Goal: Task Accomplishment & Management: Manage account settings

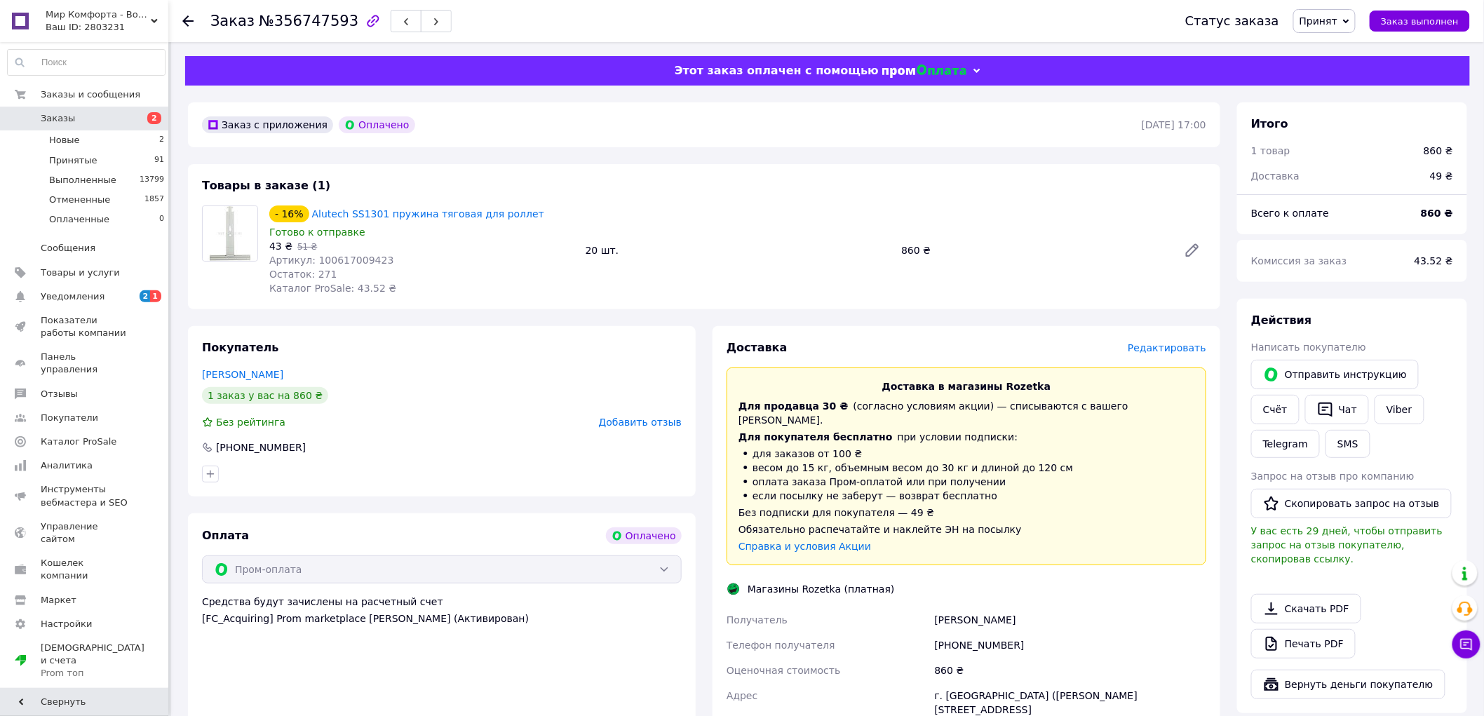
click at [1169, 355] on div "Редактировать" at bounding box center [1167, 348] width 79 height 14
click at [1170, 344] on span "Редактировать" at bounding box center [1167, 347] width 79 height 11
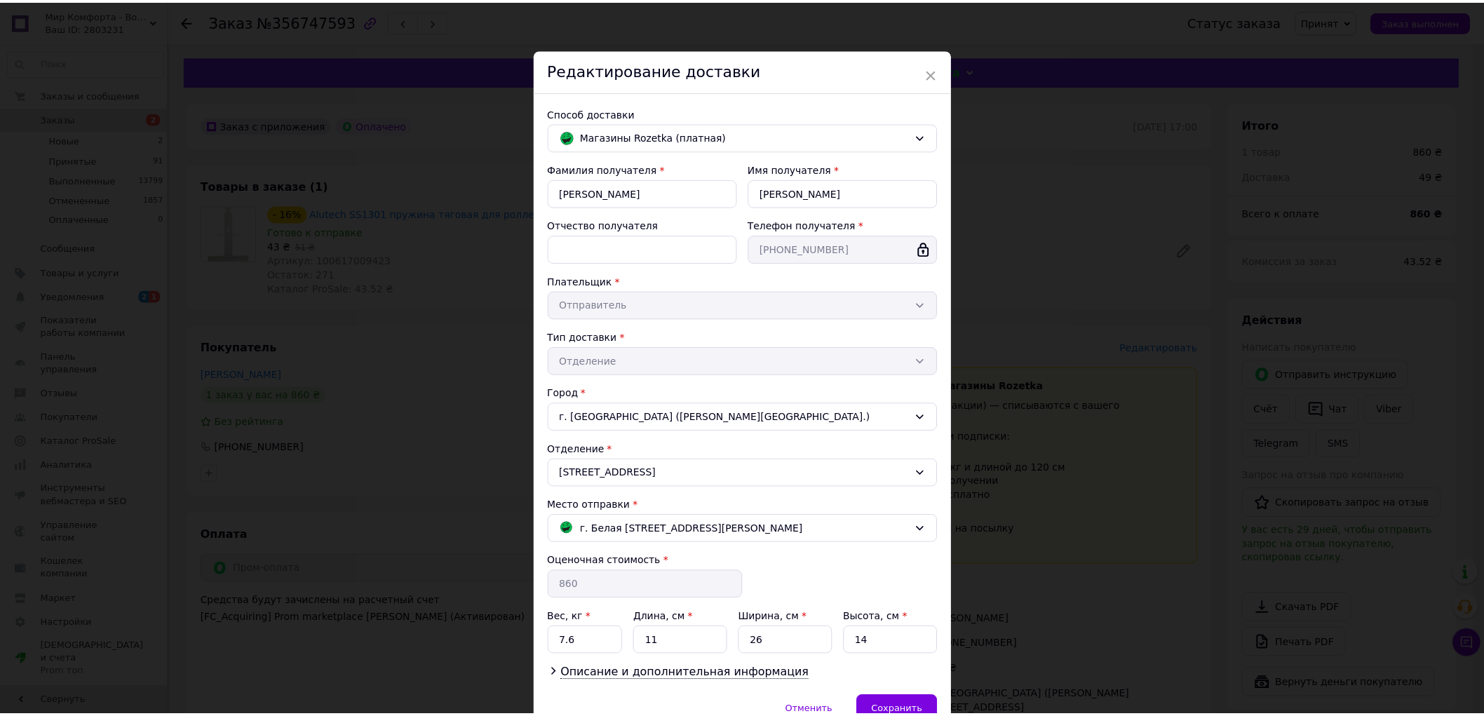
scroll to position [73, 0]
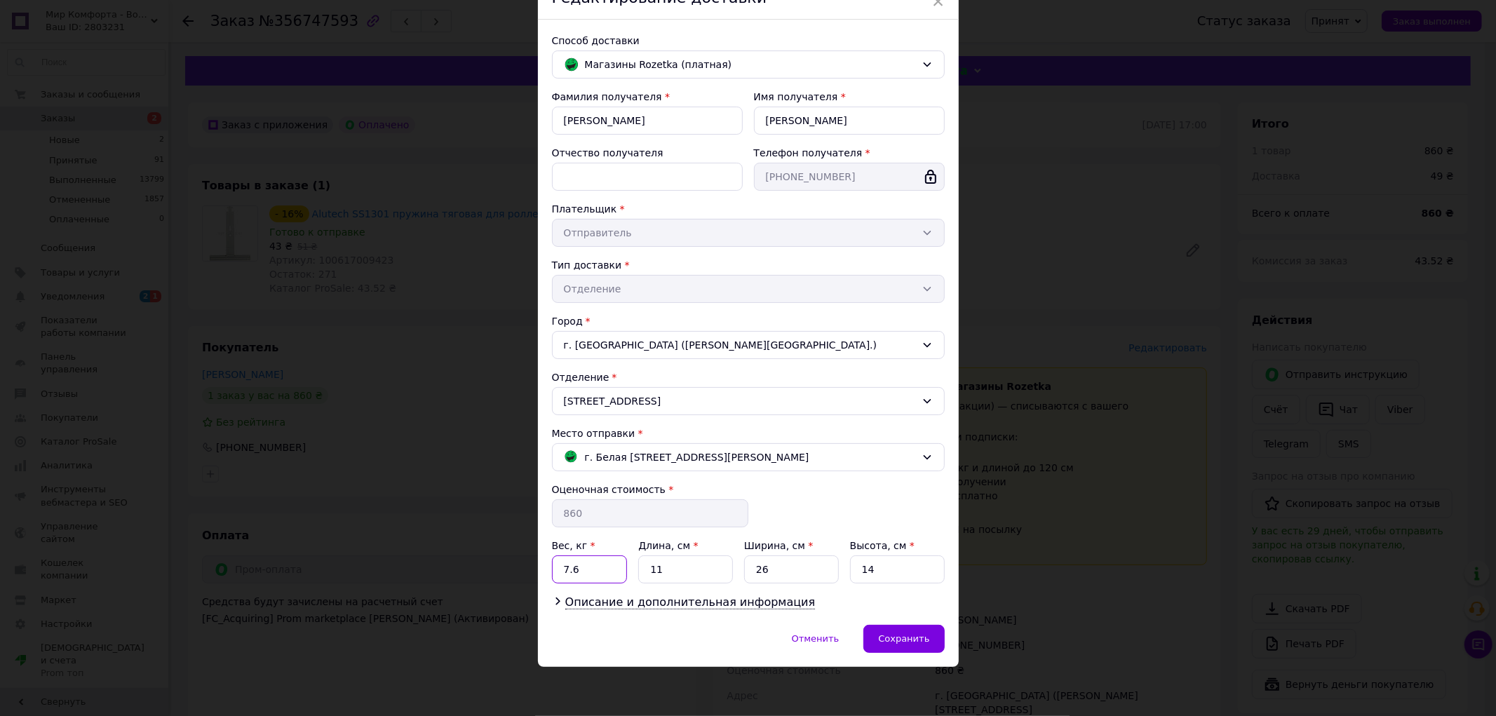
drag, startPoint x: 582, startPoint y: 569, endPoint x: 550, endPoint y: 571, distance: 32.3
click at [552, 571] on input "7.6" at bounding box center [590, 569] width 76 height 28
type input "1"
click at [917, 632] on div "Сохранить" at bounding box center [903, 639] width 81 height 28
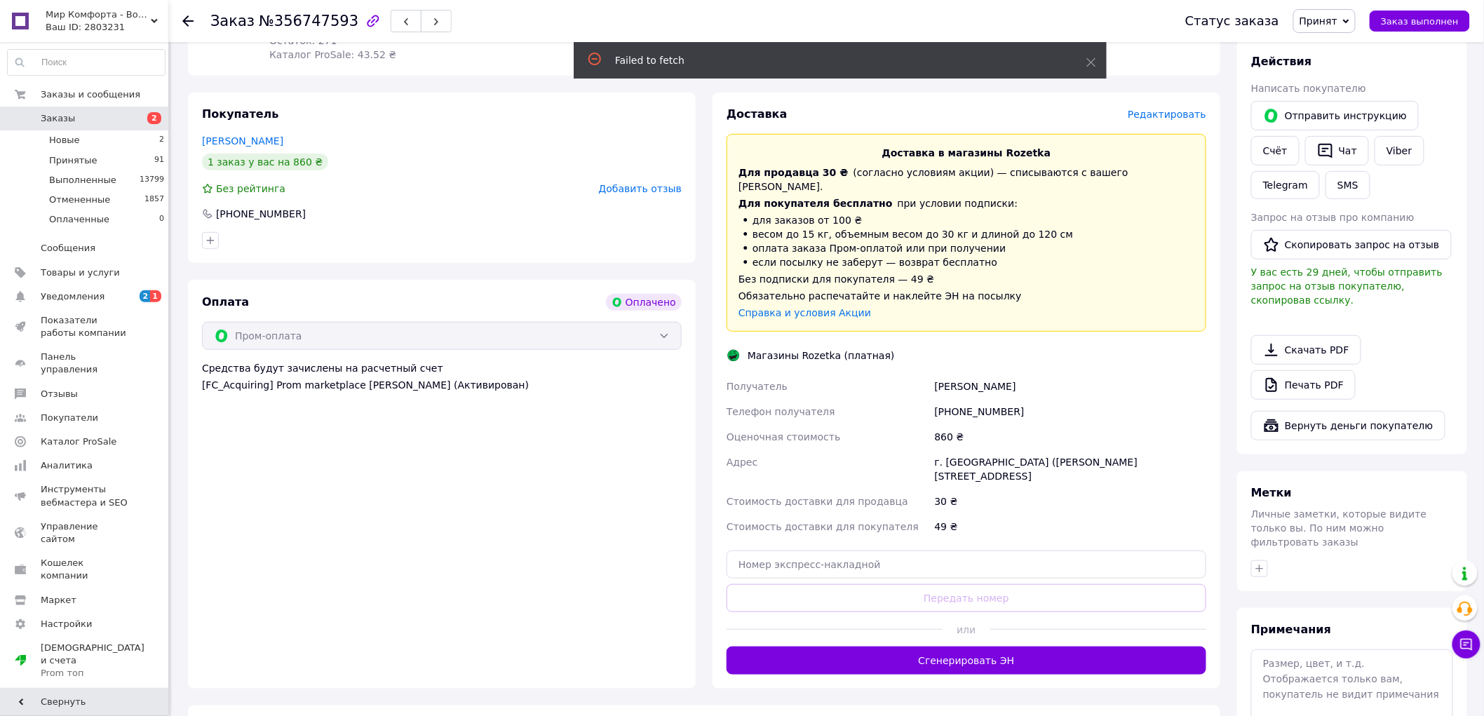
scroll to position [389, 0]
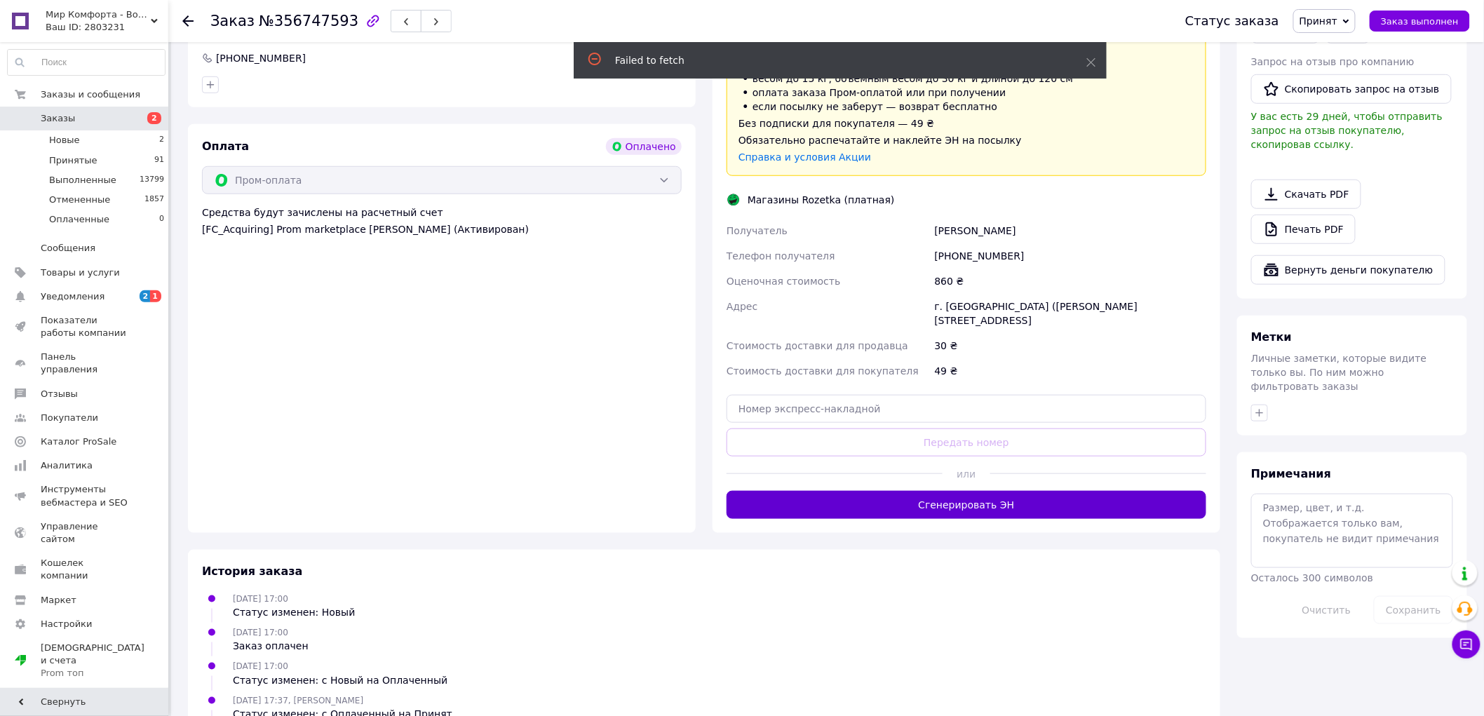
click at [955, 491] on button "Сгенерировать ЭН" at bounding box center [966, 505] width 480 height 28
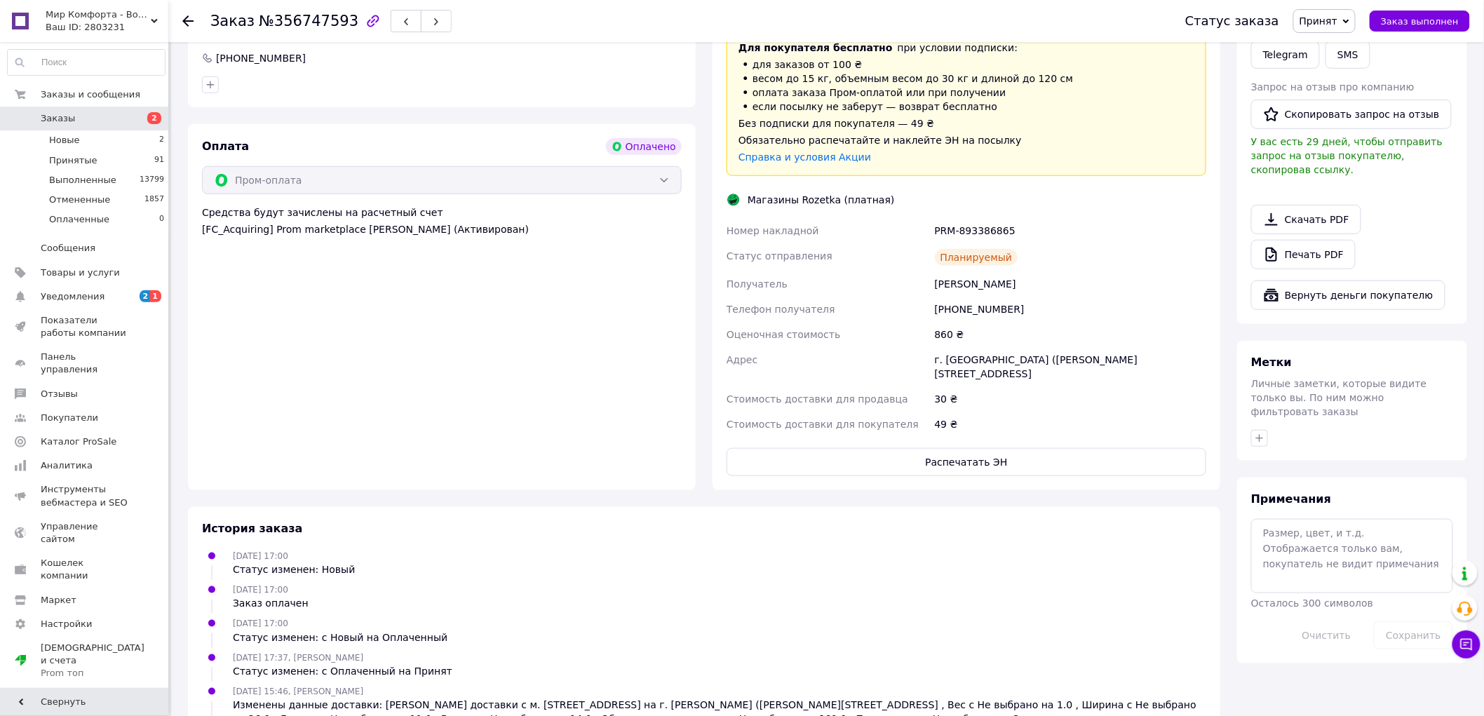
click at [976, 220] on div "PRM-893386865" at bounding box center [1070, 230] width 277 height 25
copy div "PRM-893386865"
click at [973, 448] on button "Распечатать ЭН" at bounding box center [966, 462] width 480 height 28
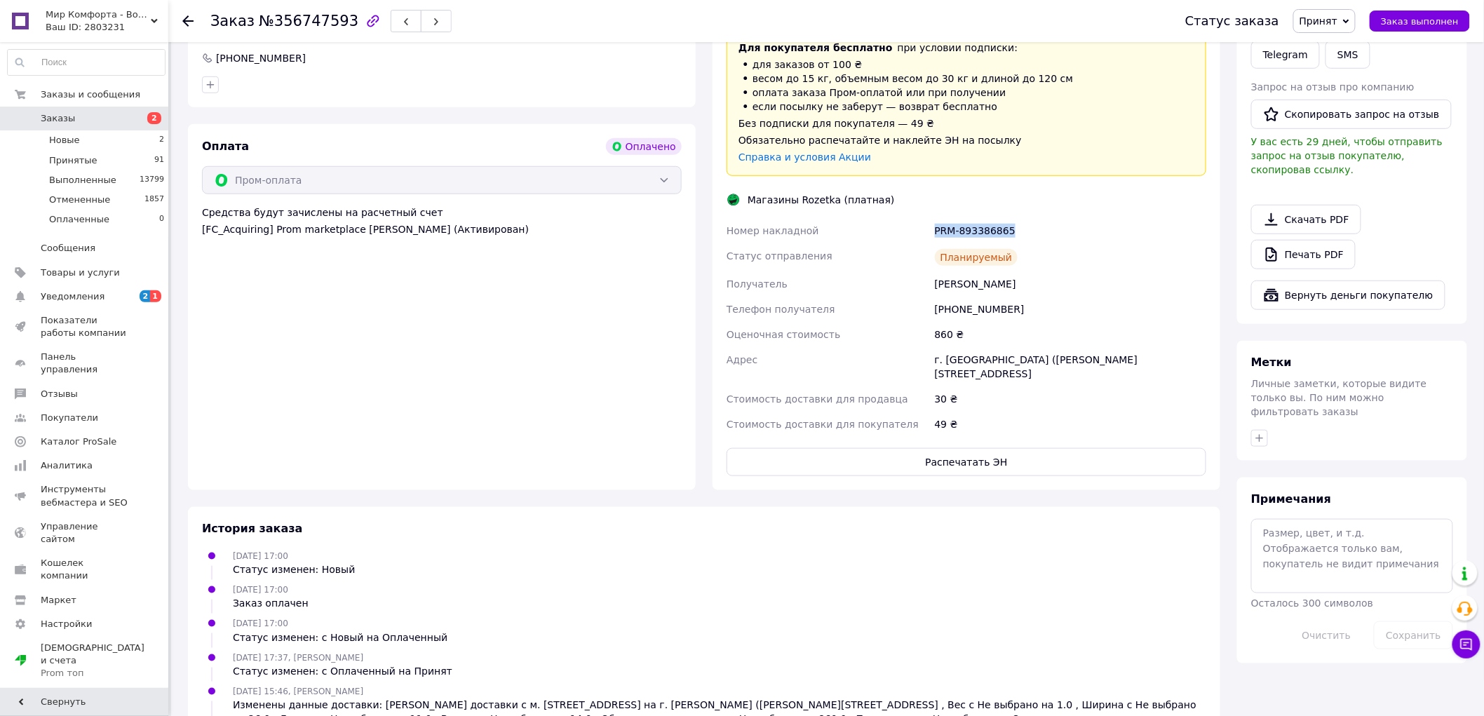
scroll to position [435, 0]
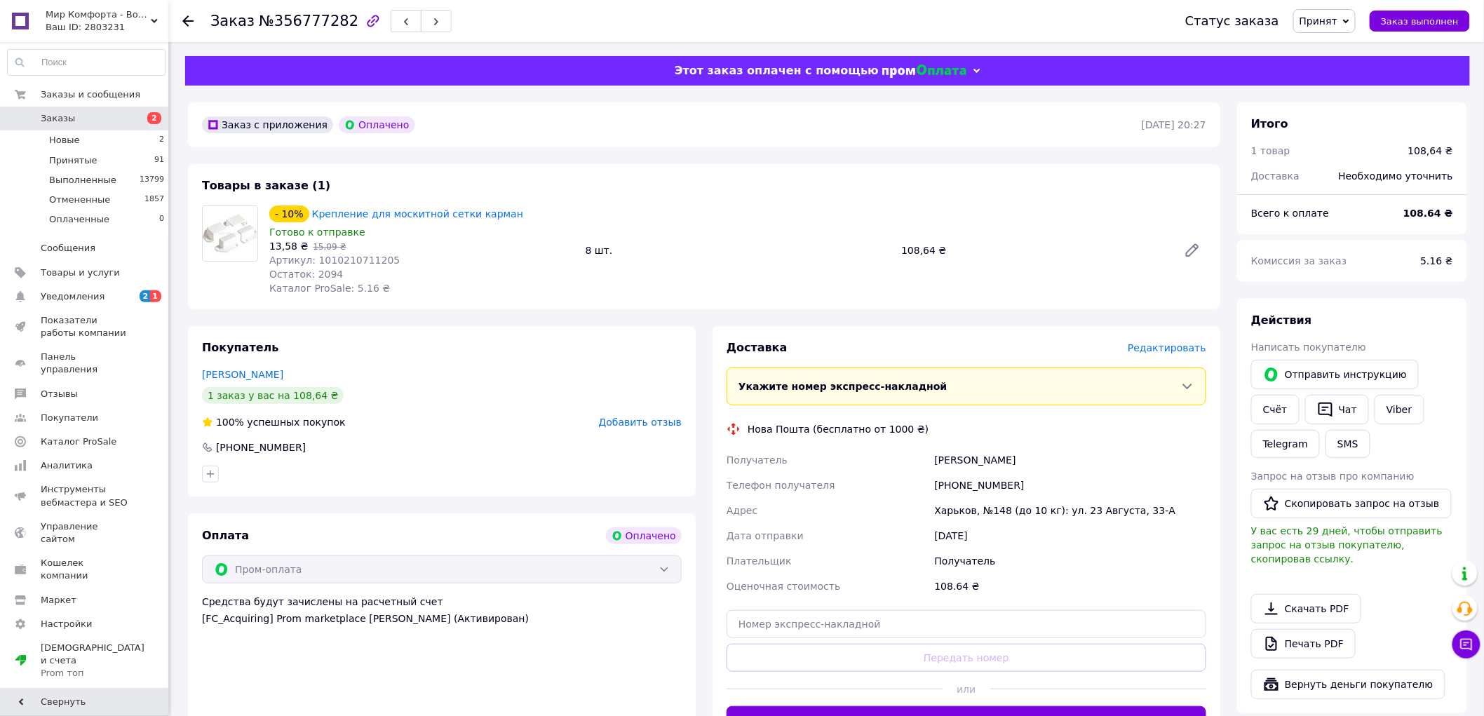
click at [1180, 349] on span "Редактировать" at bounding box center [1167, 347] width 79 height 11
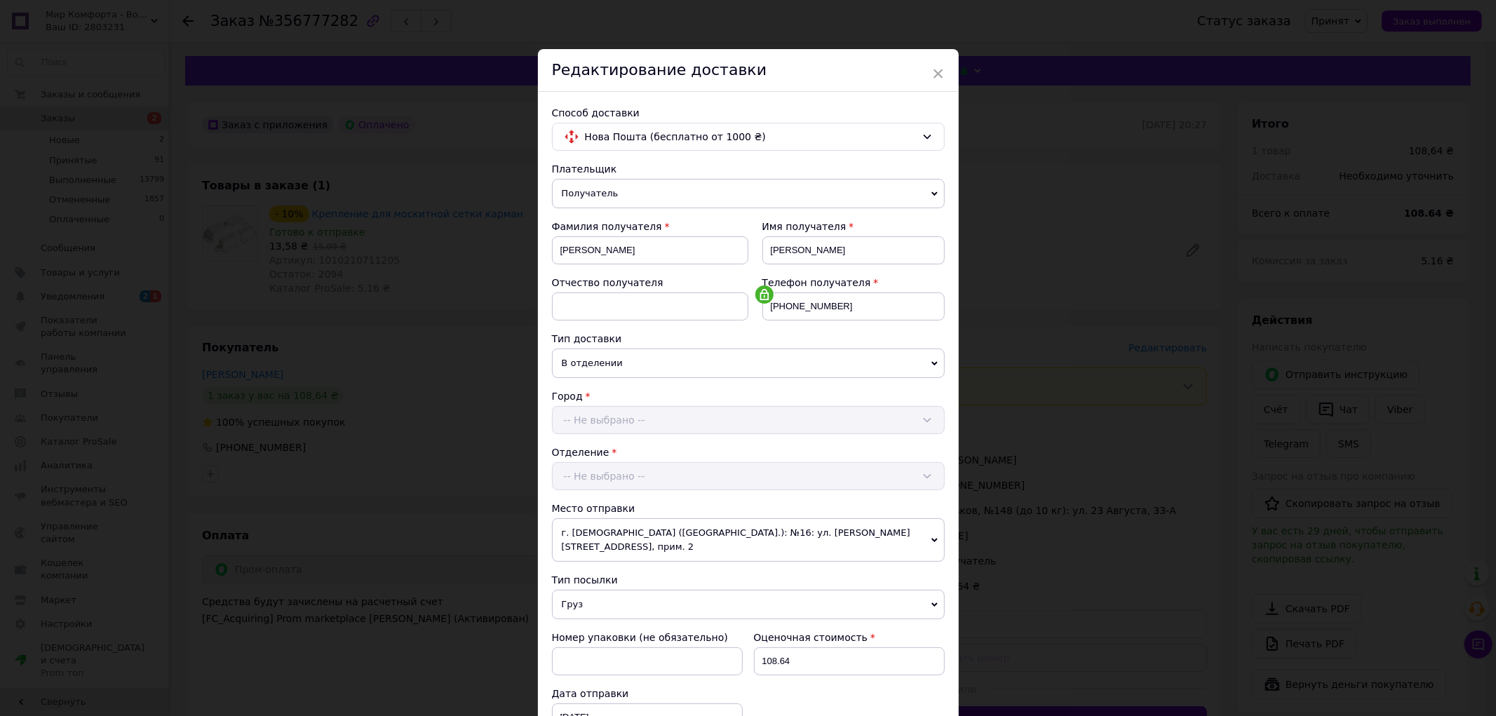
scroll to position [216, 0]
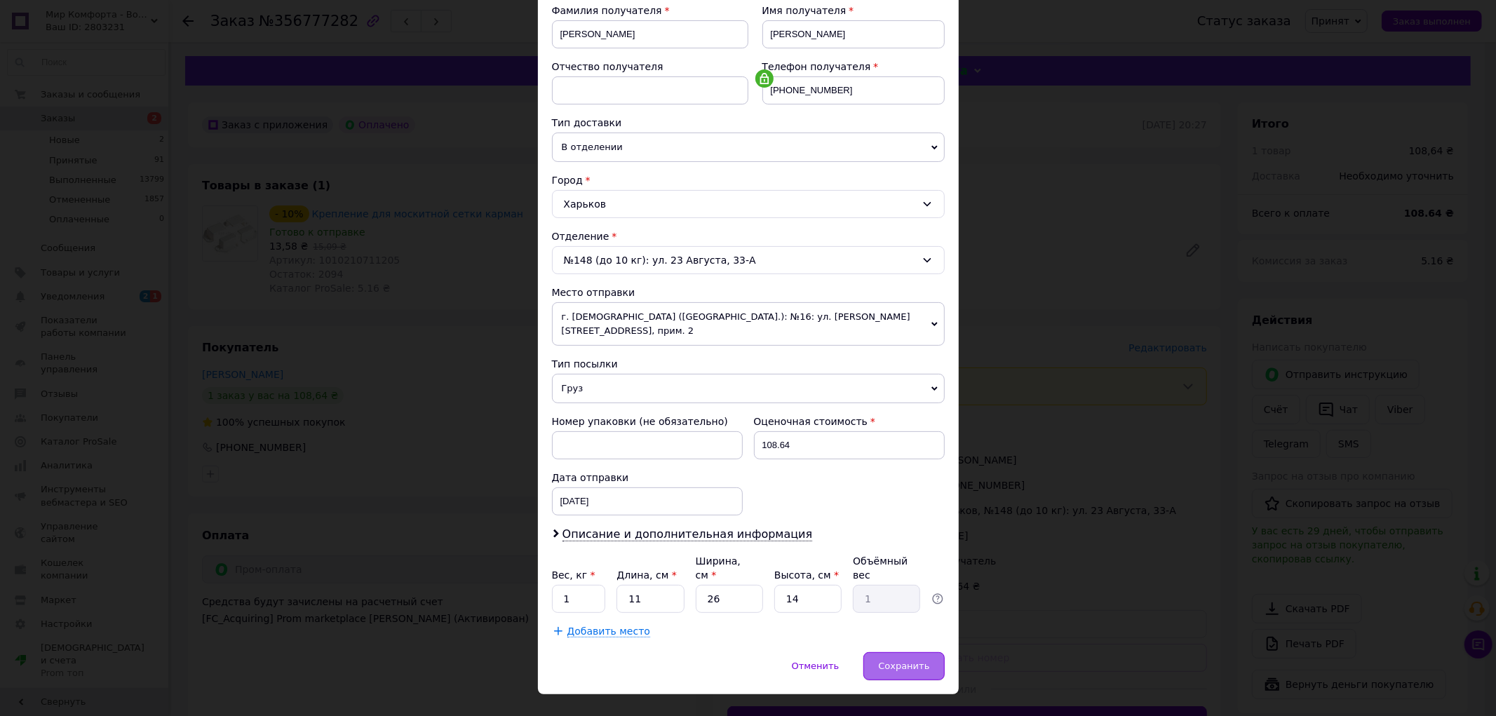
click at [891, 661] on span "Сохранить" at bounding box center [903, 666] width 51 height 11
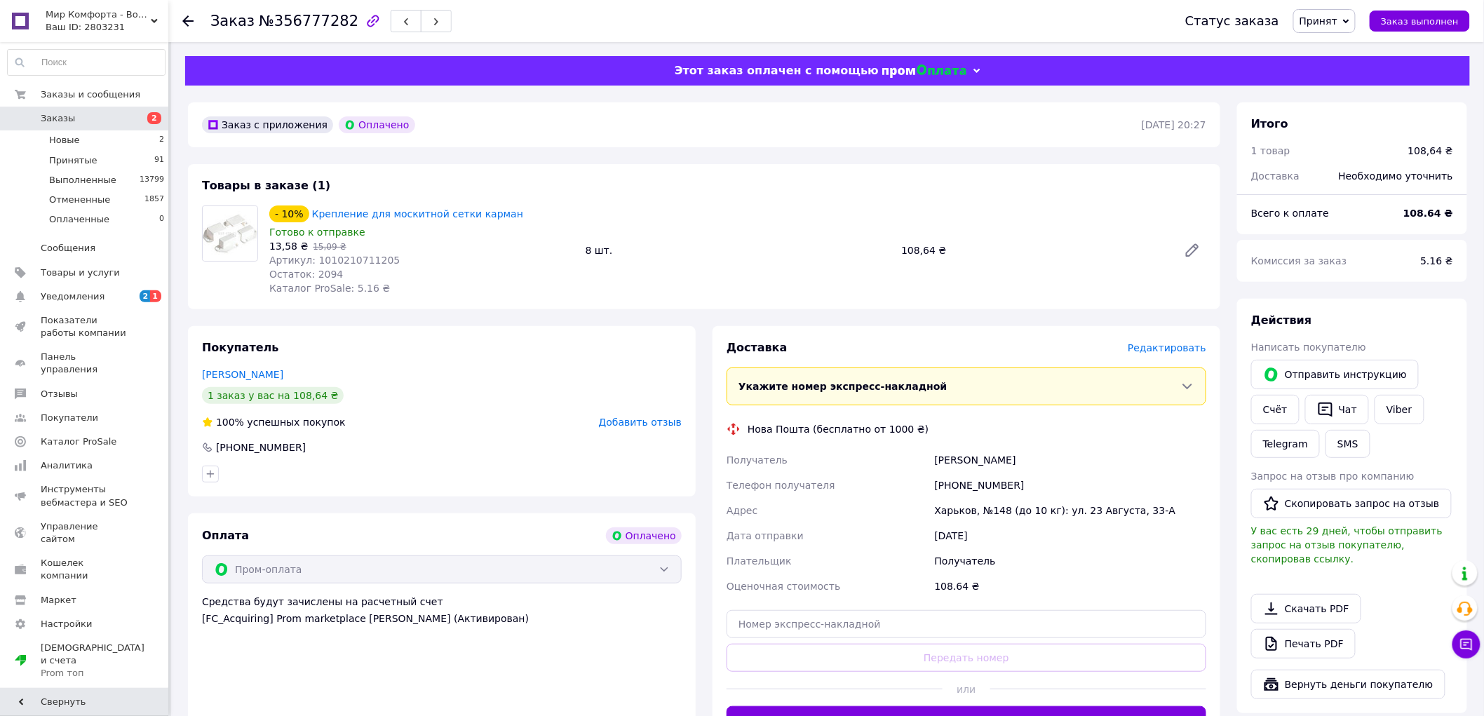
click at [1177, 349] on span "Редактировать" at bounding box center [1167, 347] width 79 height 11
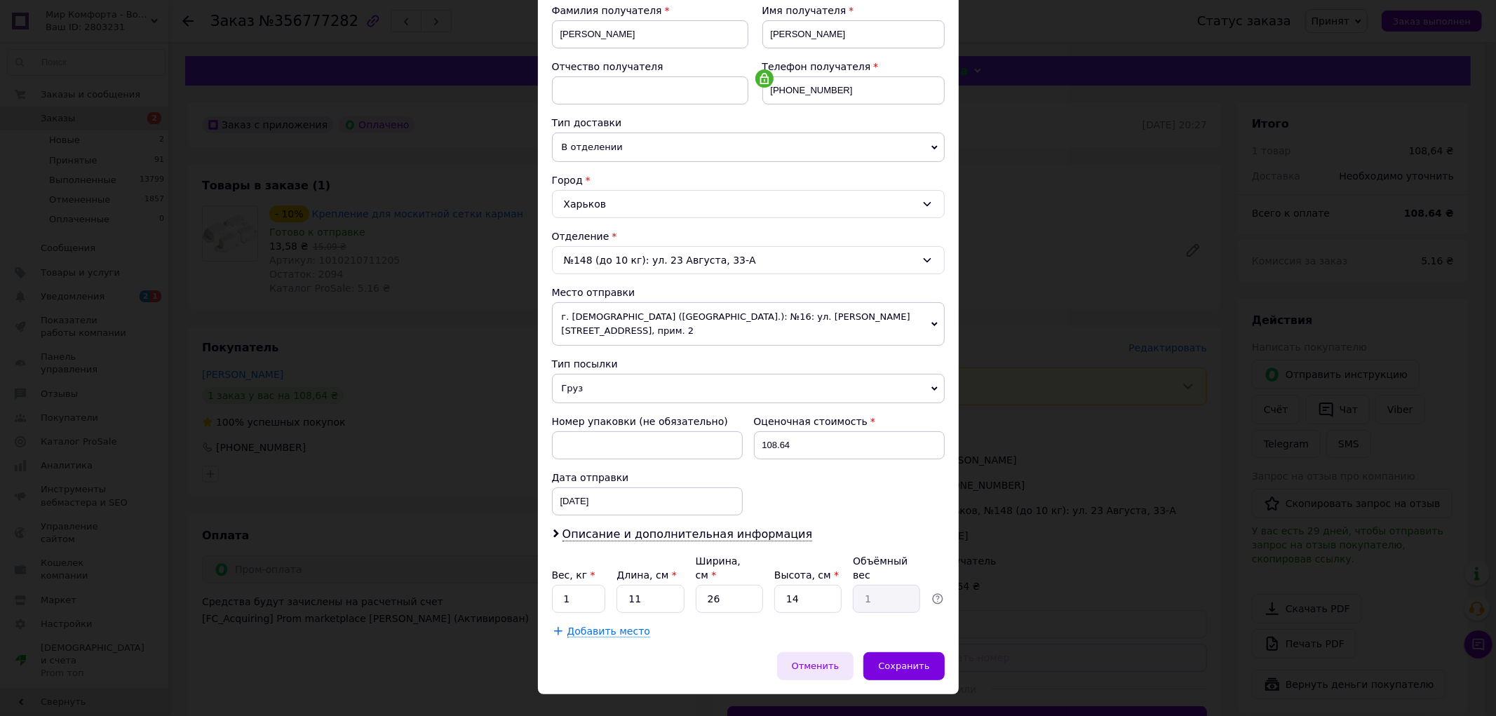
click at [828, 661] on span "Отменить" at bounding box center [816, 666] width 48 height 11
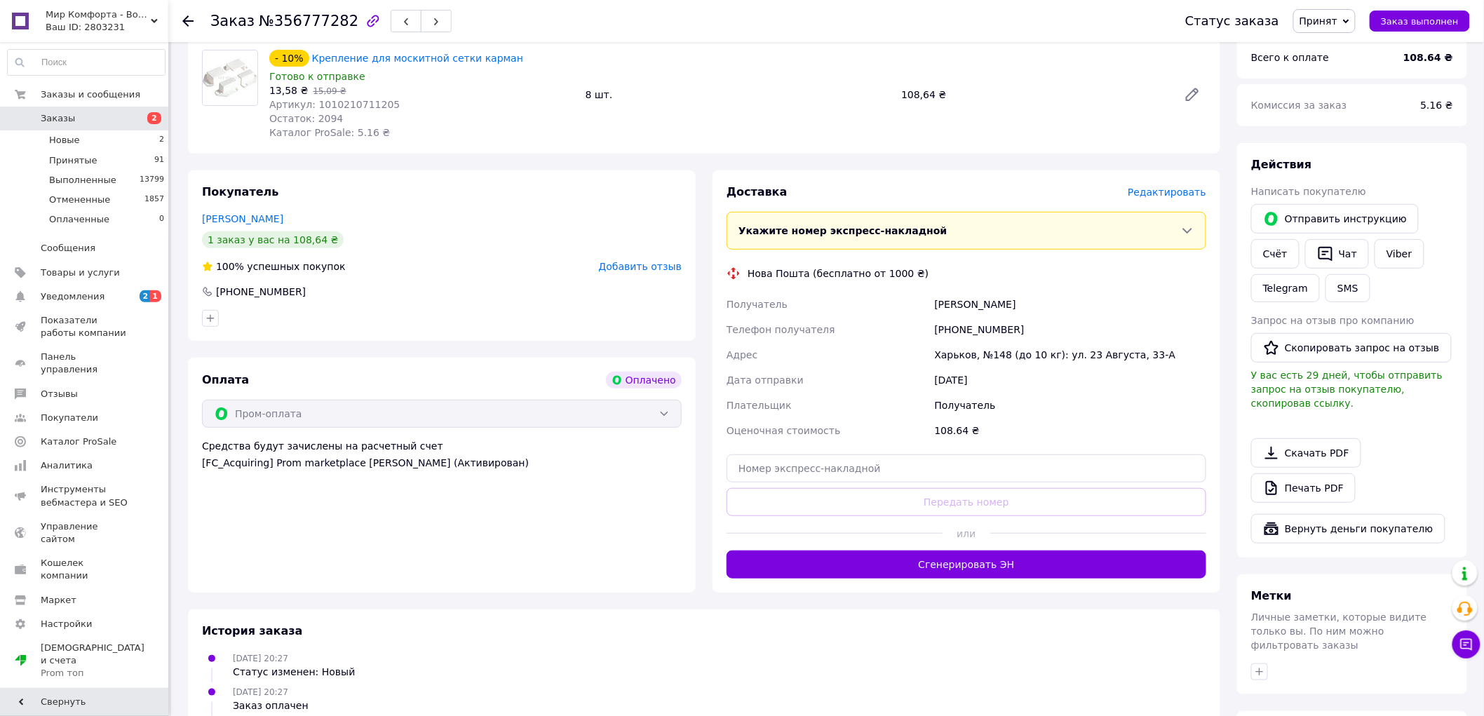
scroll to position [311, 0]
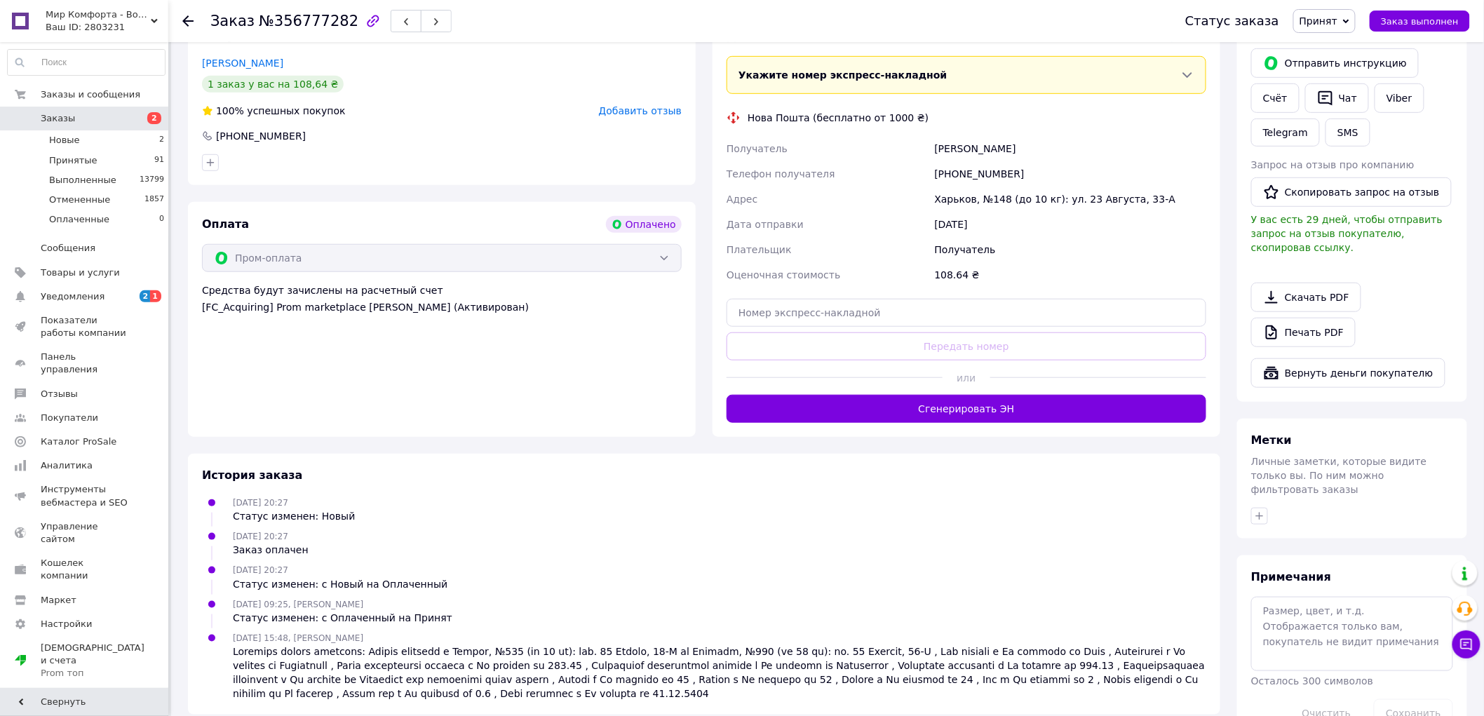
click at [950, 411] on button "Сгенерировать ЭН" at bounding box center [966, 409] width 480 height 28
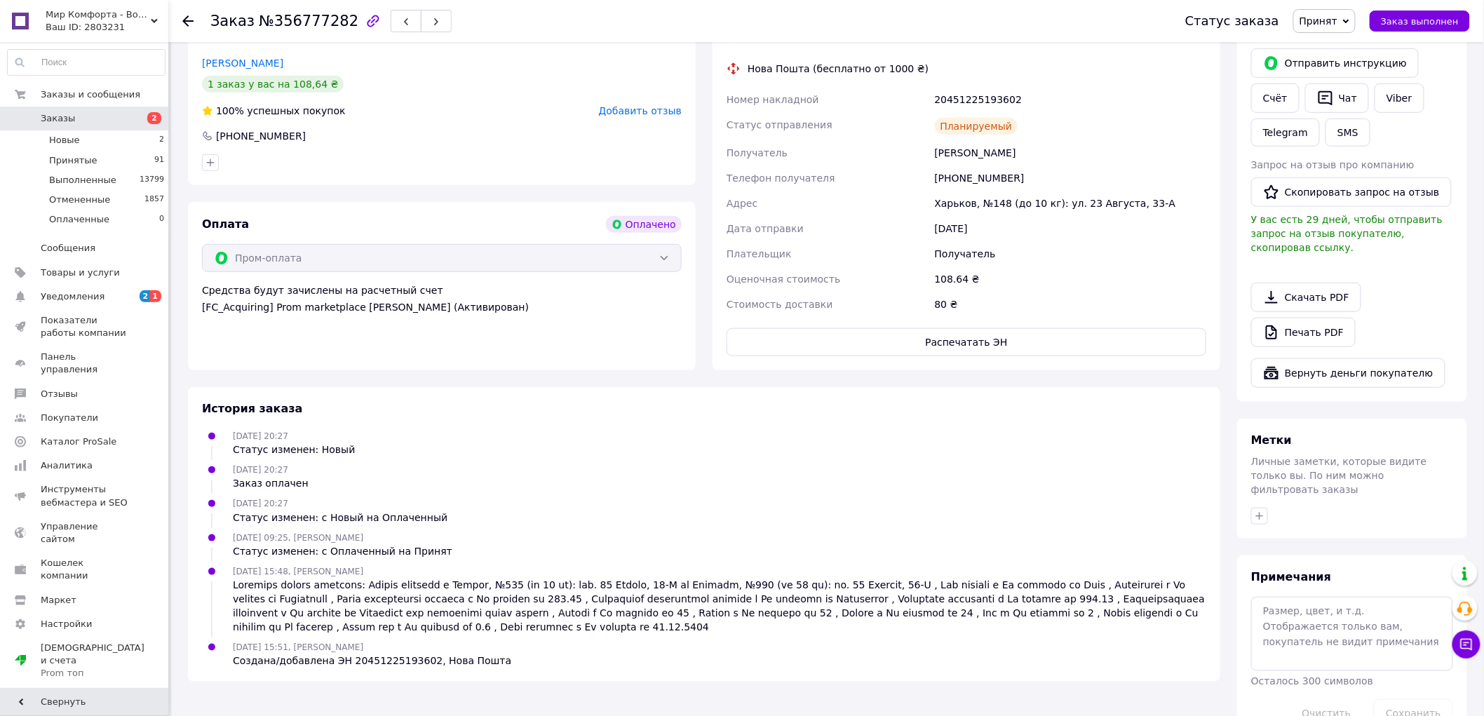
click at [984, 104] on div "20451225193602" at bounding box center [1070, 99] width 277 height 25
copy div "20451225193602"
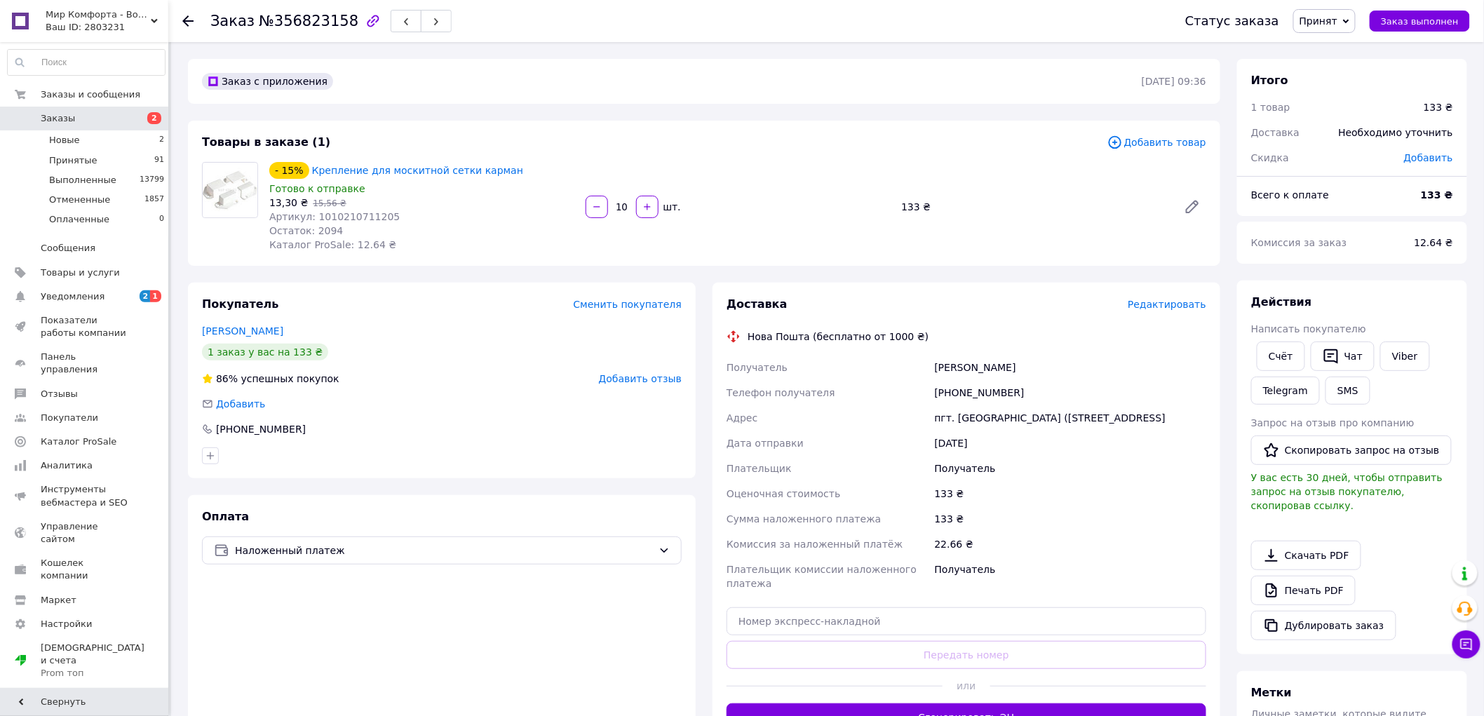
click at [1145, 309] on span "Редактировать" at bounding box center [1167, 304] width 79 height 11
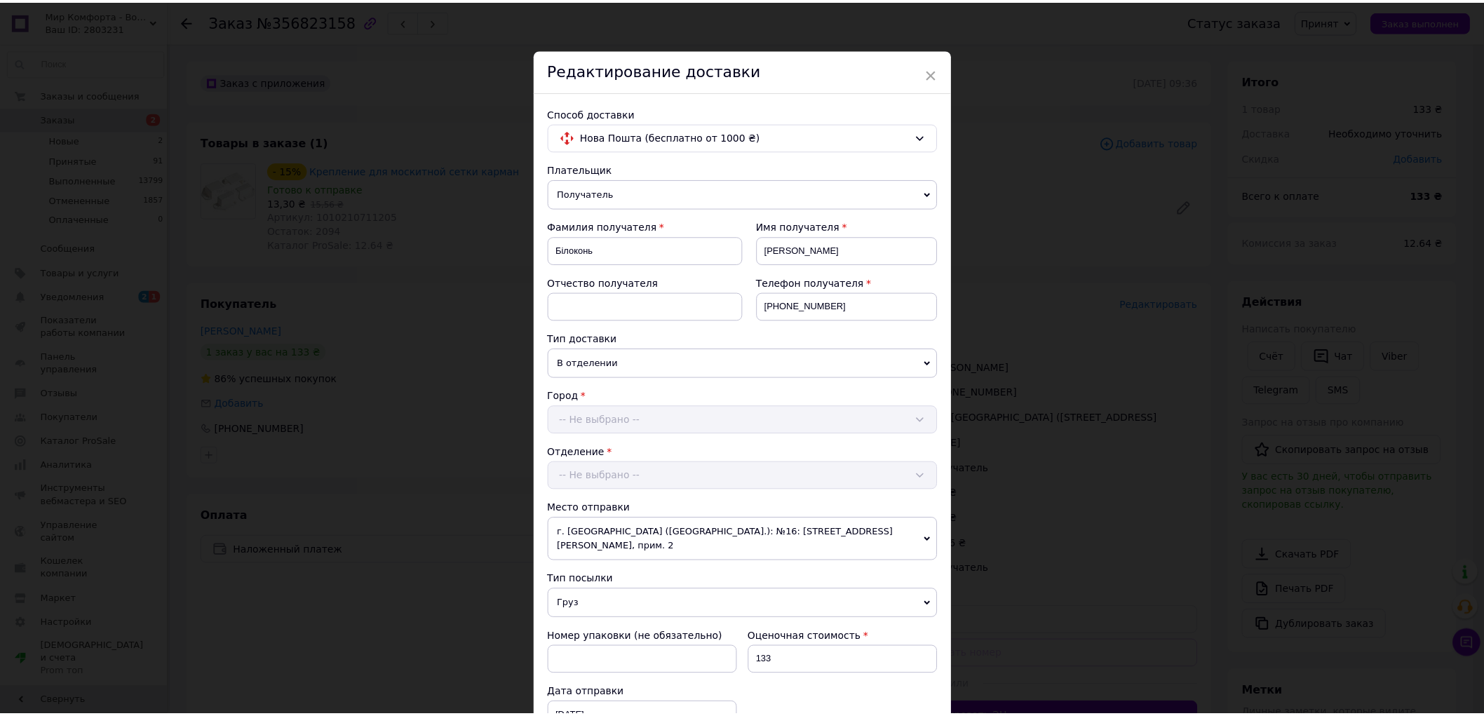
scroll to position [356, 0]
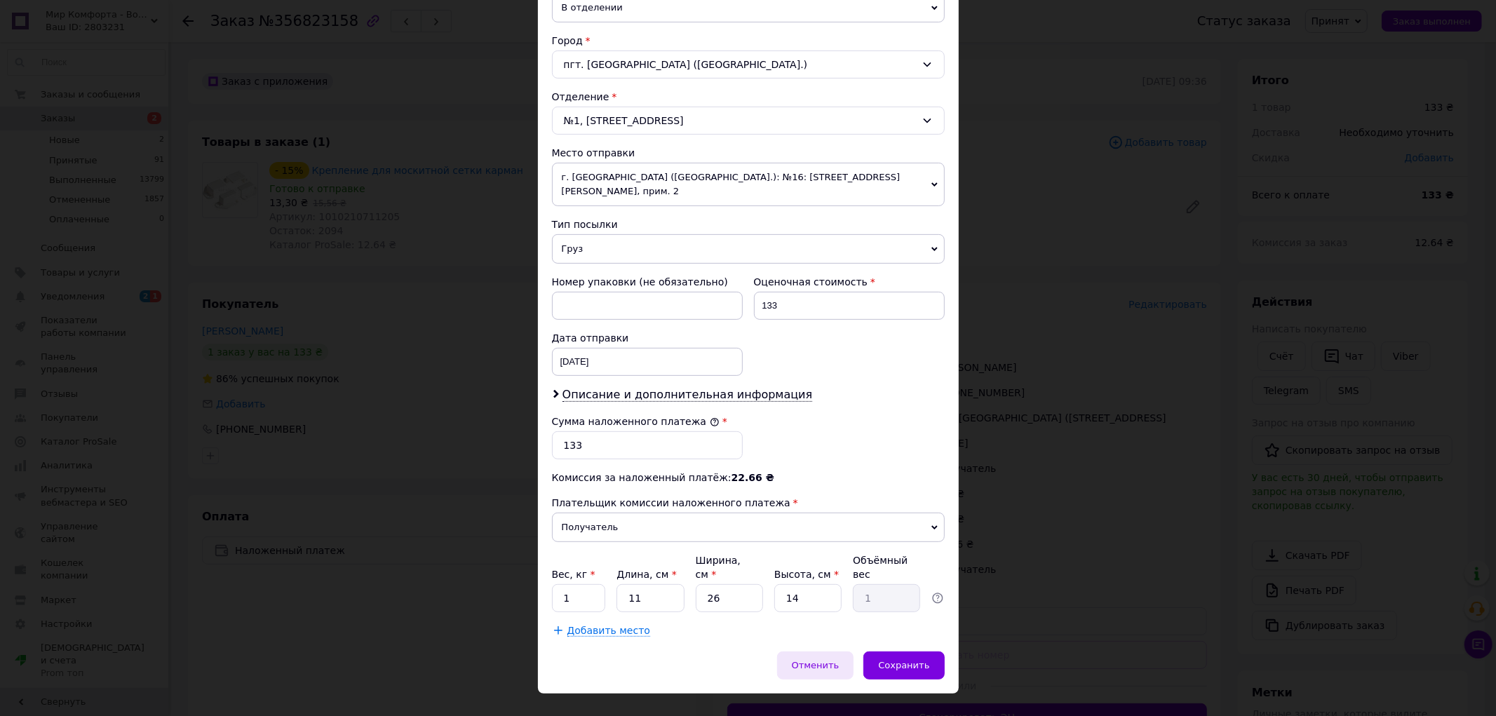
click at [819, 660] on span "Отменить" at bounding box center [816, 665] width 48 height 11
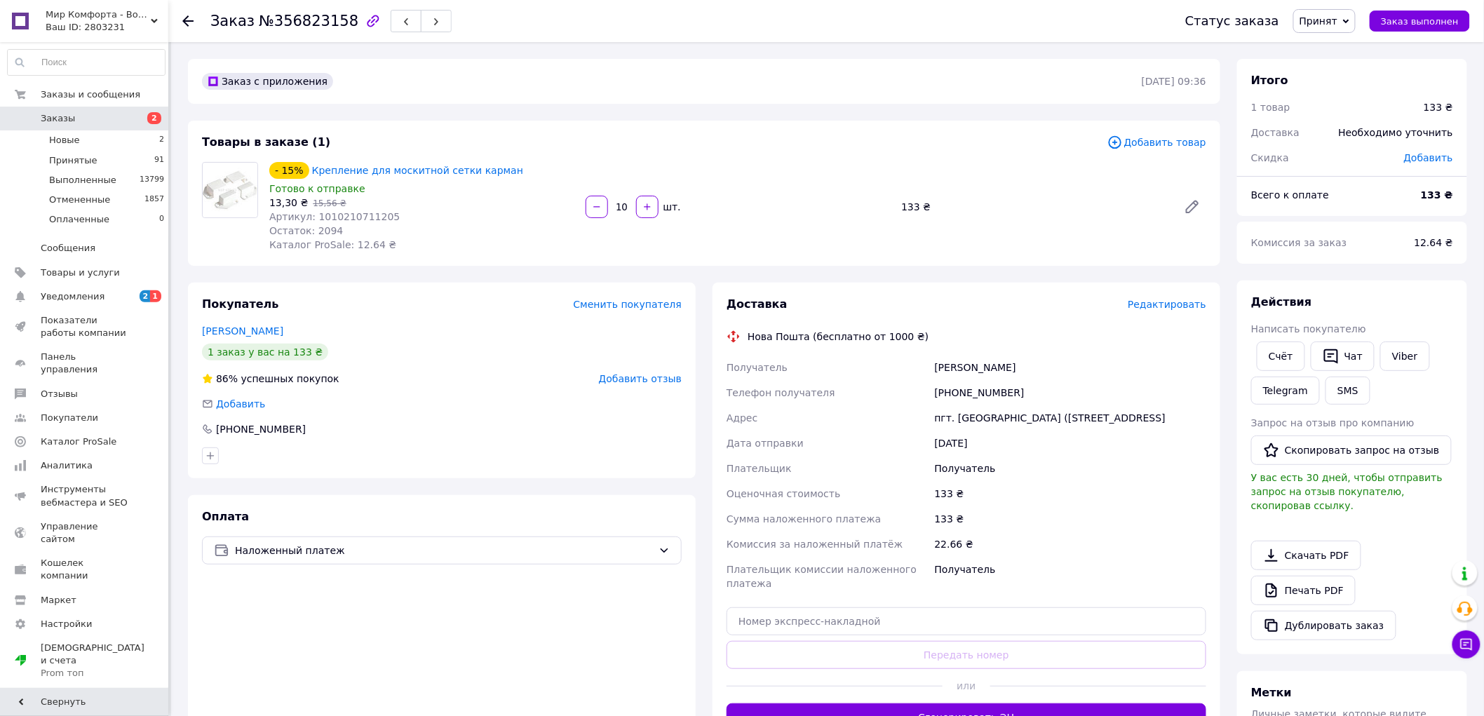
scroll to position [311, 0]
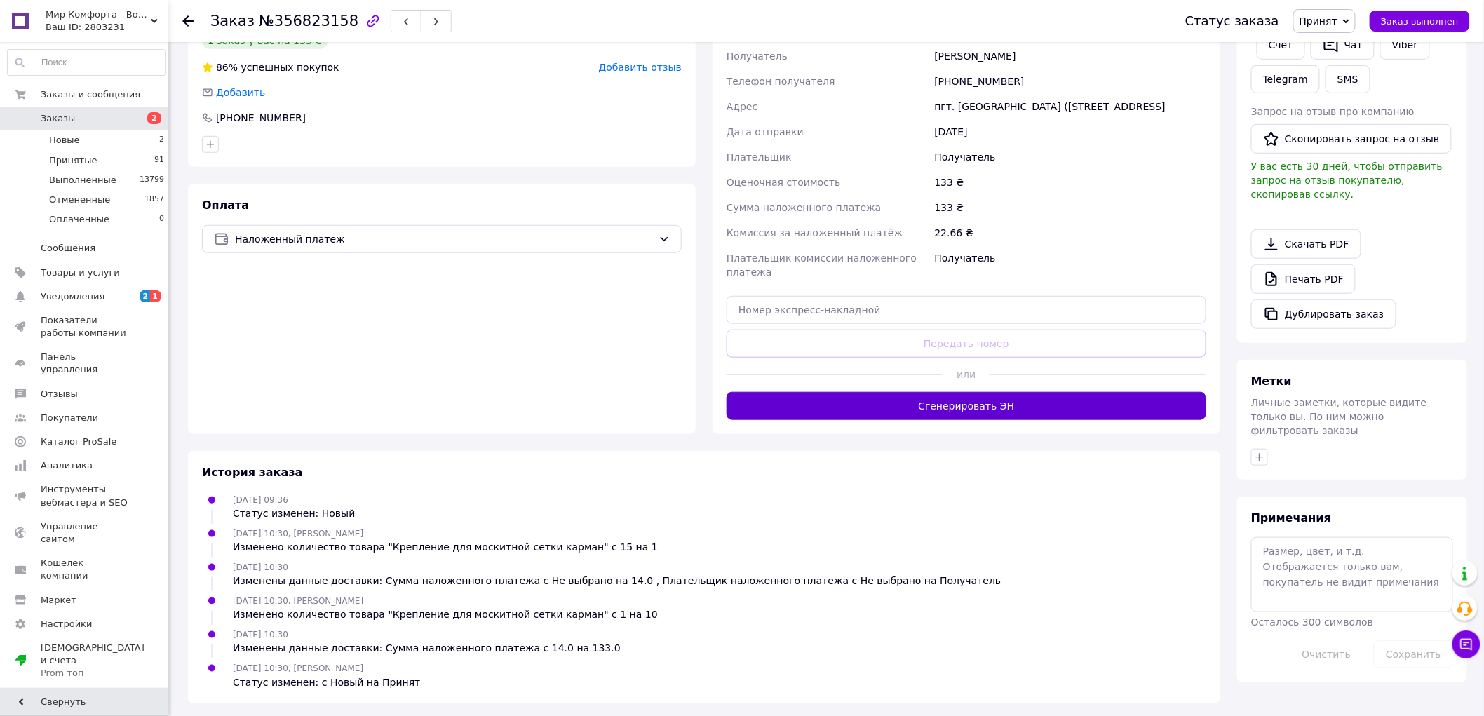
click at [907, 419] on button "Сгенерировать ЭН" at bounding box center [966, 406] width 480 height 28
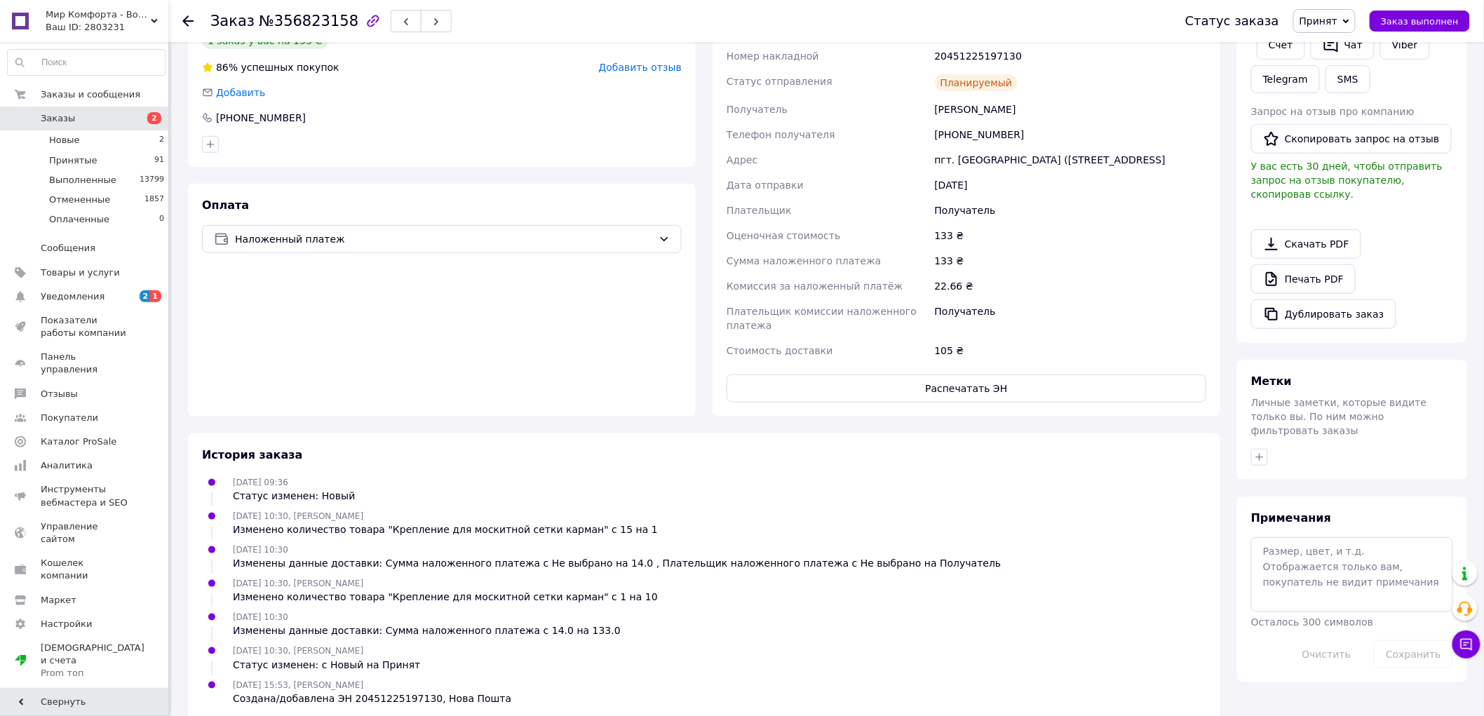
click at [982, 58] on div "20451225197130" at bounding box center [1070, 55] width 277 height 25
copy div "20451225197130"
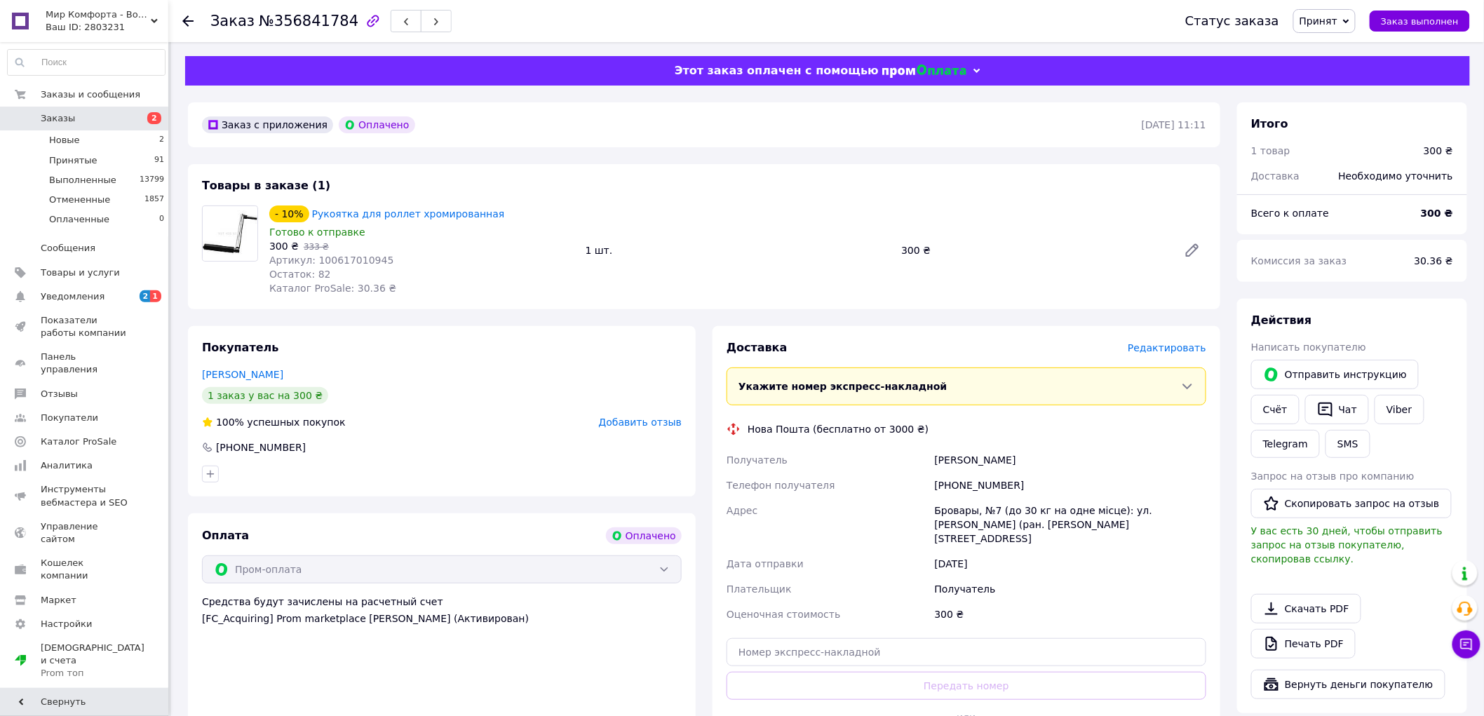
click at [1158, 351] on span "Редактировать" at bounding box center [1167, 347] width 79 height 11
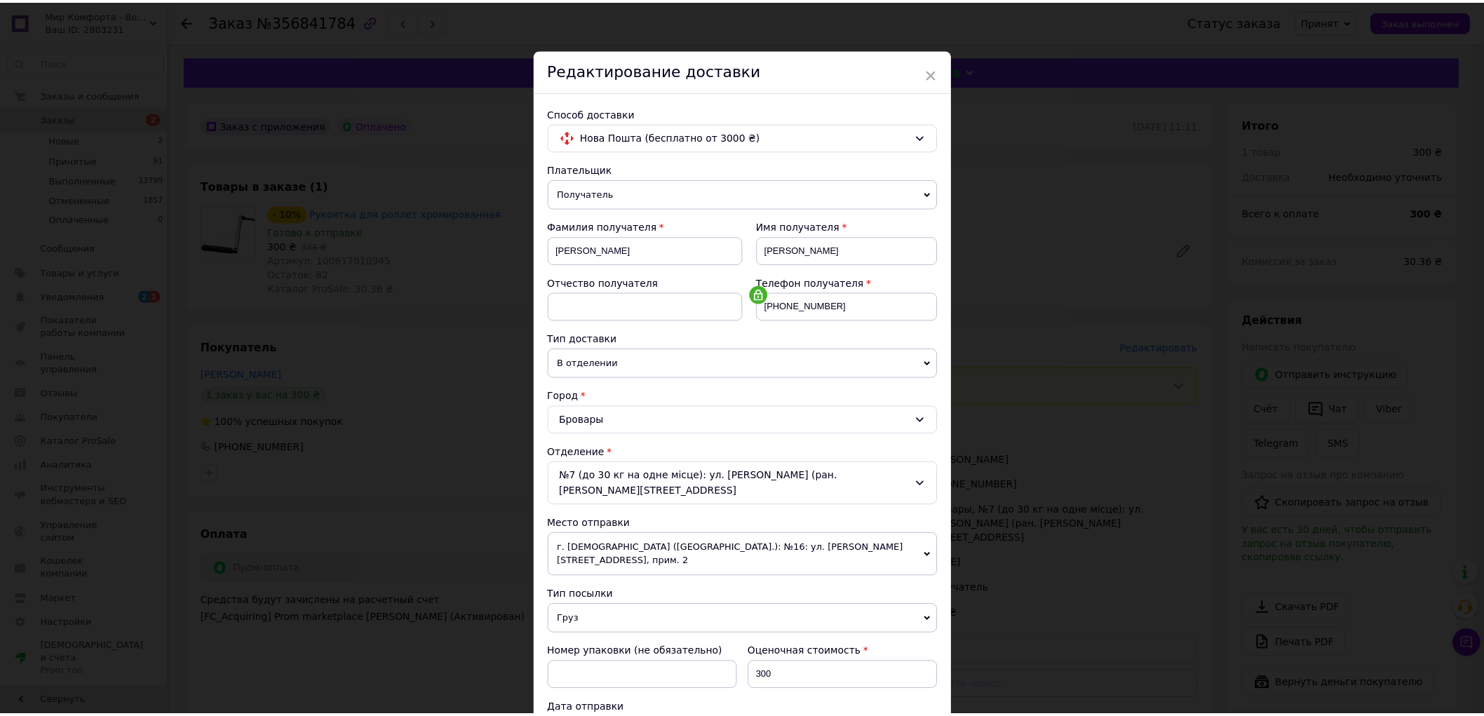
scroll to position [232, 0]
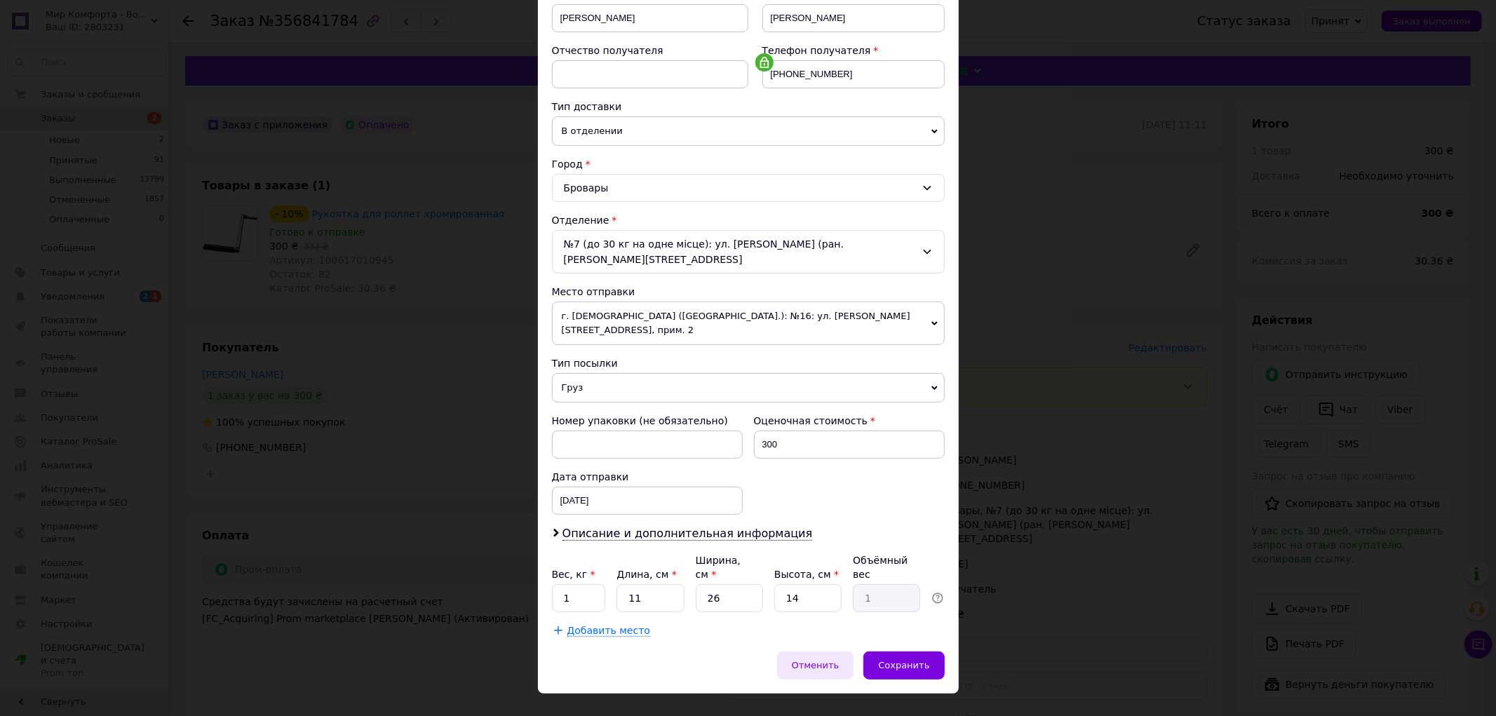
click at [823, 660] on span "Отменить" at bounding box center [816, 665] width 48 height 11
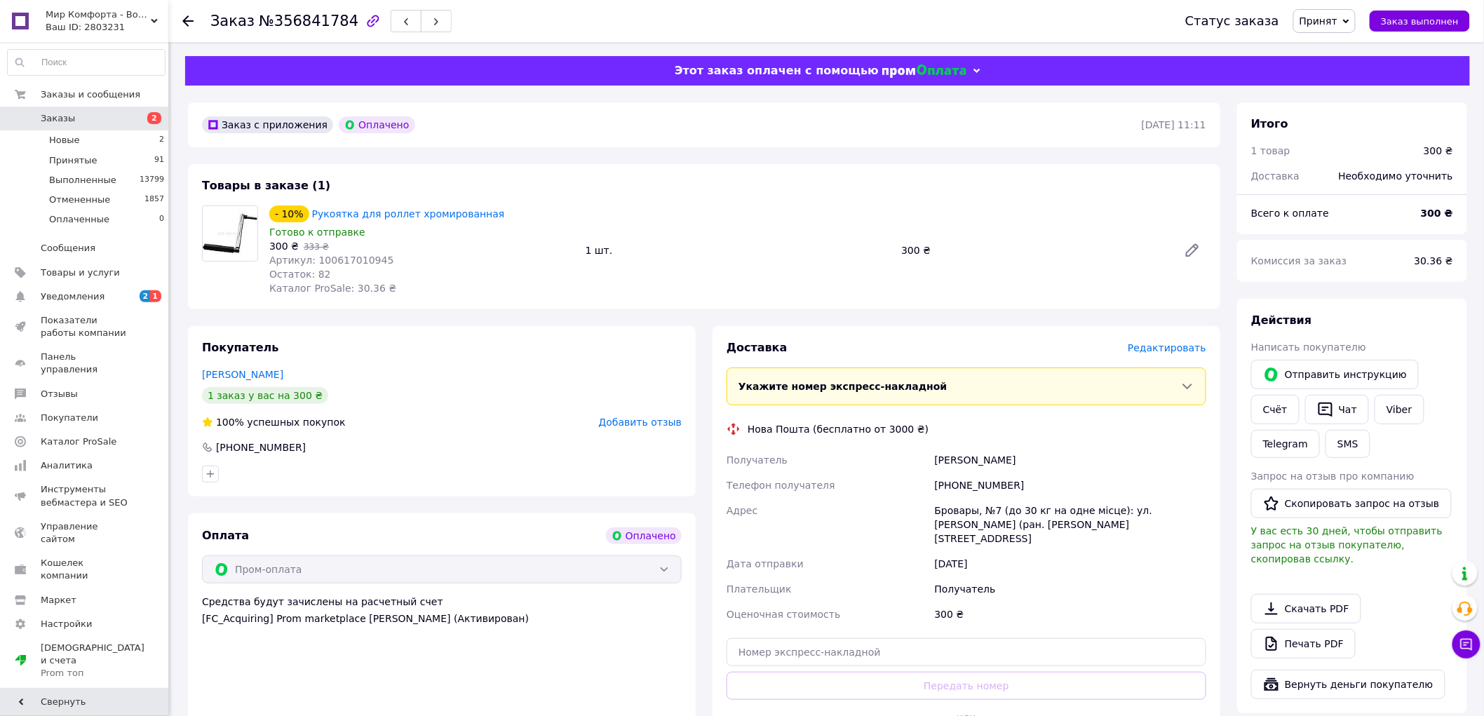
scroll to position [78, 0]
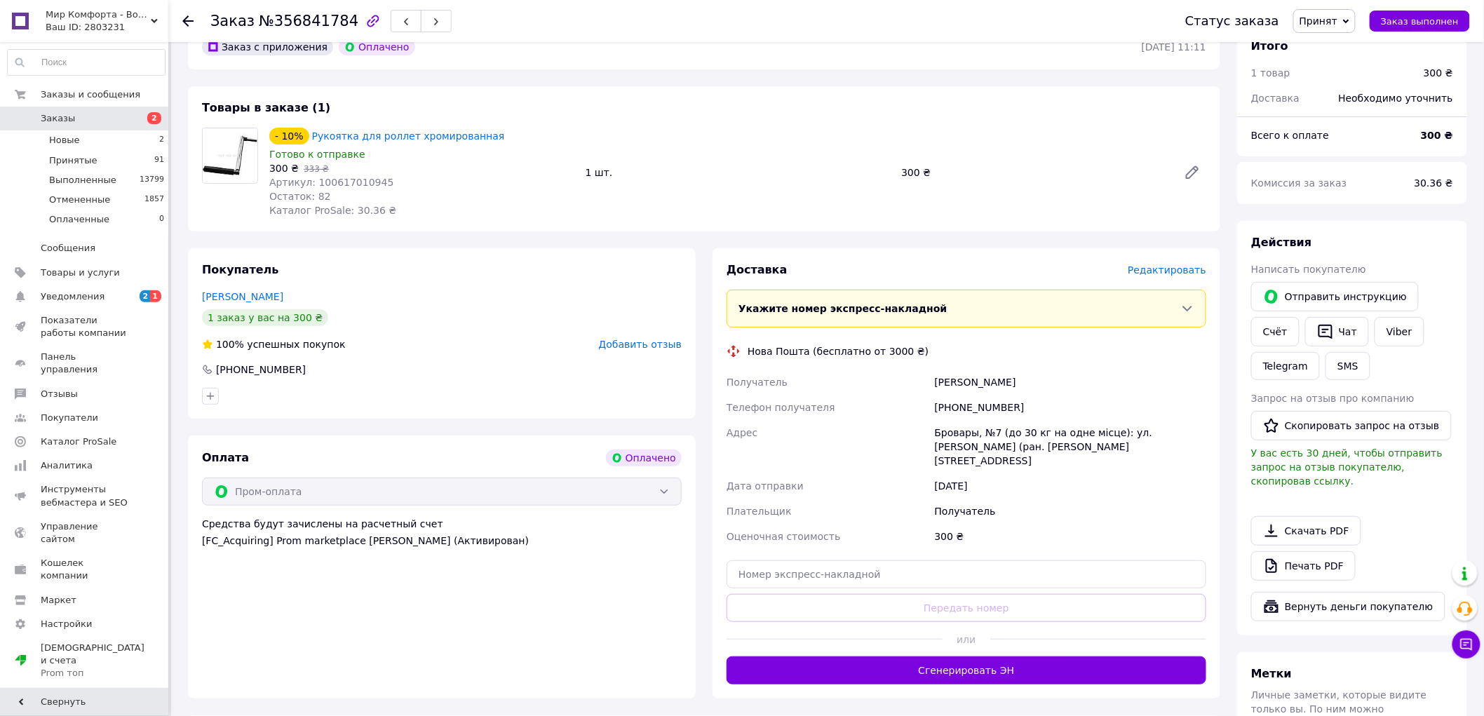
drag, startPoint x: 935, startPoint y: 650, endPoint x: 1031, endPoint y: 636, distance: 97.1
click at [935, 656] on button "Сгенерировать ЭН" at bounding box center [966, 670] width 480 height 28
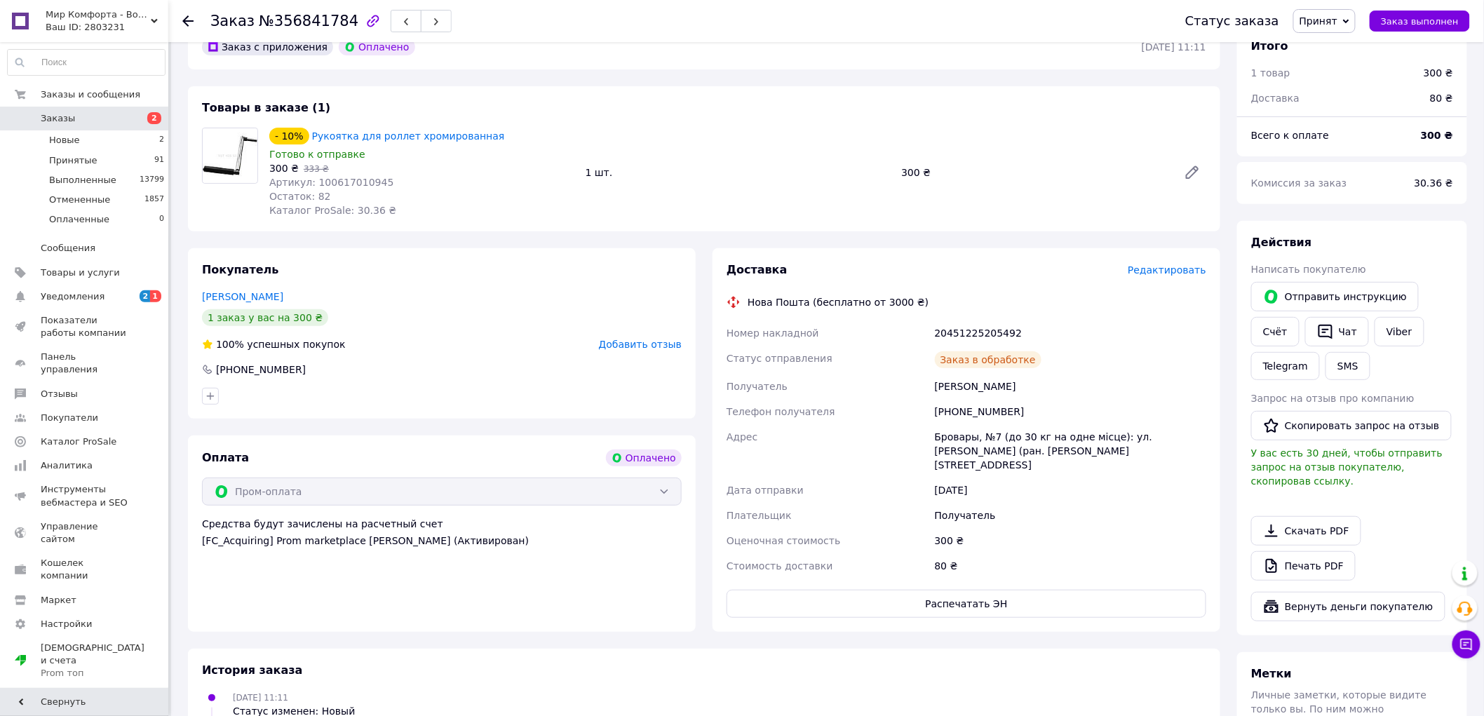
click at [961, 330] on div "20451225205492" at bounding box center [1070, 332] width 277 height 25
copy div "20451225205492"
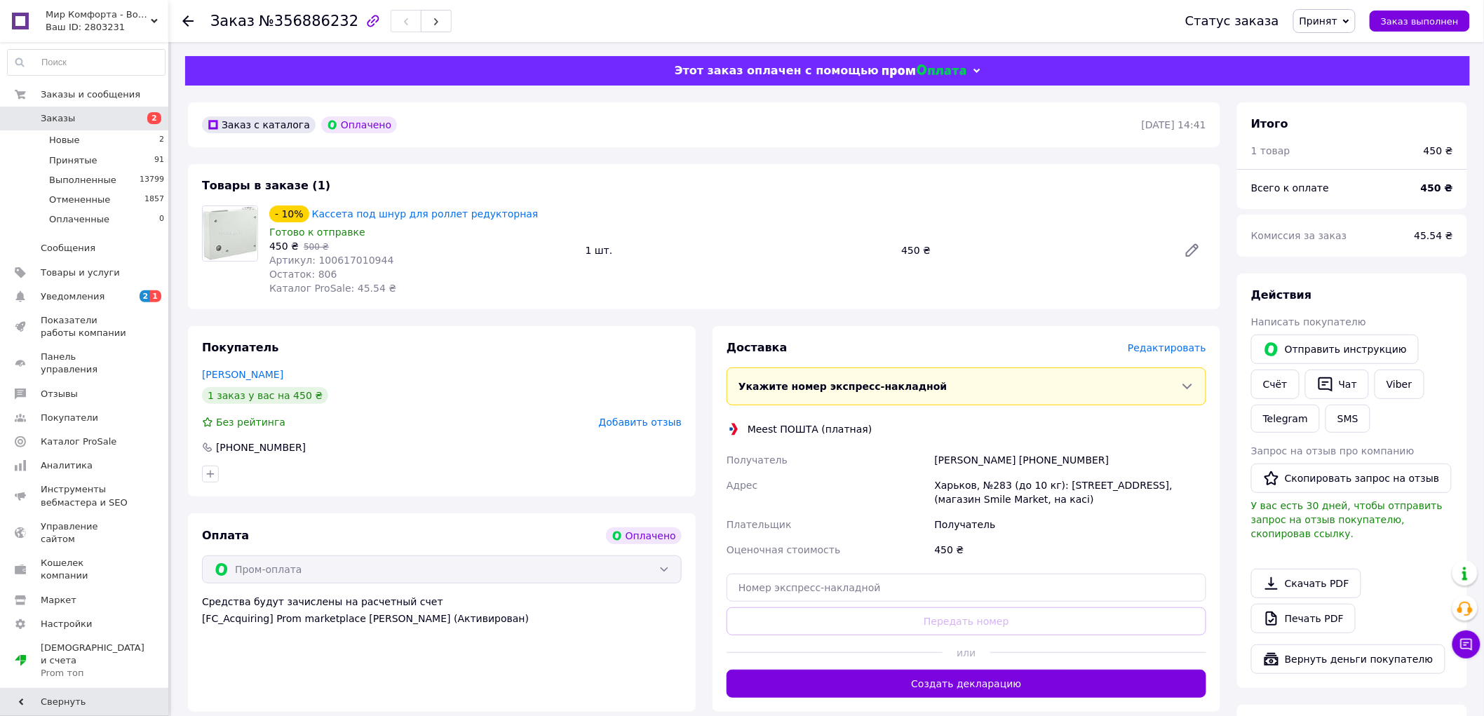
click at [1150, 353] on span "Редактировать" at bounding box center [1167, 347] width 79 height 11
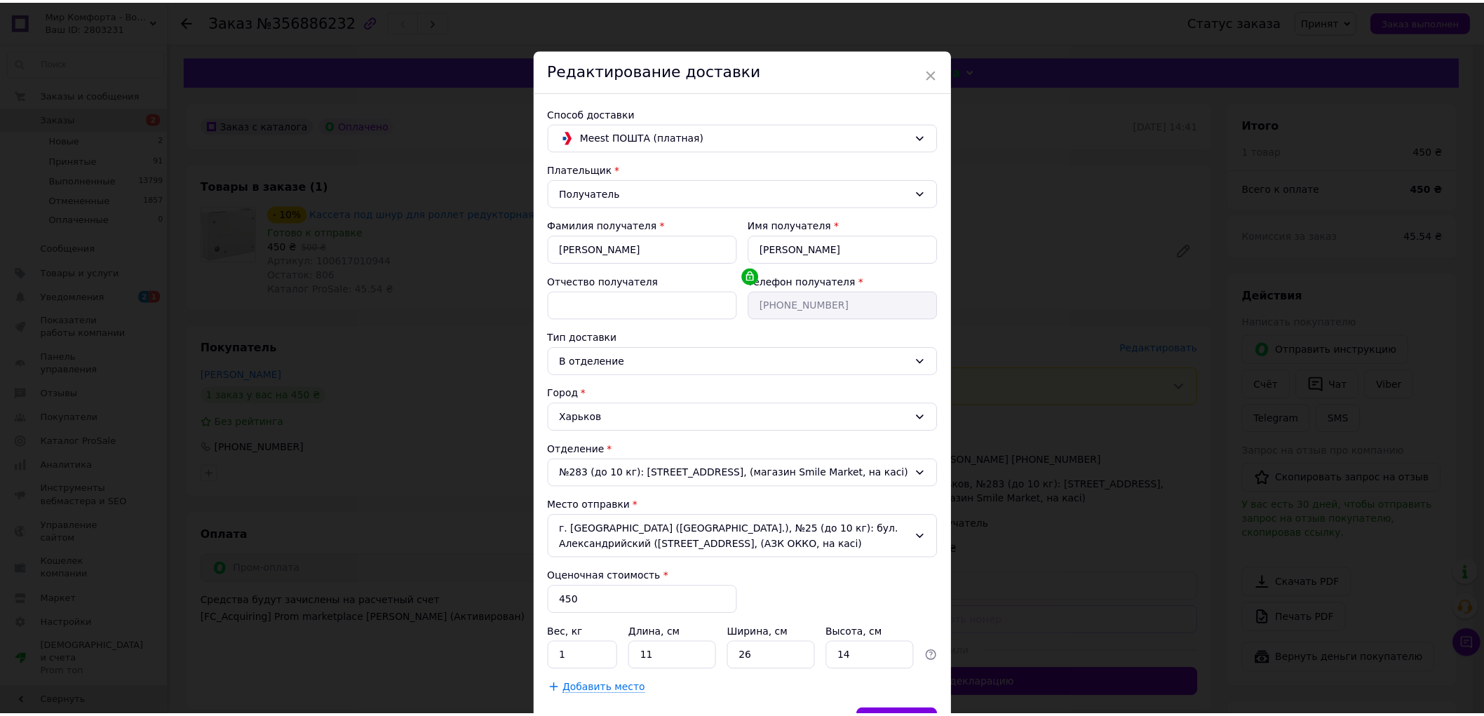
scroll to position [87, 0]
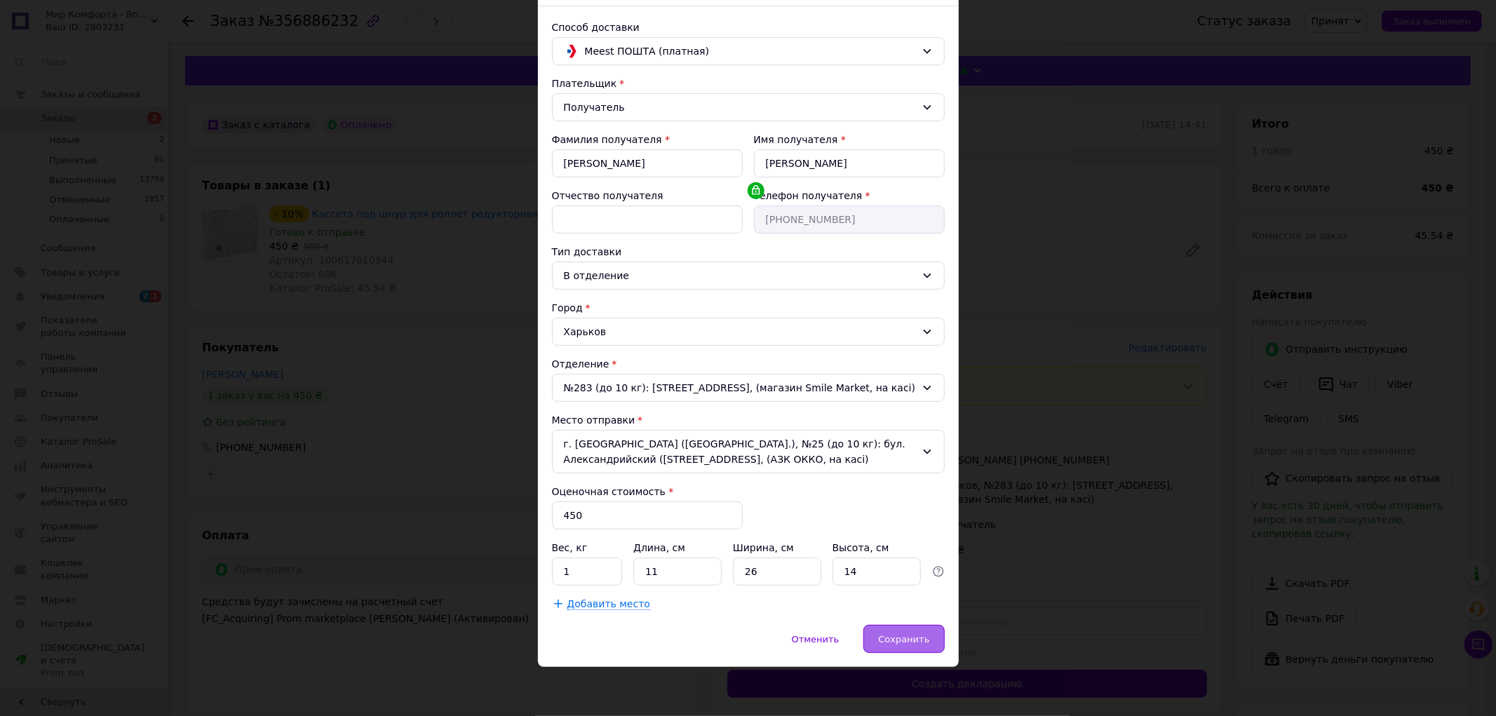
click at [893, 634] on span "Сохранить" at bounding box center [903, 639] width 51 height 11
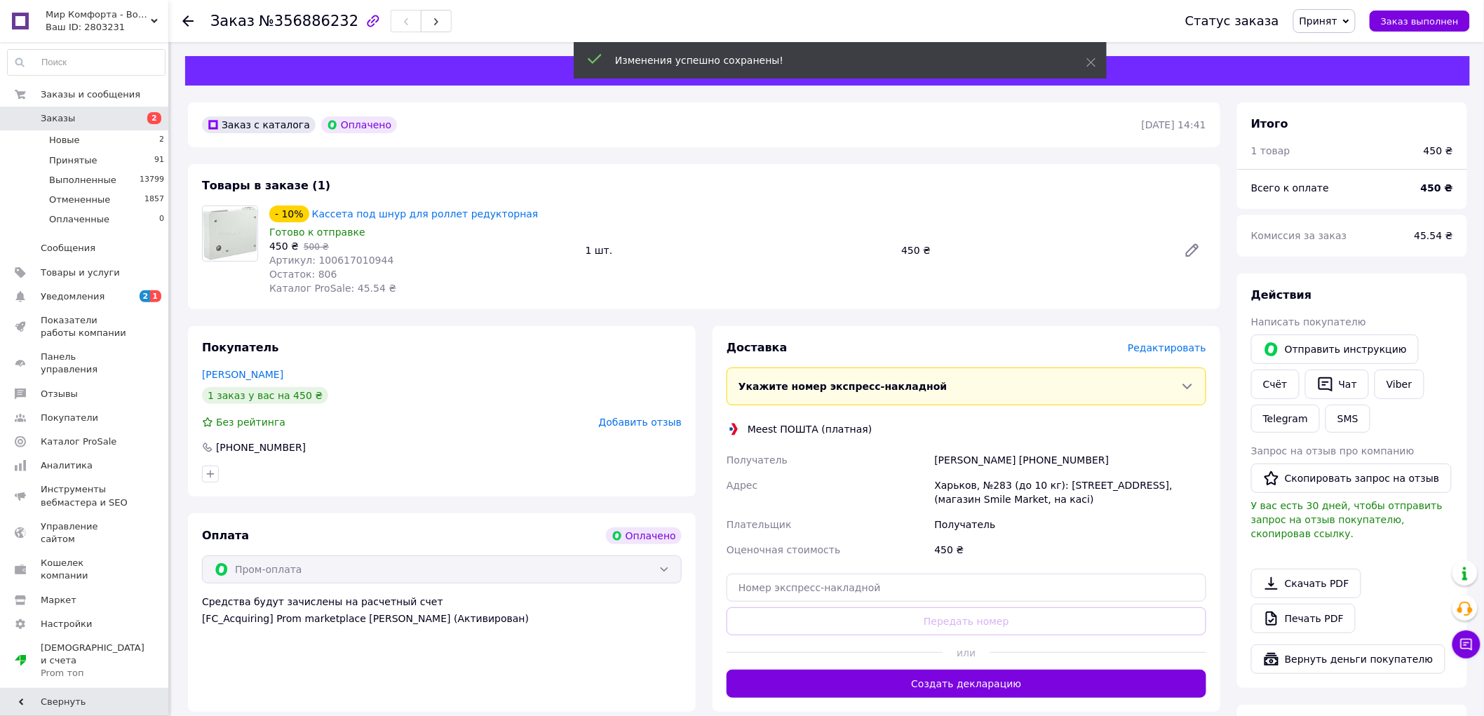
scroll to position [78, 0]
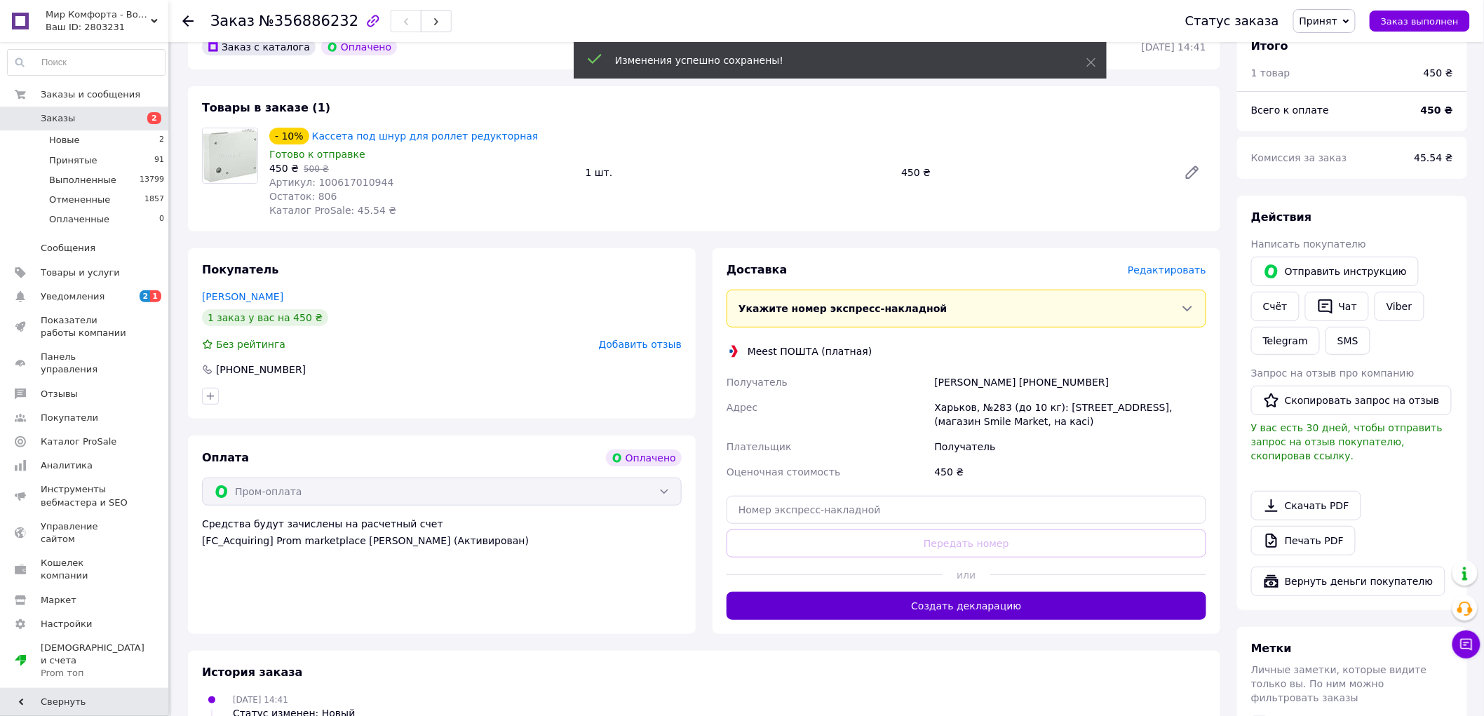
click at [1011, 601] on button "Создать декларацию" at bounding box center [966, 606] width 480 height 28
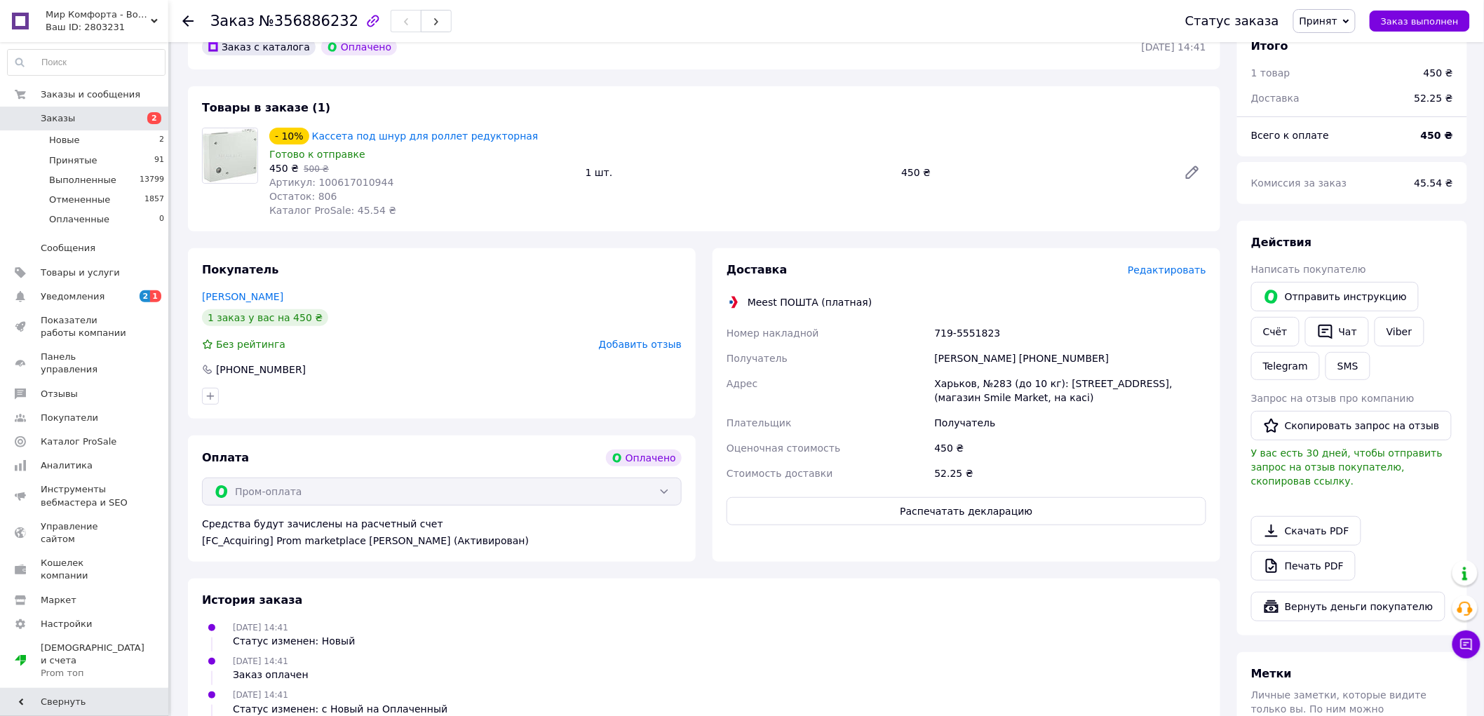
click at [961, 337] on div "719-5551823" at bounding box center [1070, 332] width 277 height 25
copy div "719-5551823"
click at [954, 519] on button "Распечатать декларацию" at bounding box center [966, 511] width 480 height 28
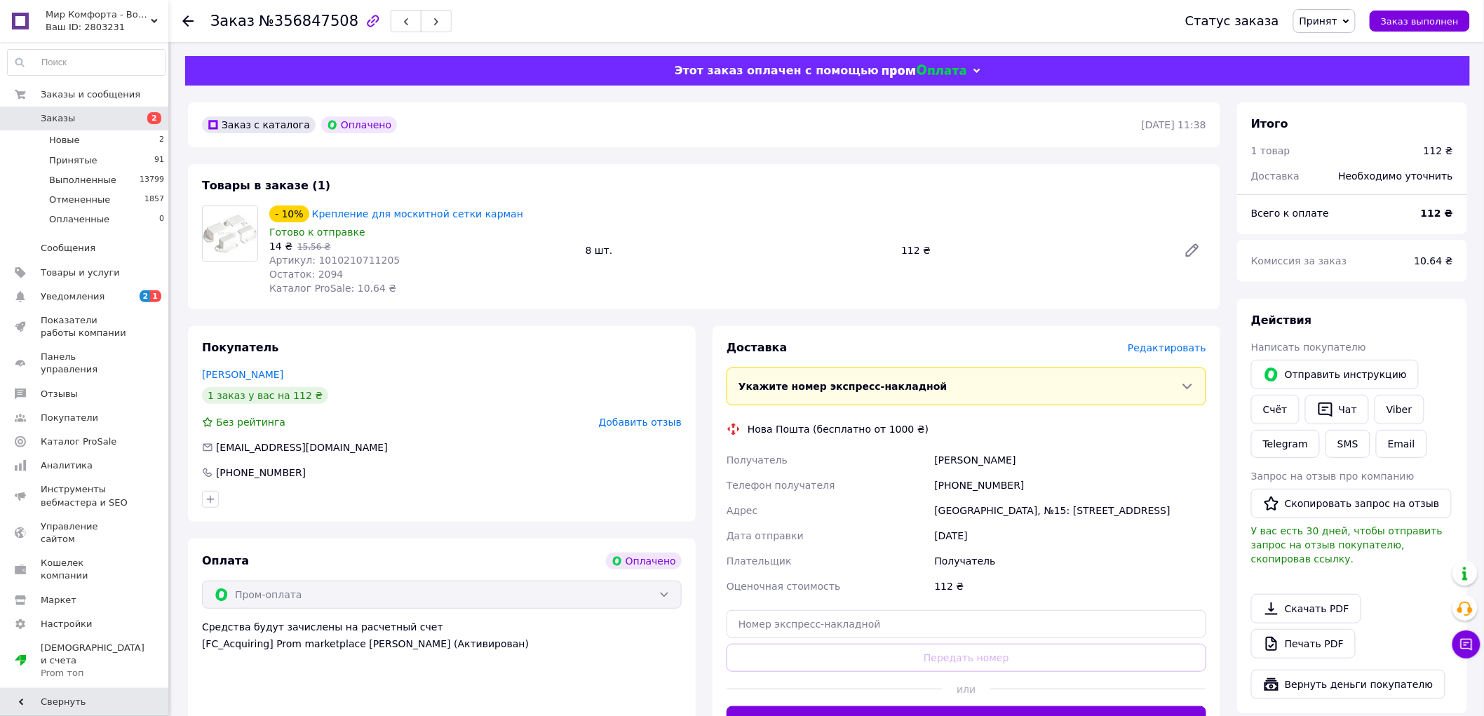
click at [1165, 352] on span "Редактировать" at bounding box center [1167, 347] width 79 height 11
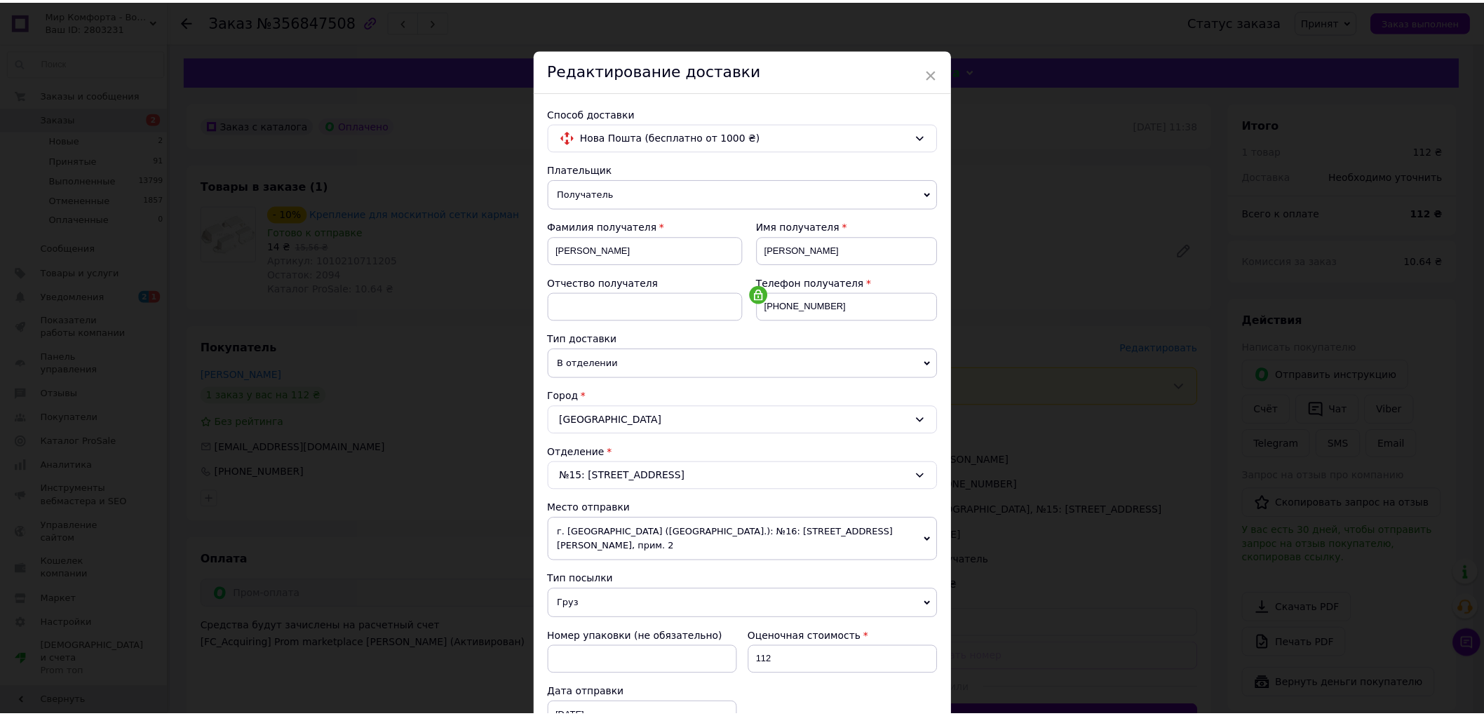
scroll to position [216, 0]
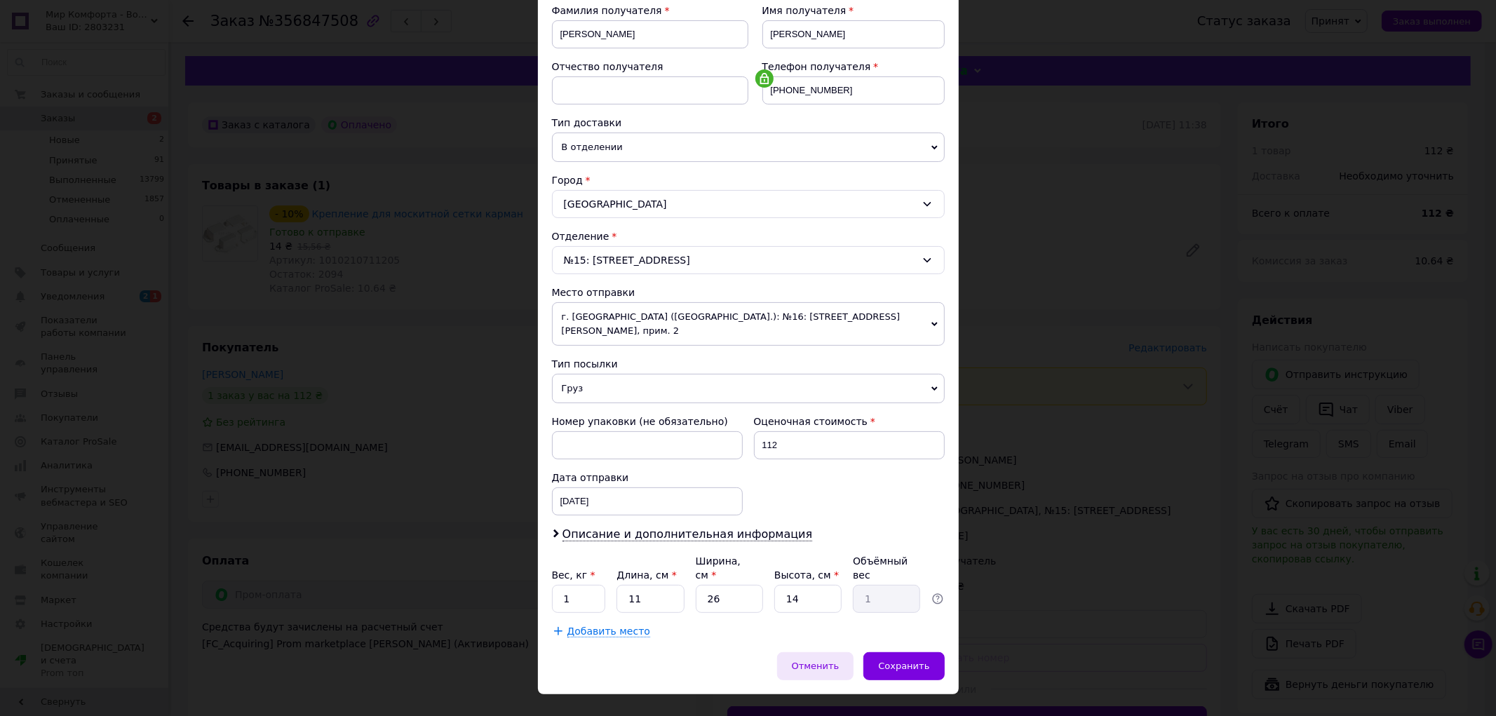
click at [839, 661] on span "Отменить" at bounding box center [816, 666] width 48 height 11
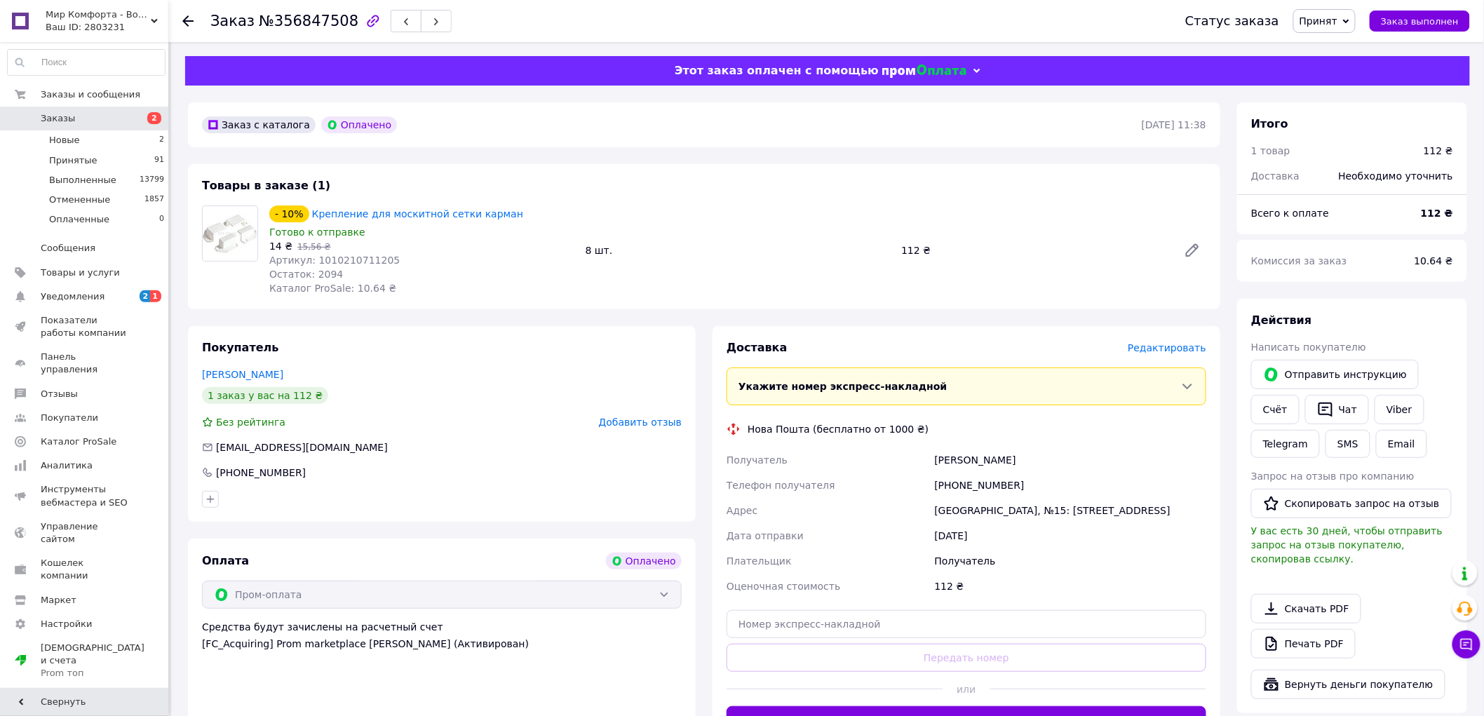
scroll to position [78, 0]
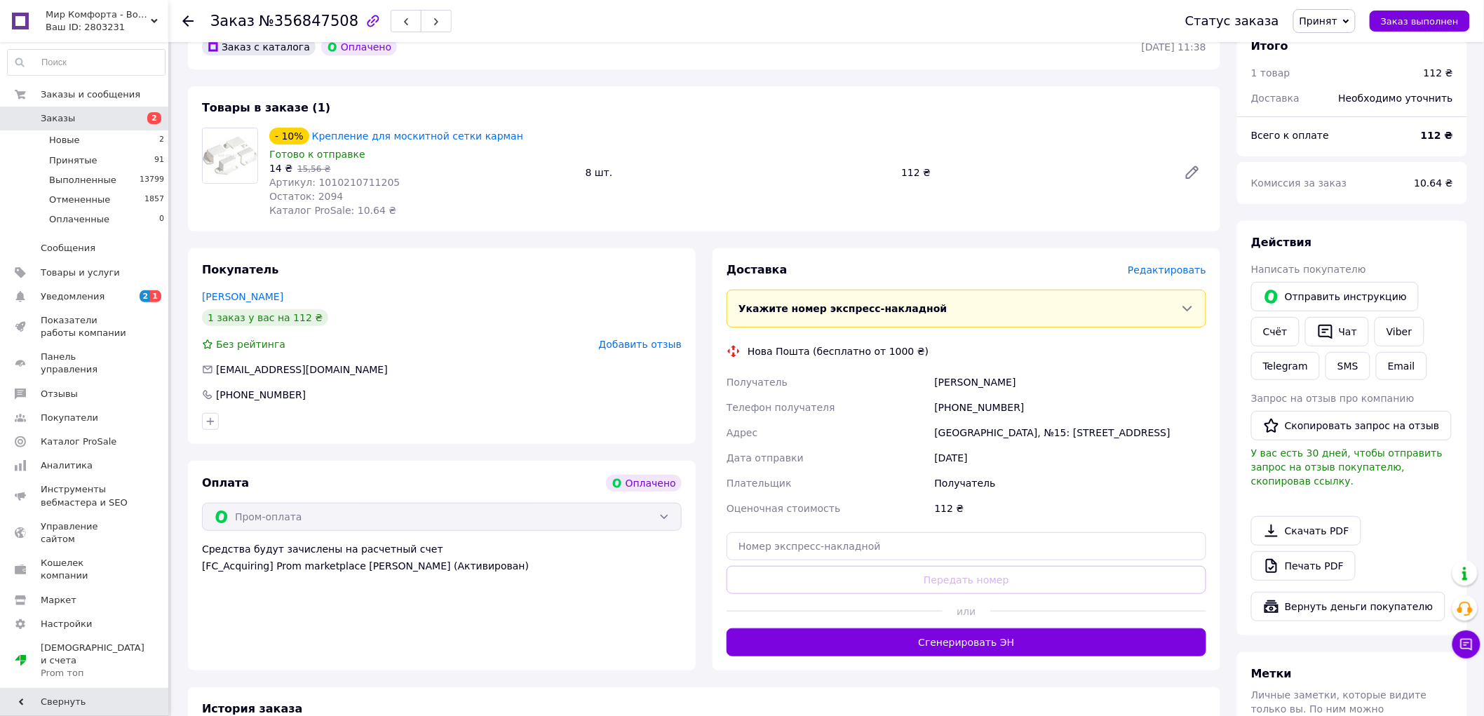
click at [950, 640] on button "Сгенерировать ЭН" at bounding box center [966, 642] width 480 height 28
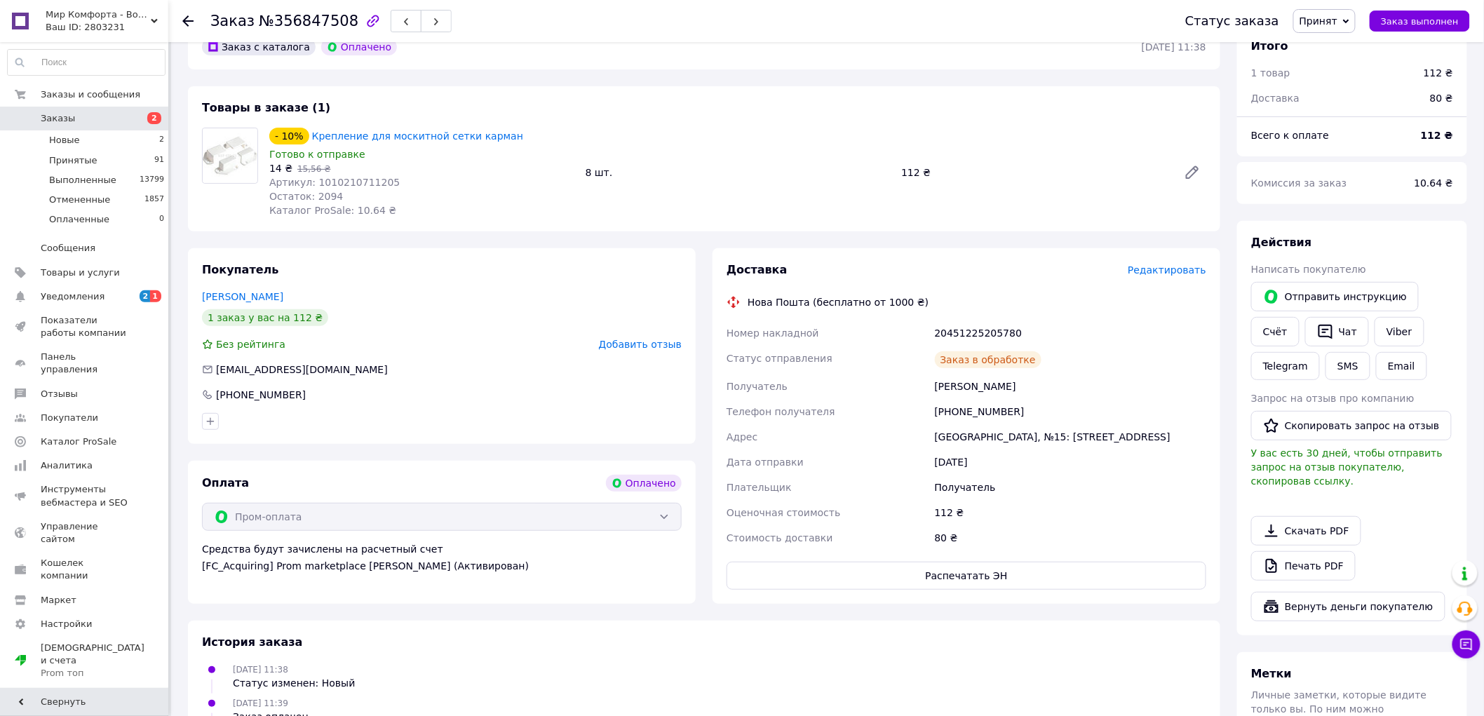
click at [964, 328] on div "20451225205780" at bounding box center [1070, 332] width 277 height 25
copy div "20451225205780"
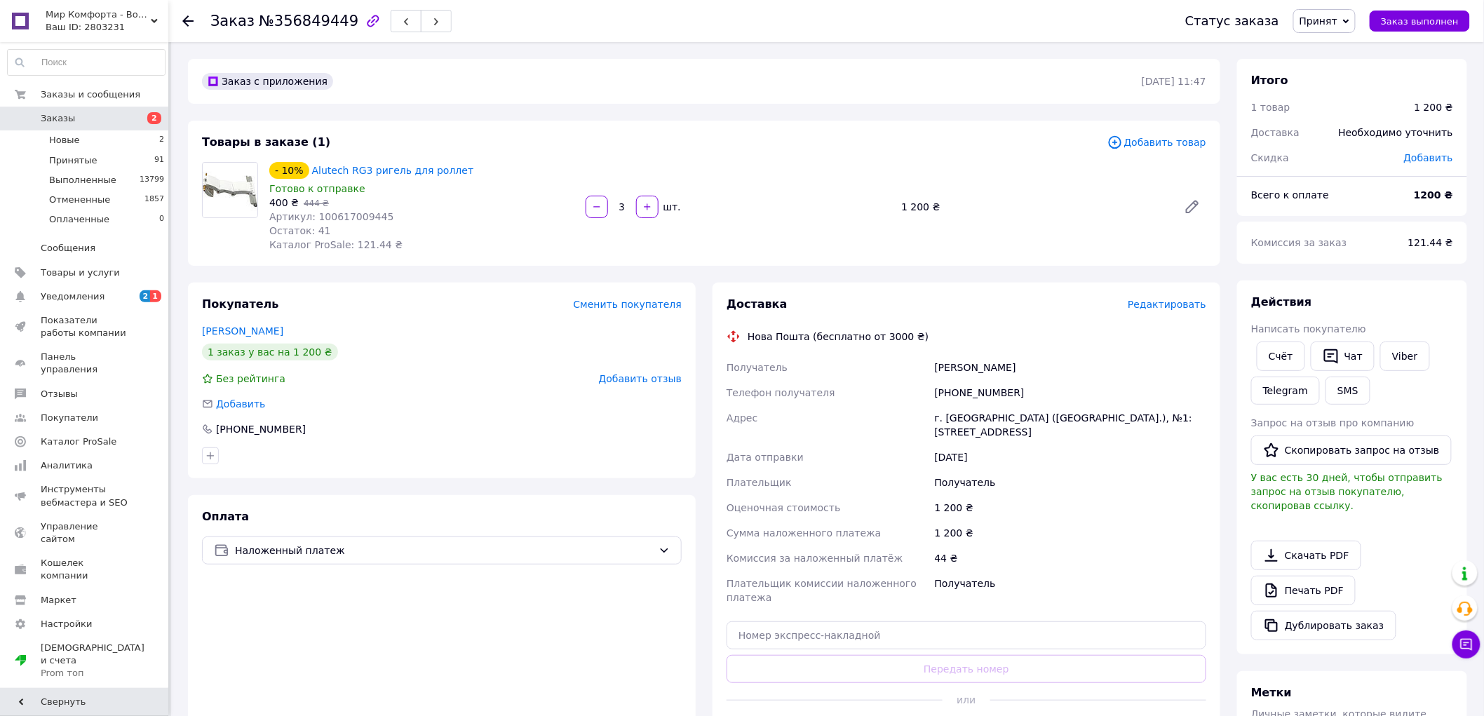
click at [1172, 307] on span "Редактировать" at bounding box center [1167, 304] width 79 height 11
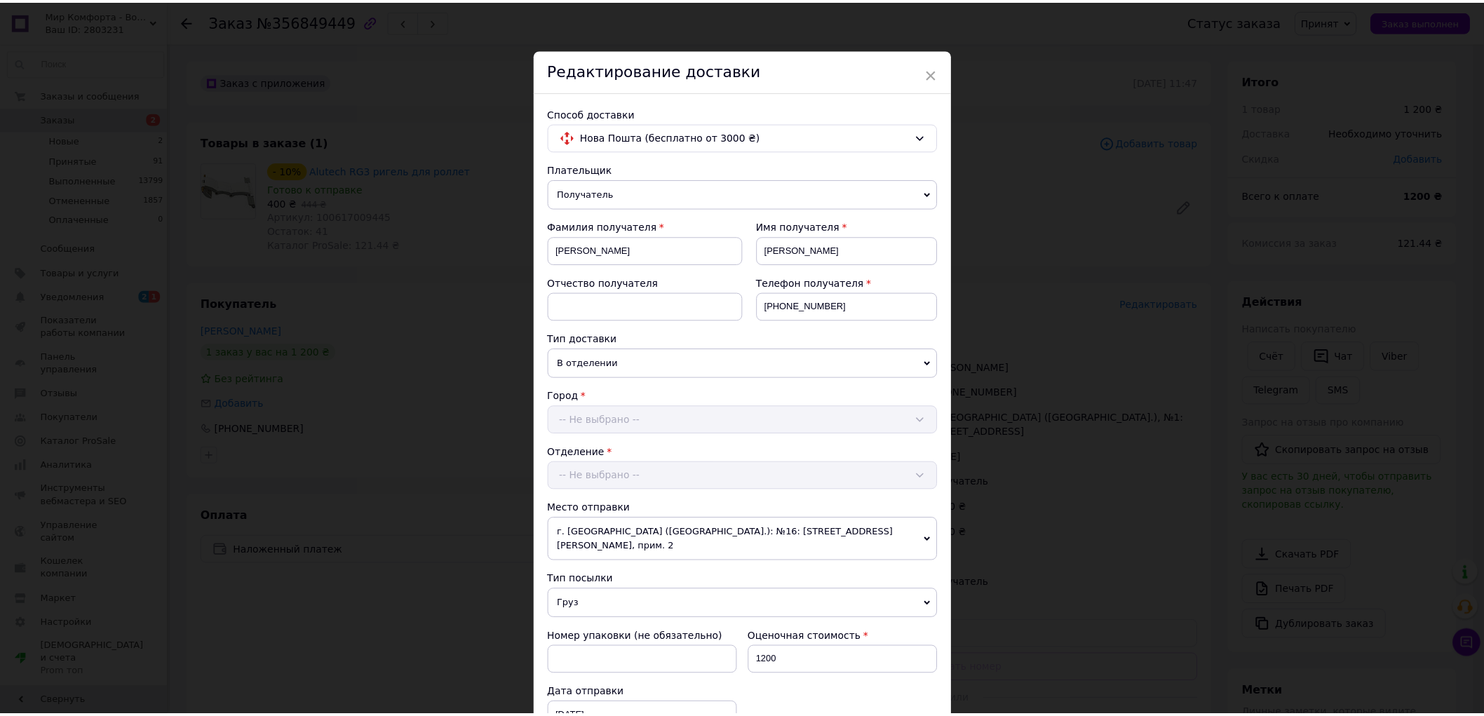
scroll to position [356, 0]
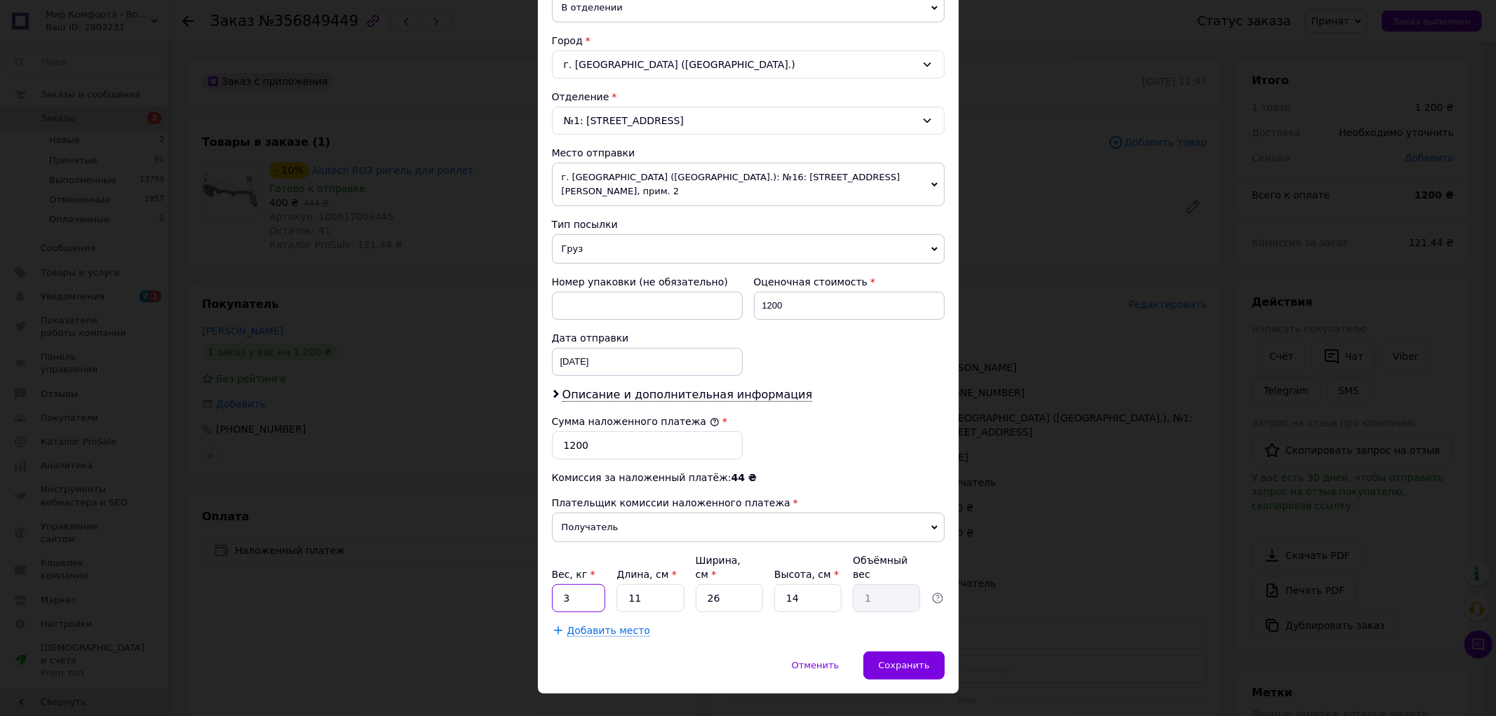
click at [585, 584] on input "3" at bounding box center [579, 598] width 54 height 28
type input "2"
click at [900, 660] on span "Сохранить" at bounding box center [903, 665] width 51 height 11
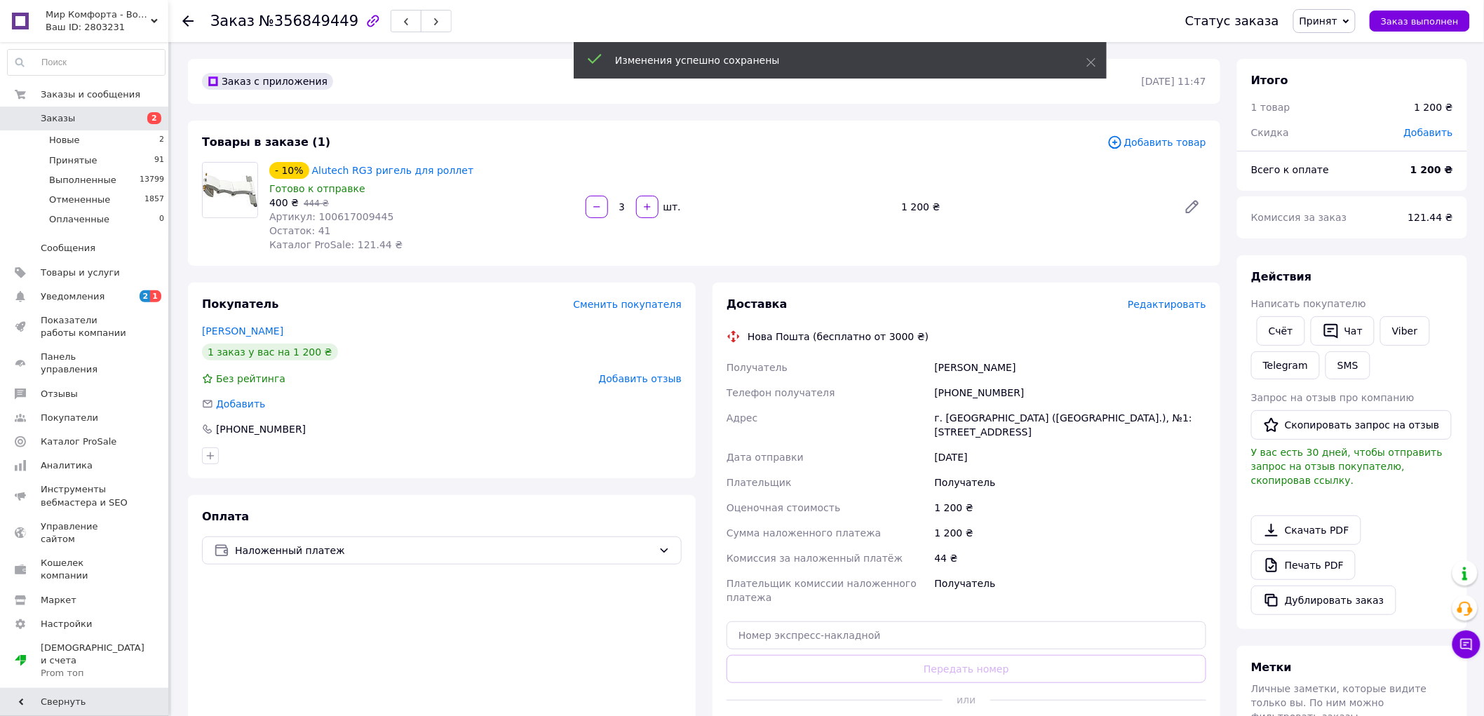
scroll to position [78, 0]
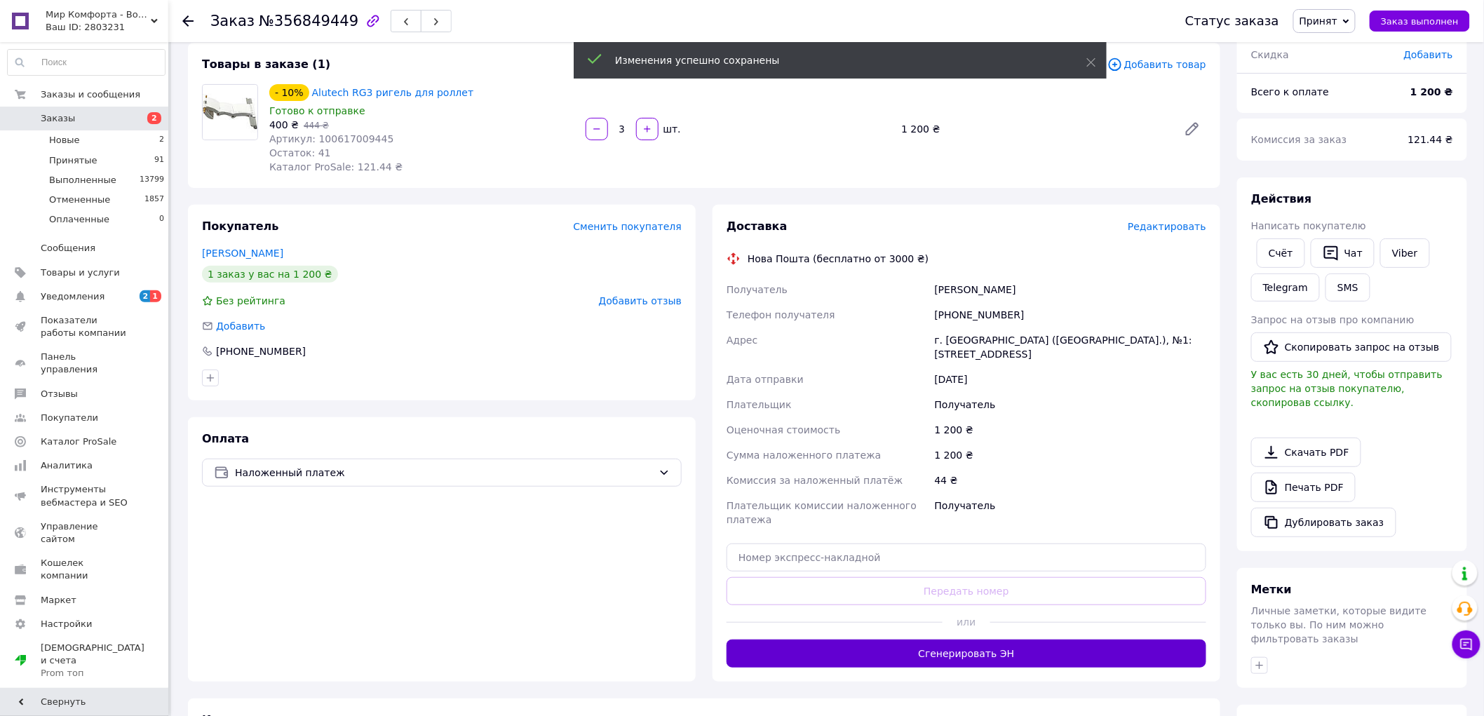
click at [963, 640] on button "Сгенерировать ЭН" at bounding box center [966, 654] width 480 height 28
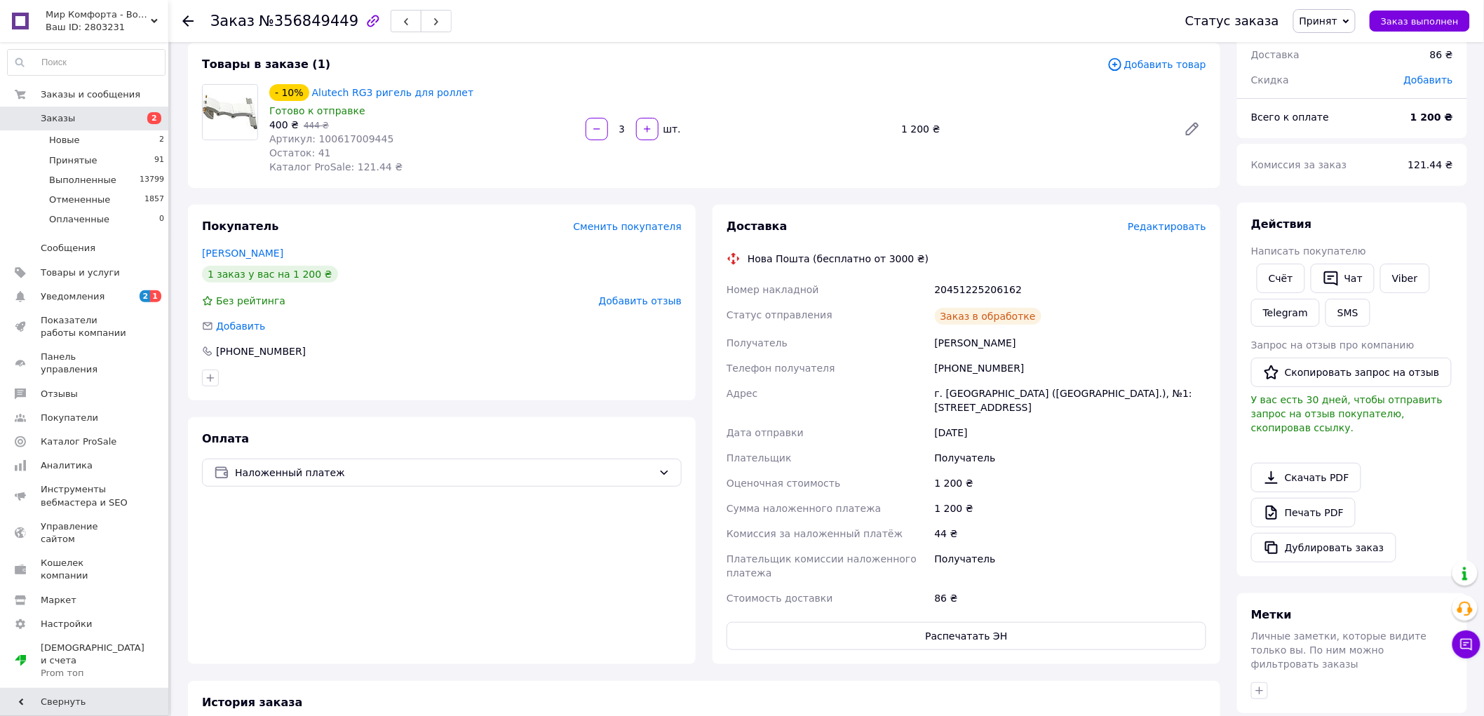
click at [971, 288] on div "20451225206162" at bounding box center [1070, 289] width 277 height 25
copy div "20451225206162"
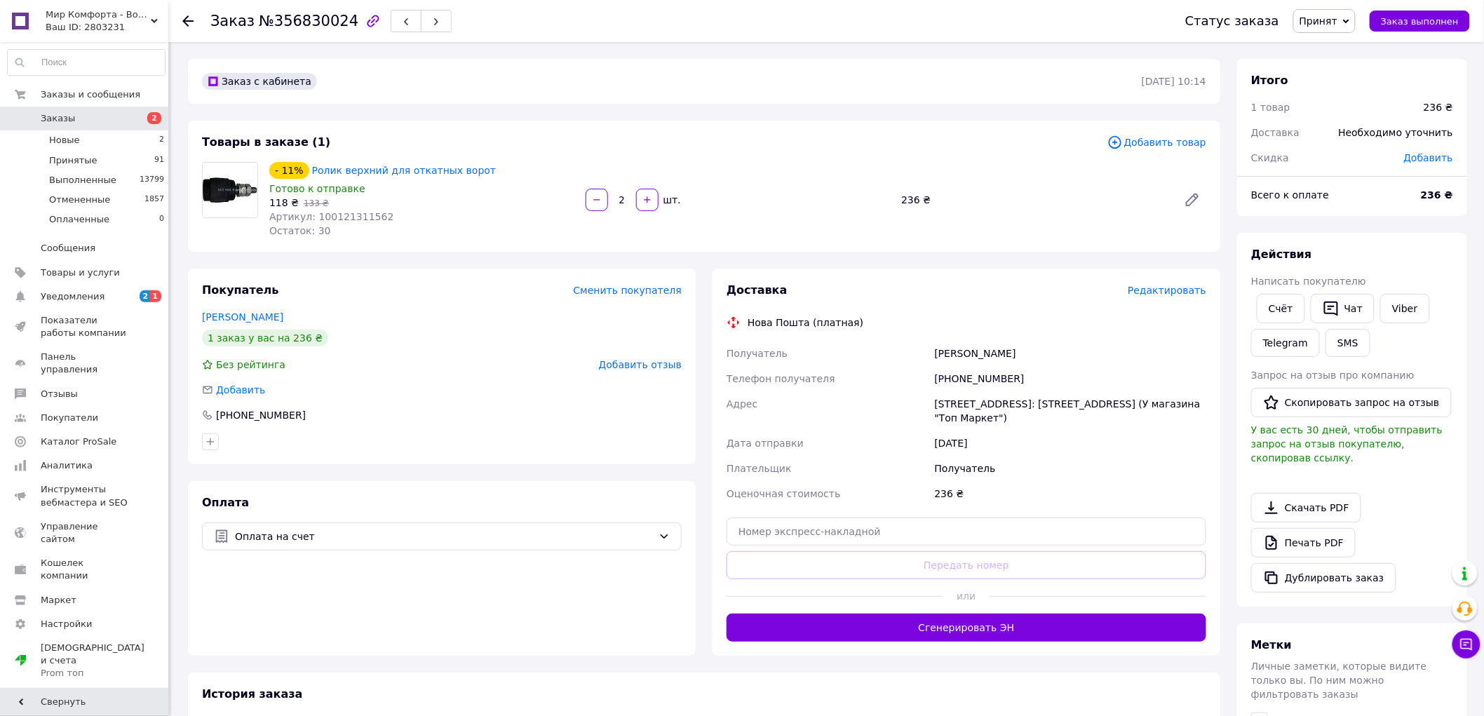
click at [1176, 295] on span "Редактировать" at bounding box center [1167, 290] width 79 height 11
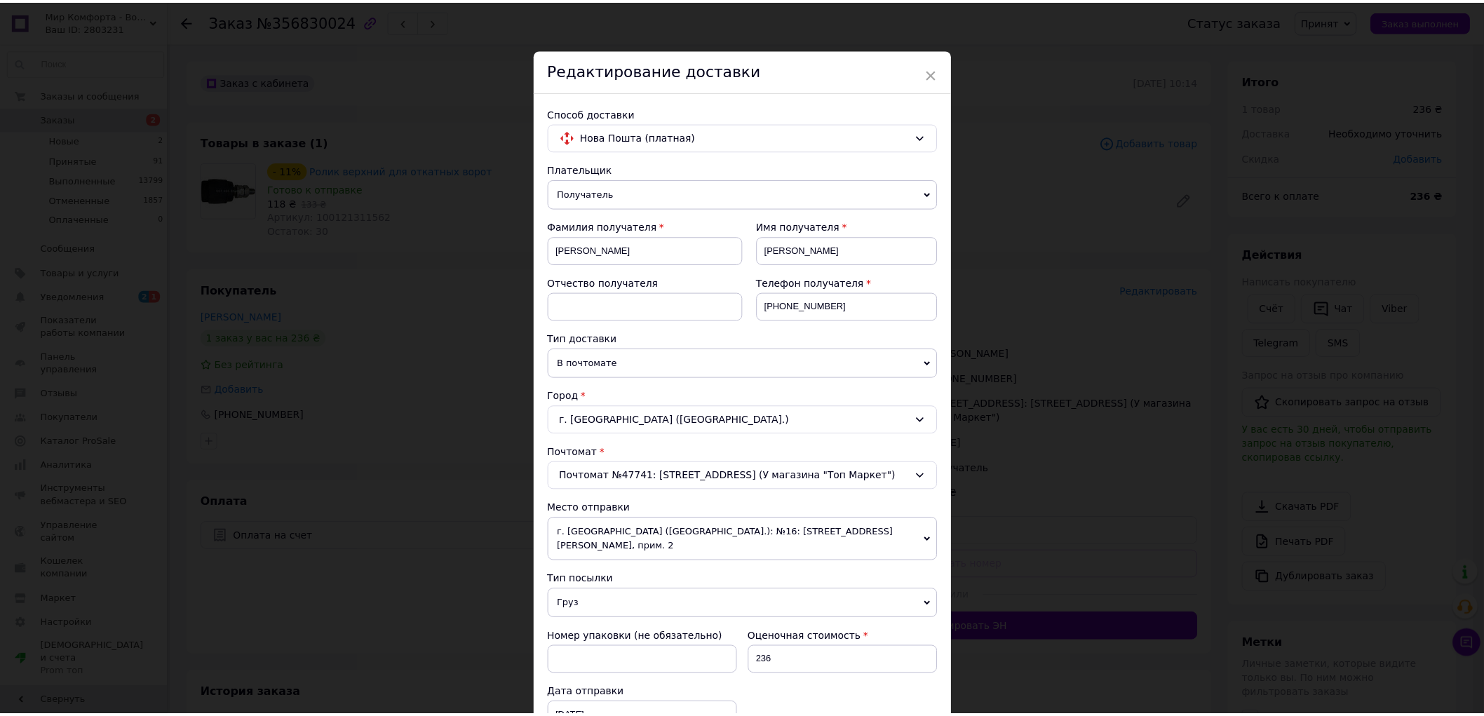
scroll to position [242, 0]
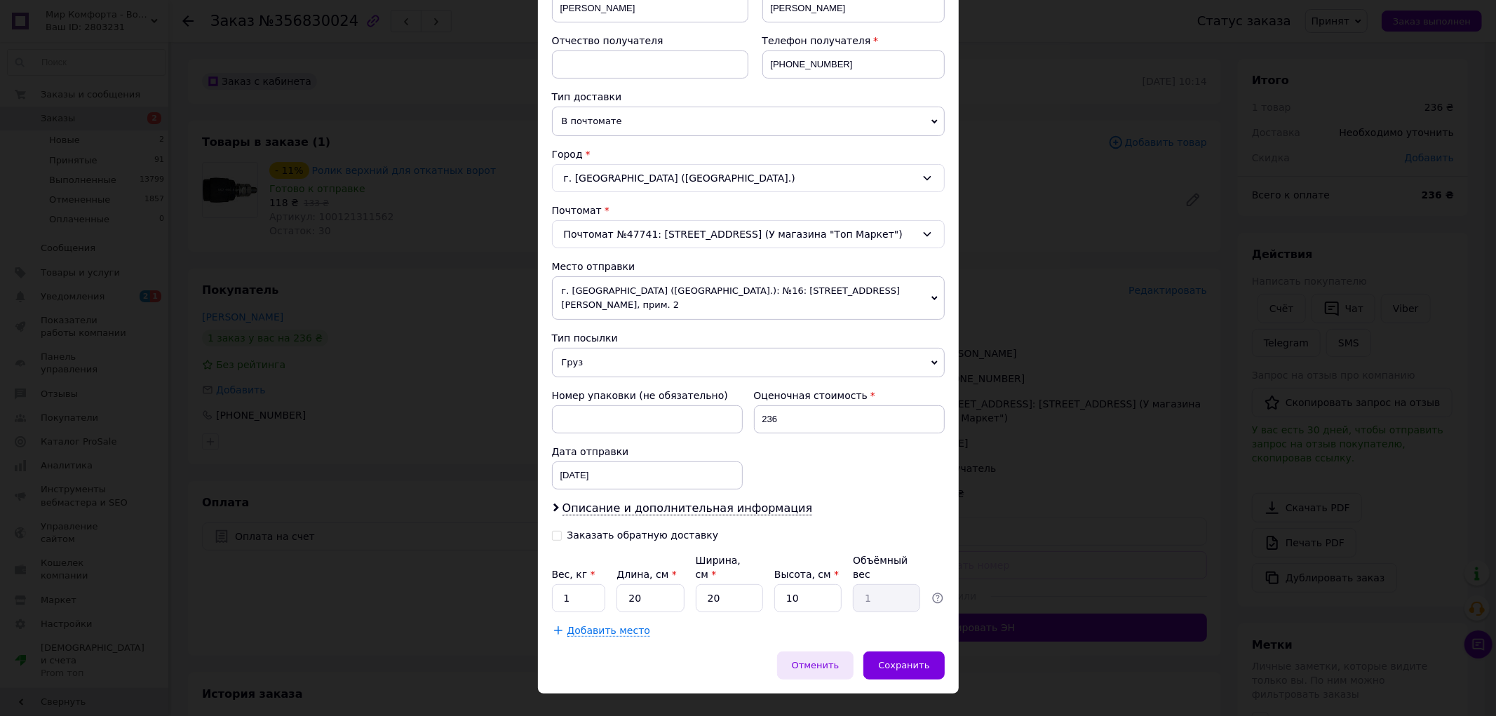
click at [828, 660] on span "Отменить" at bounding box center [816, 665] width 48 height 11
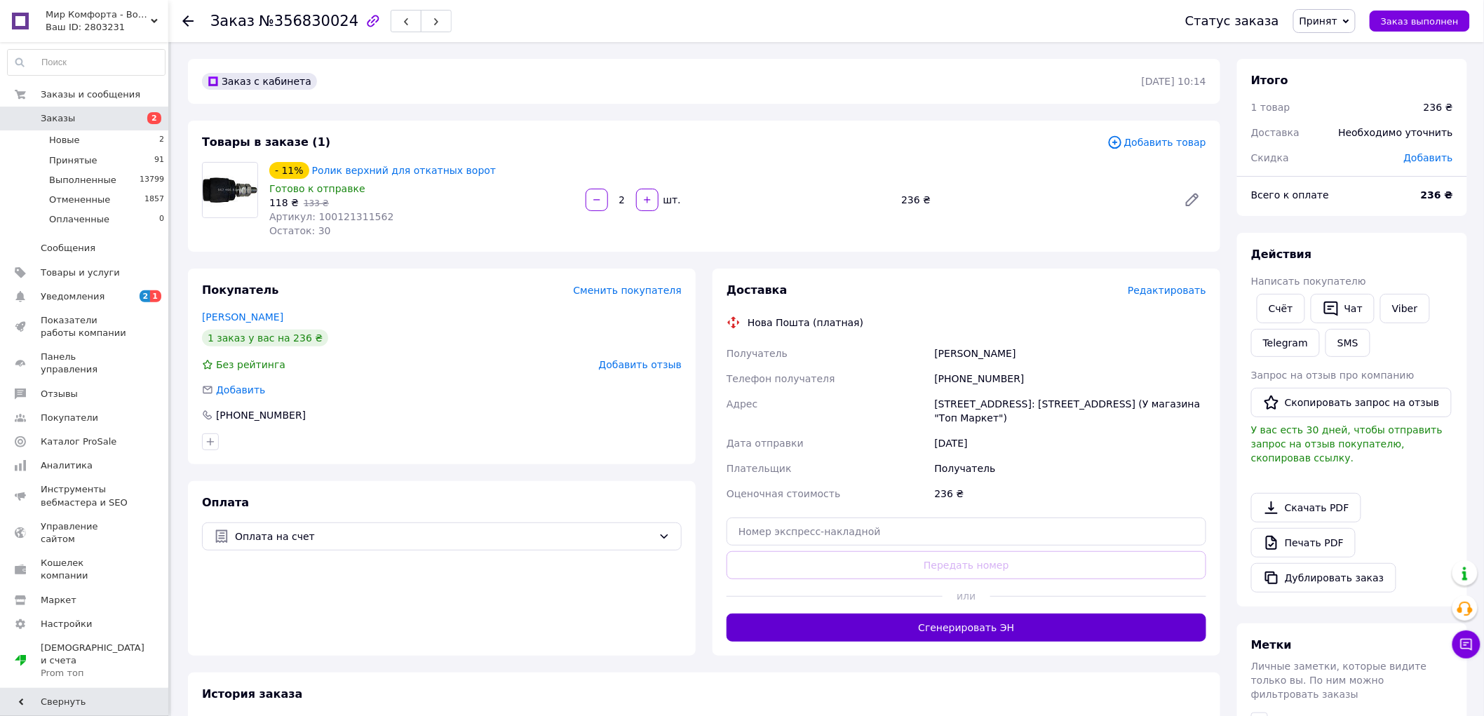
click at [949, 623] on button "Сгенерировать ЭН" at bounding box center [966, 628] width 480 height 28
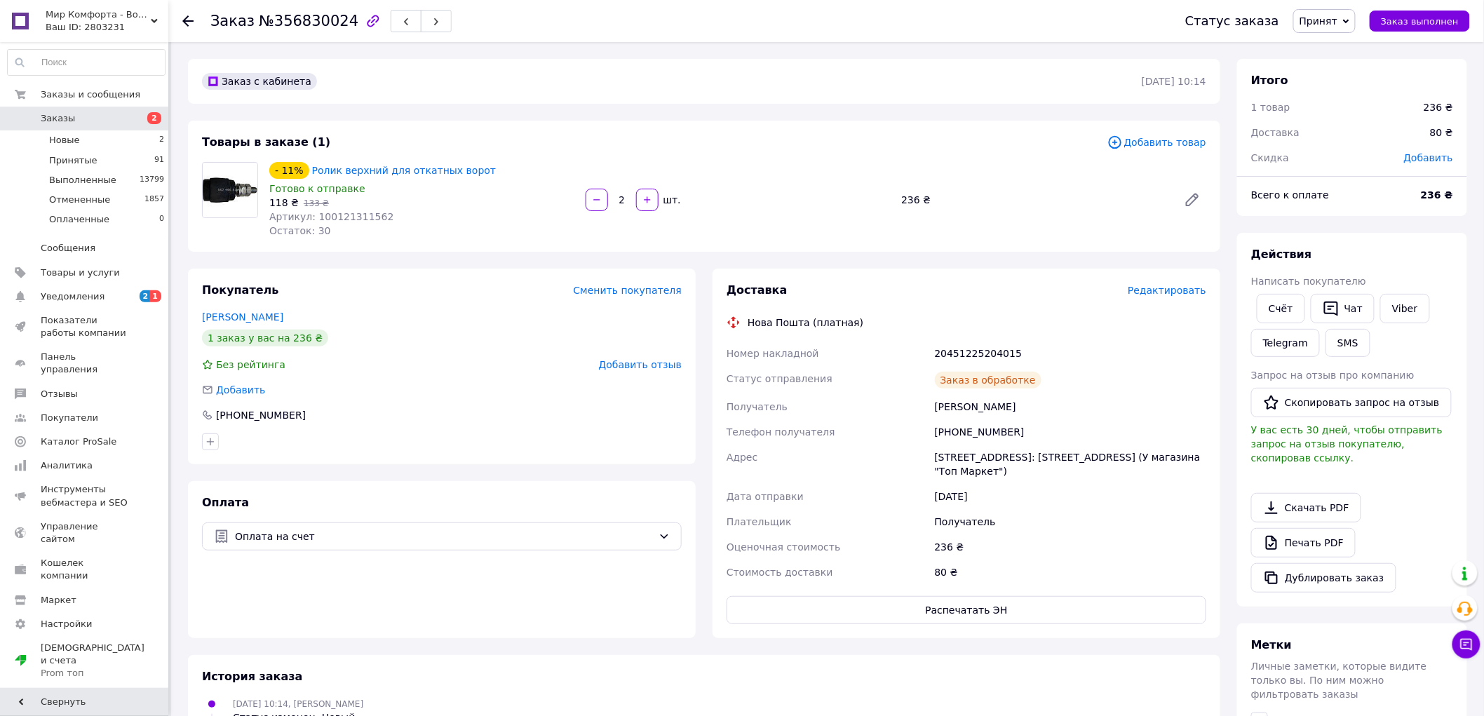
click at [966, 349] on div "20451225204015" at bounding box center [1070, 353] width 277 height 25
copy div "20451225204015"
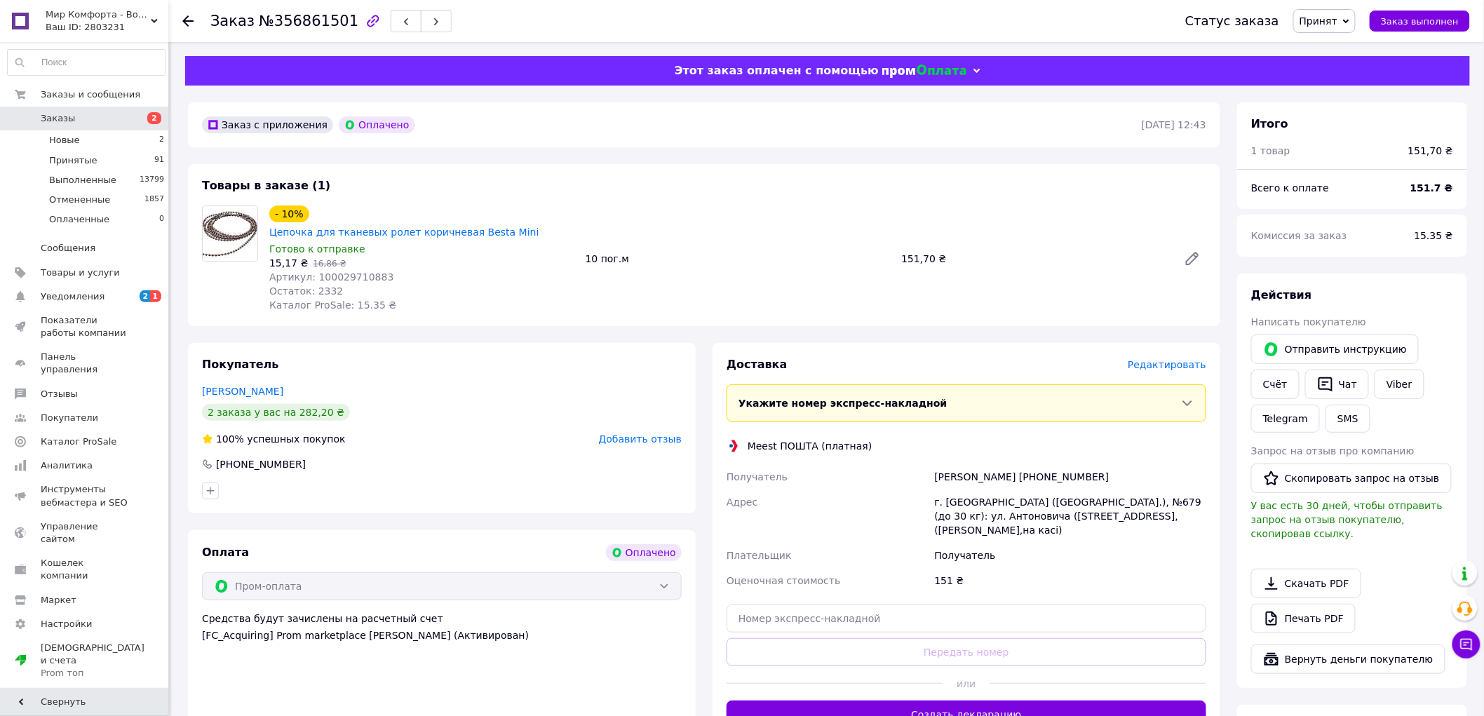
click at [1152, 359] on span "Редактировать" at bounding box center [1167, 364] width 79 height 11
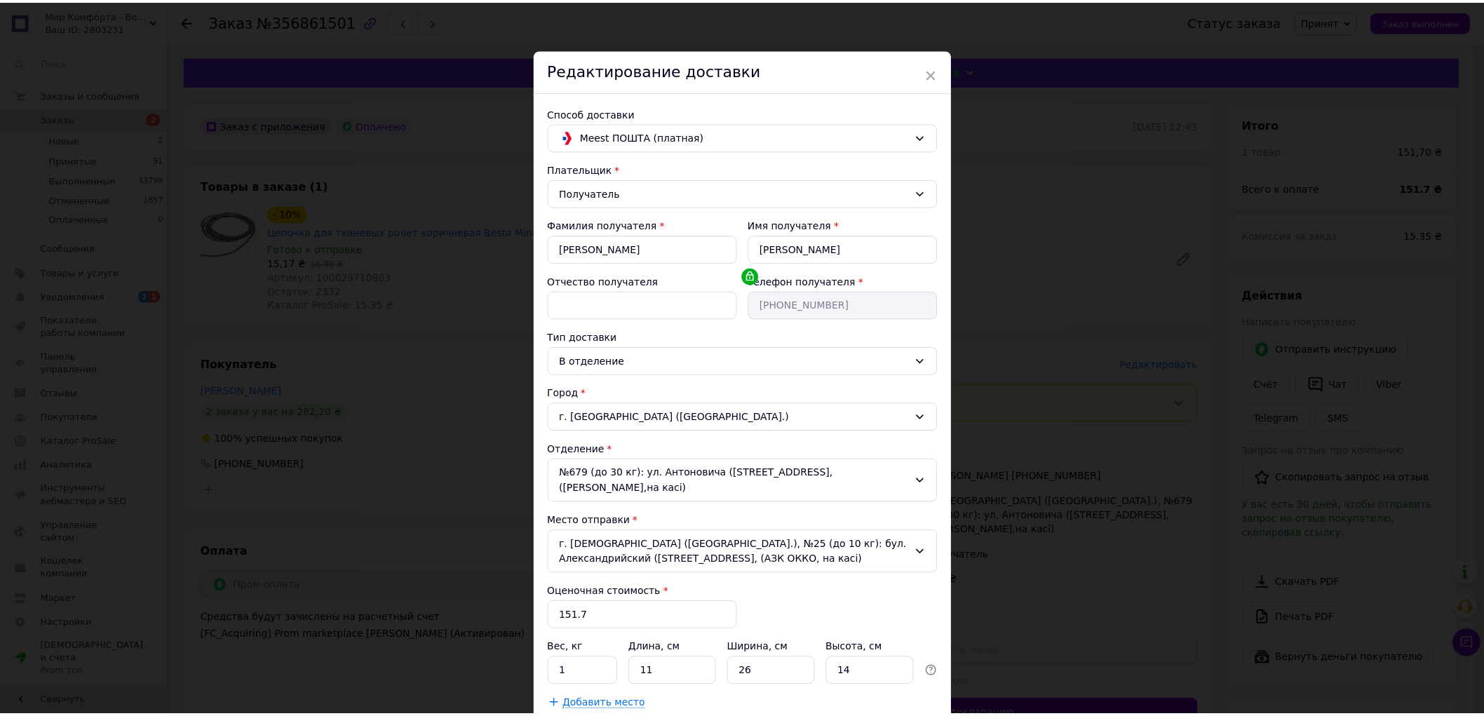
scroll to position [87, 0]
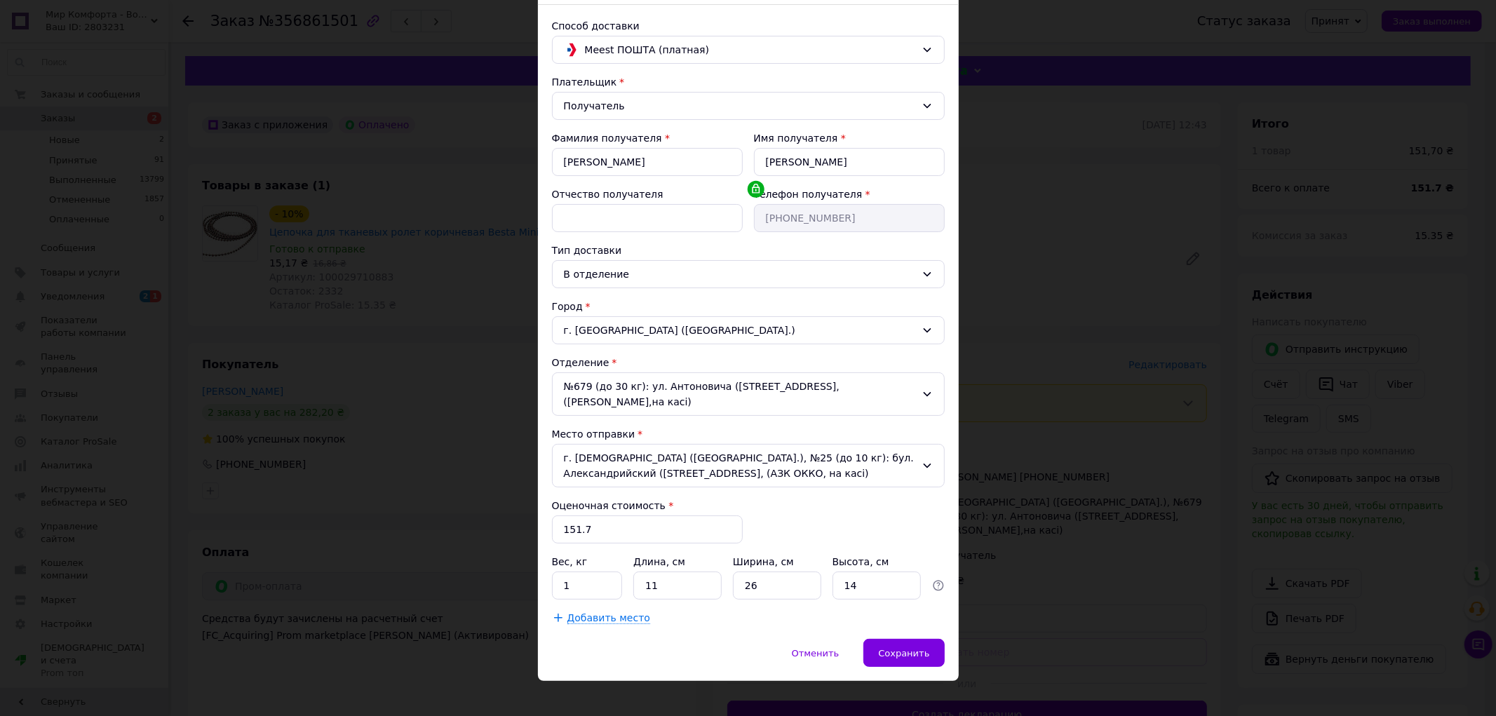
drag, startPoint x: 928, startPoint y: 634, endPoint x: 1001, endPoint y: 583, distance: 88.7
click at [928, 639] on div "Сохранить" at bounding box center [903, 653] width 81 height 28
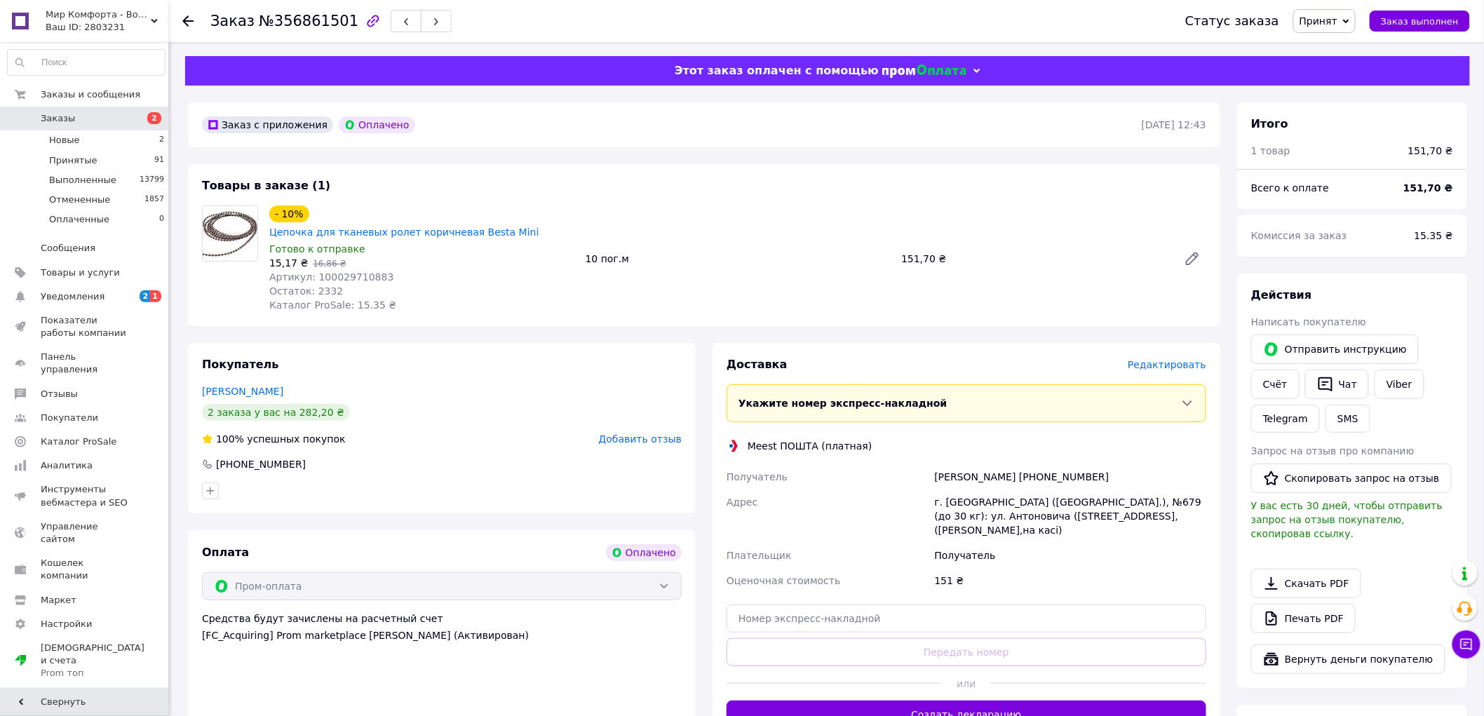
scroll to position [78, 0]
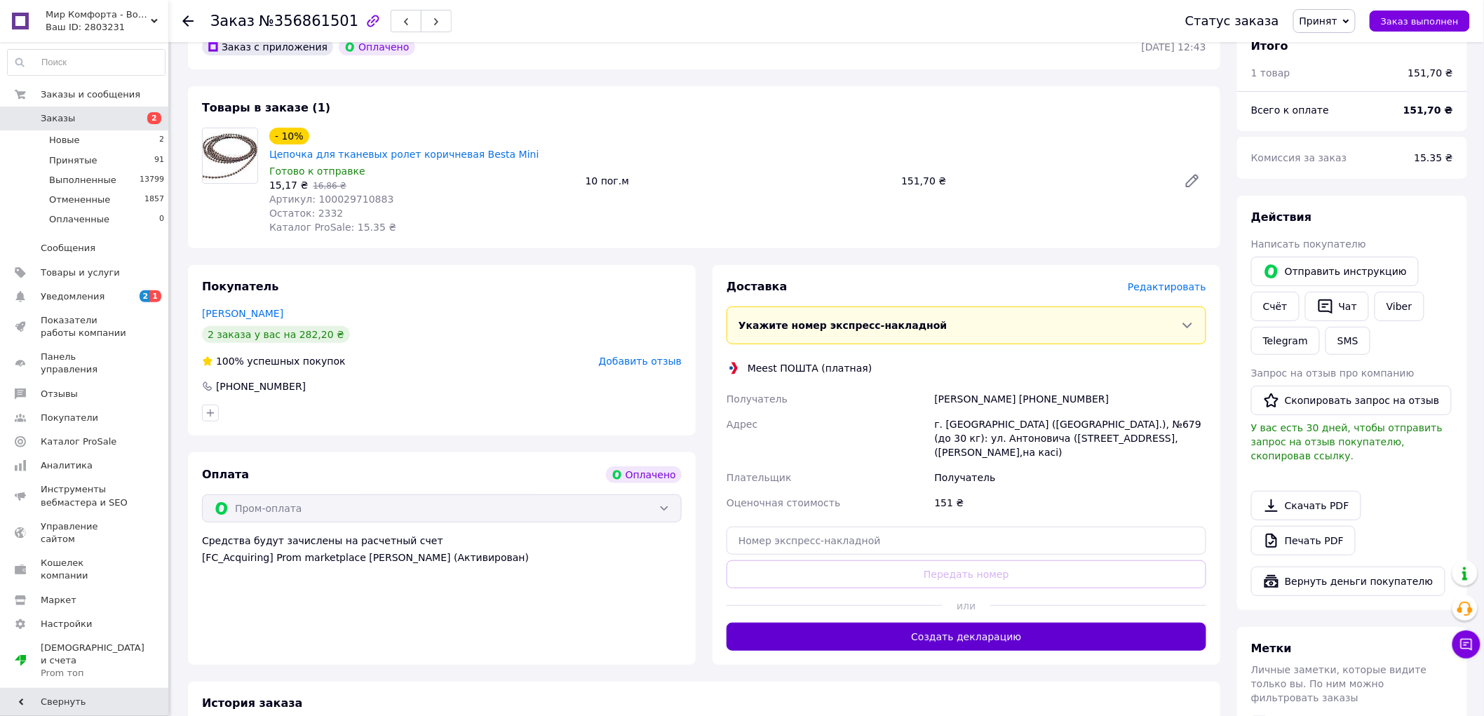
click at [961, 623] on button "Создать декларацию" at bounding box center [966, 637] width 480 height 28
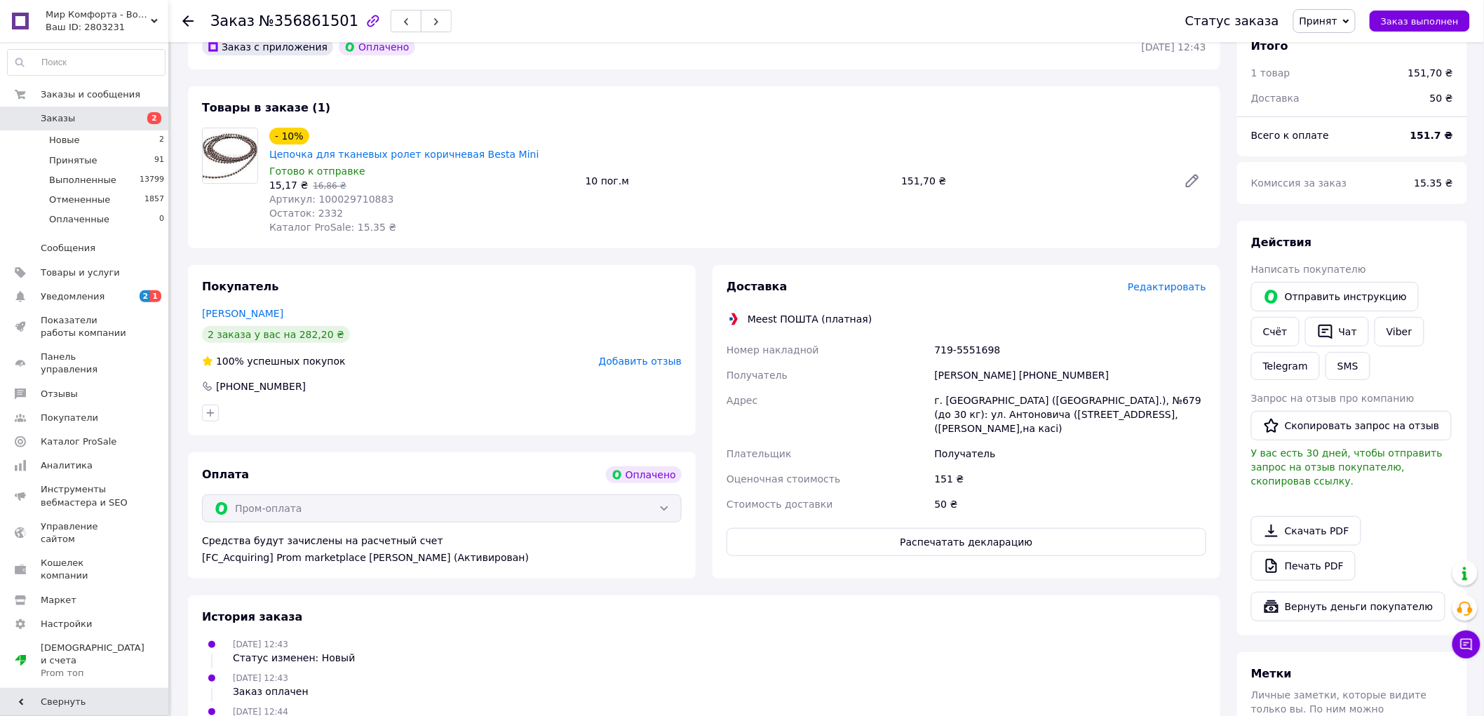
click at [975, 337] on div "719-5551698" at bounding box center [1070, 349] width 277 height 25
copy div "719-5551698"
click at [982, 528] on button "Распечатать декларацию" at bounding box center [966, 542] width 480 height 28
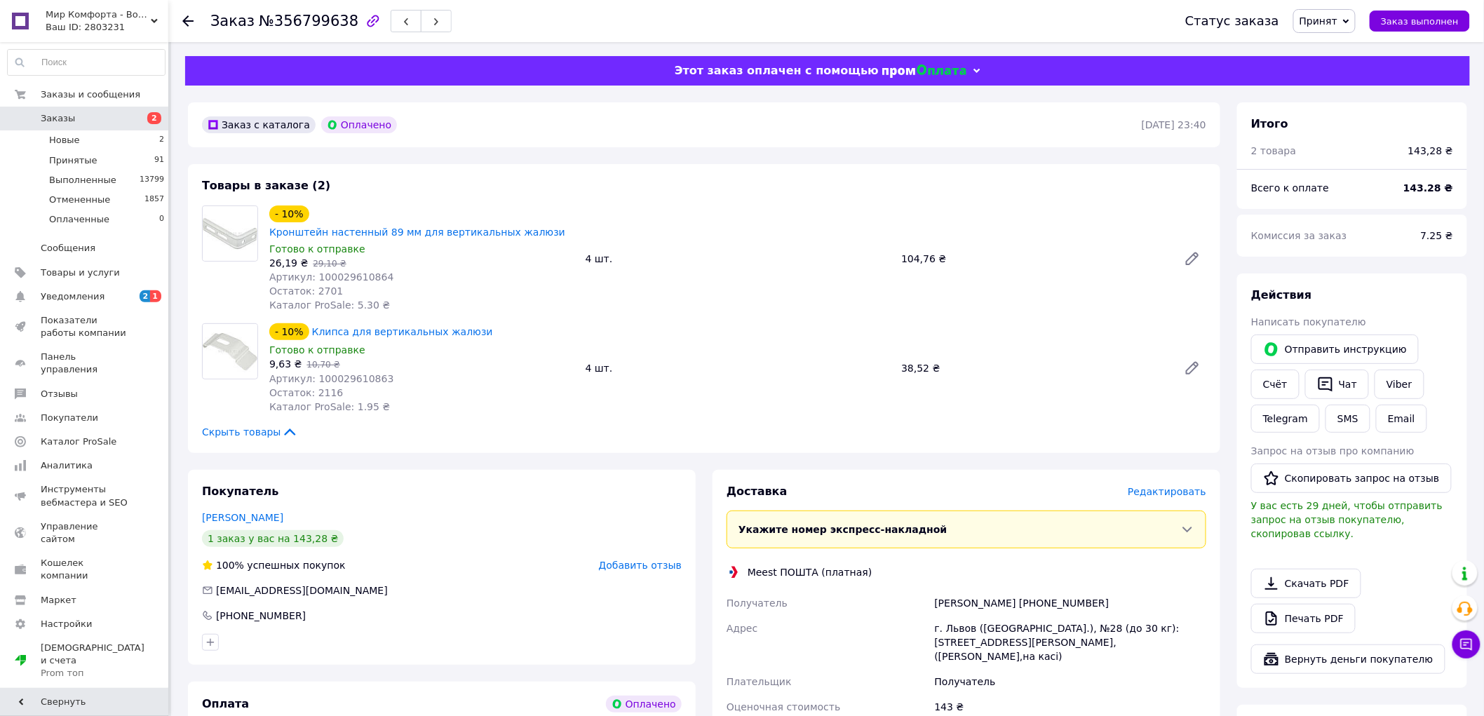
click at [1171, 486] on span "Редактировать" at bounding box center [1167, 491] width 79 height 11
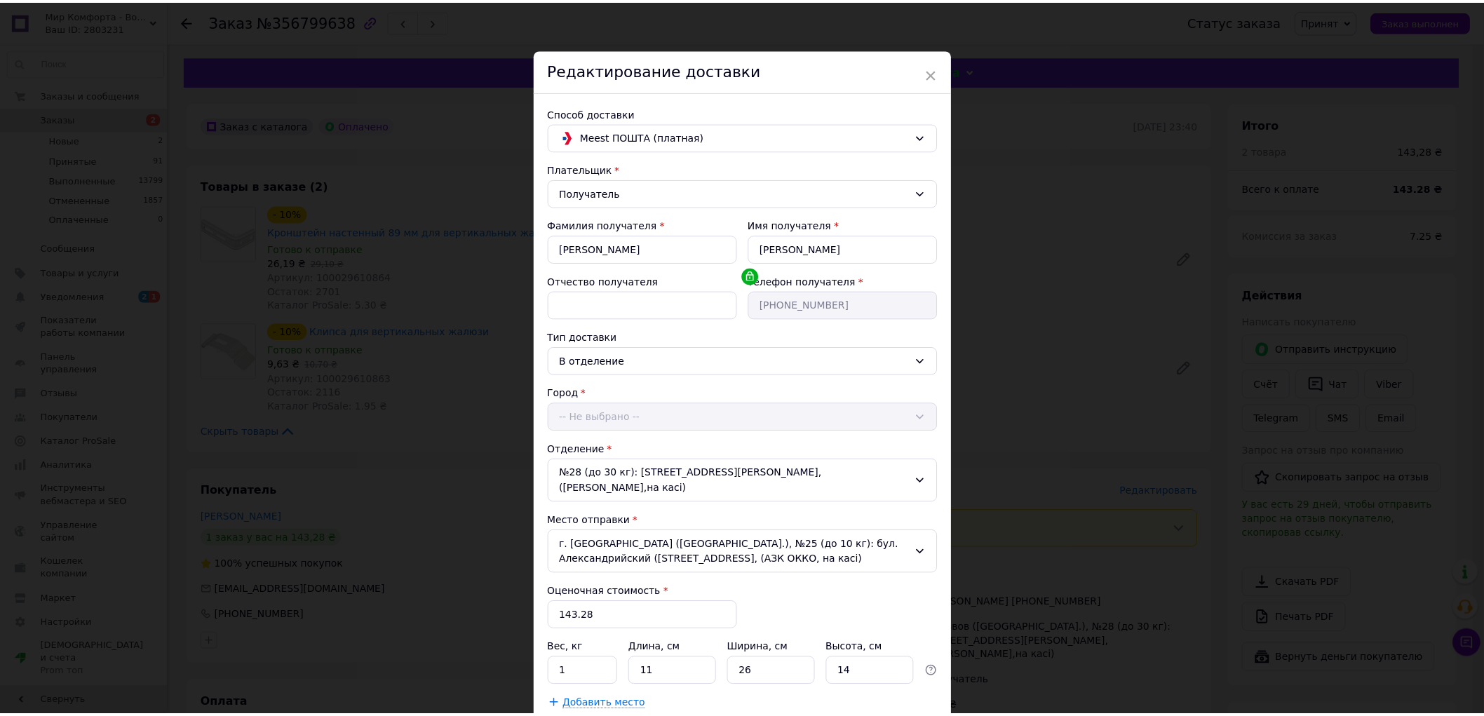
scroll to position [87, 0]
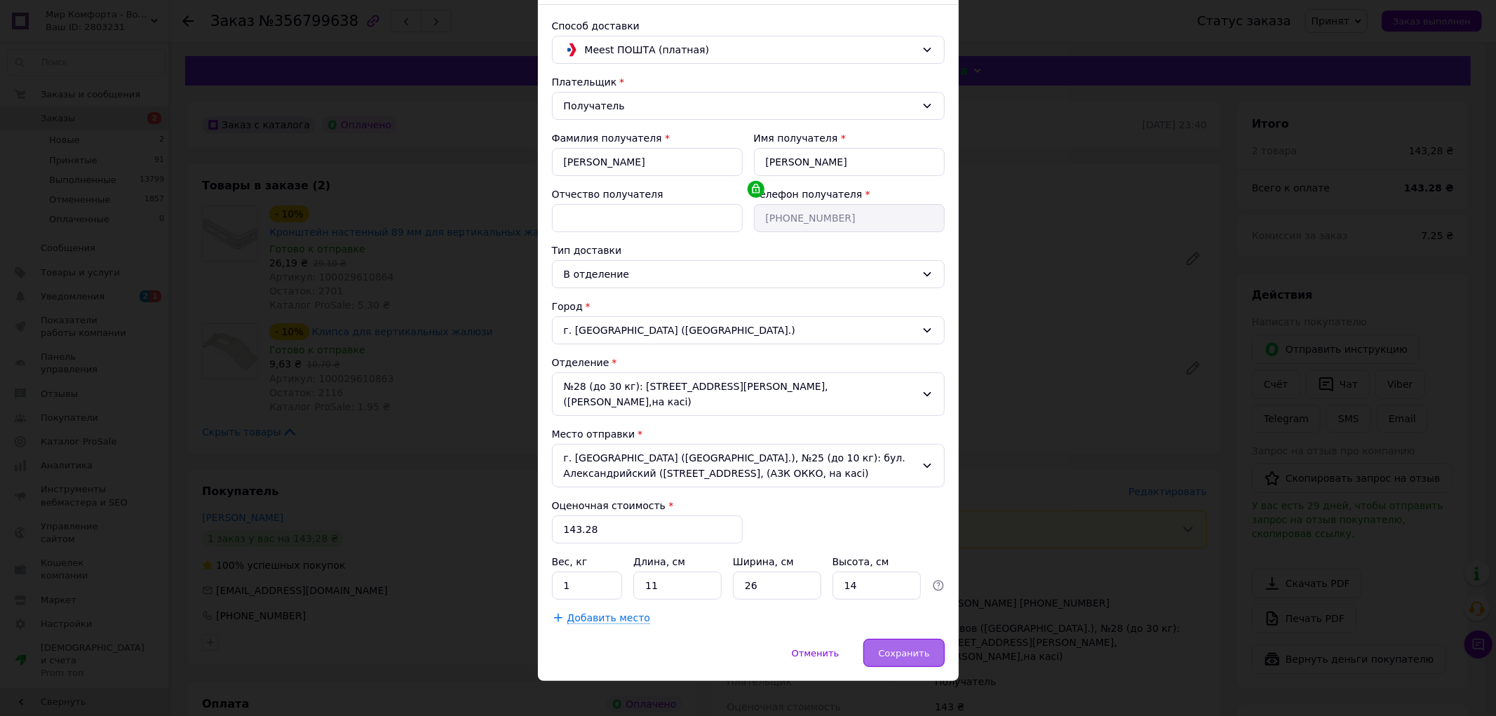
click at [908, 648] on span "Сохранить" at bounding box center [903, 653] width 51 height 11
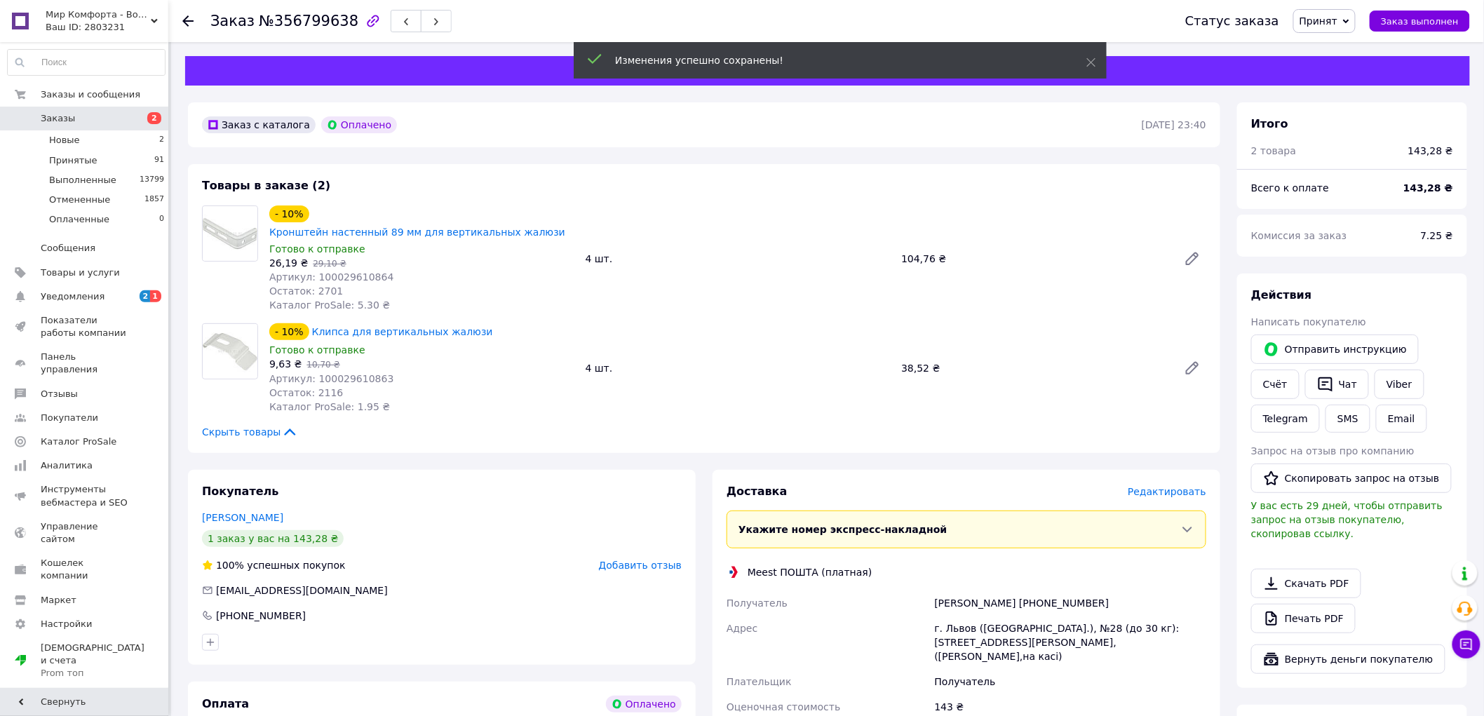
scroll to position [234, 0]
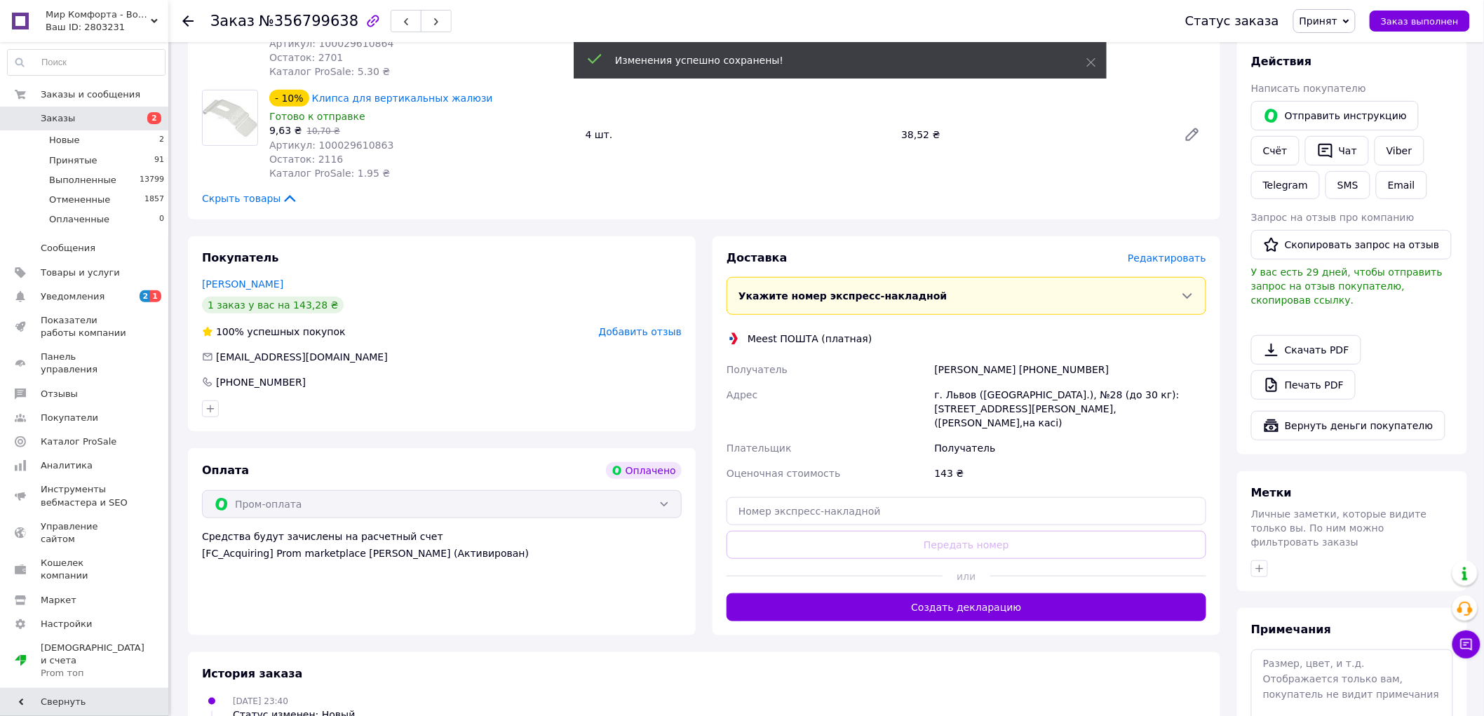
drag, startPoint x: 968, startPoint y: 571, endPoint x: 1024, endPoint y: 565, distance: 56.5
click at [969, 593] on button "Создать декларацию" at bounding box center [966, 607] width 480 height 28
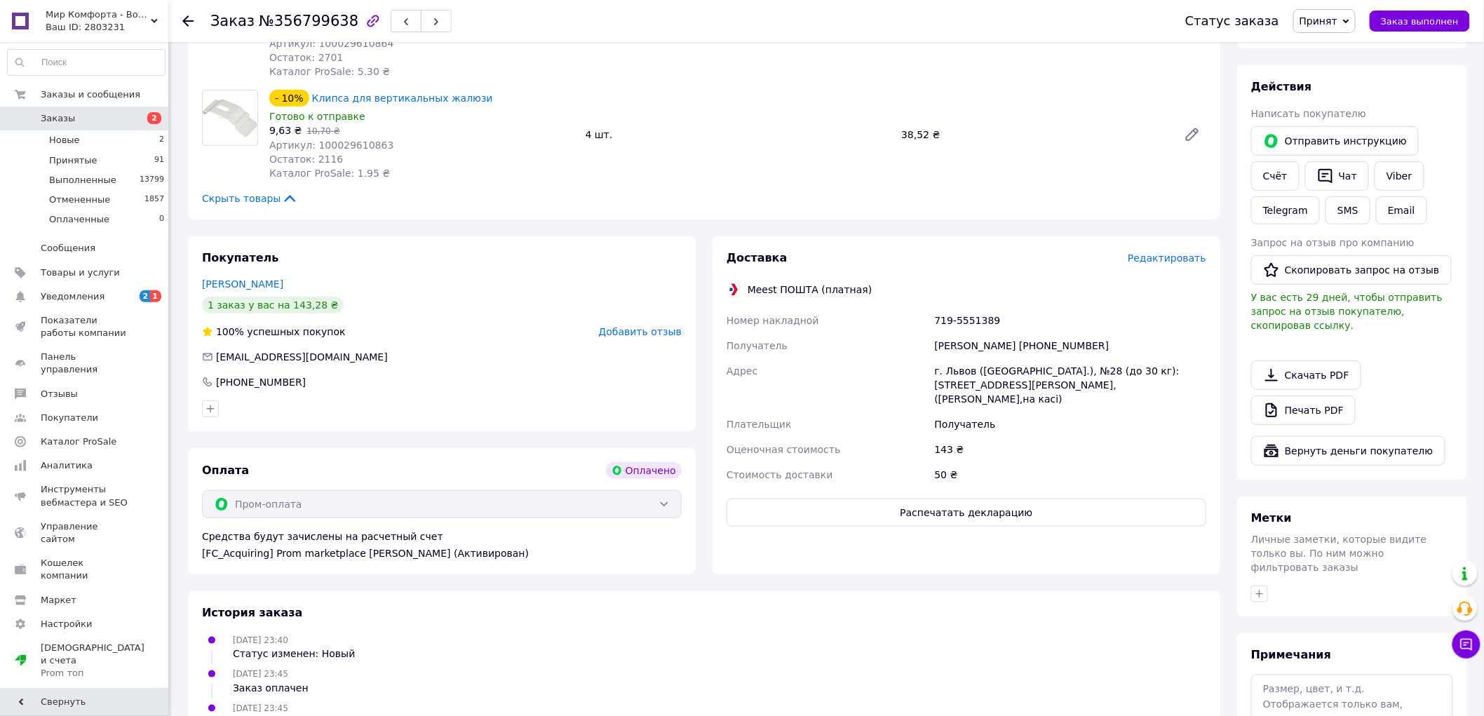
click at [977, 308] on div "719-5551389" at bounding box center [1070, 320] width 277 height 25
copy div "719-5551389"
click at [983, 499] on button "Распечатать декларацию" at bounding box center [966, 513] width 480 height 28
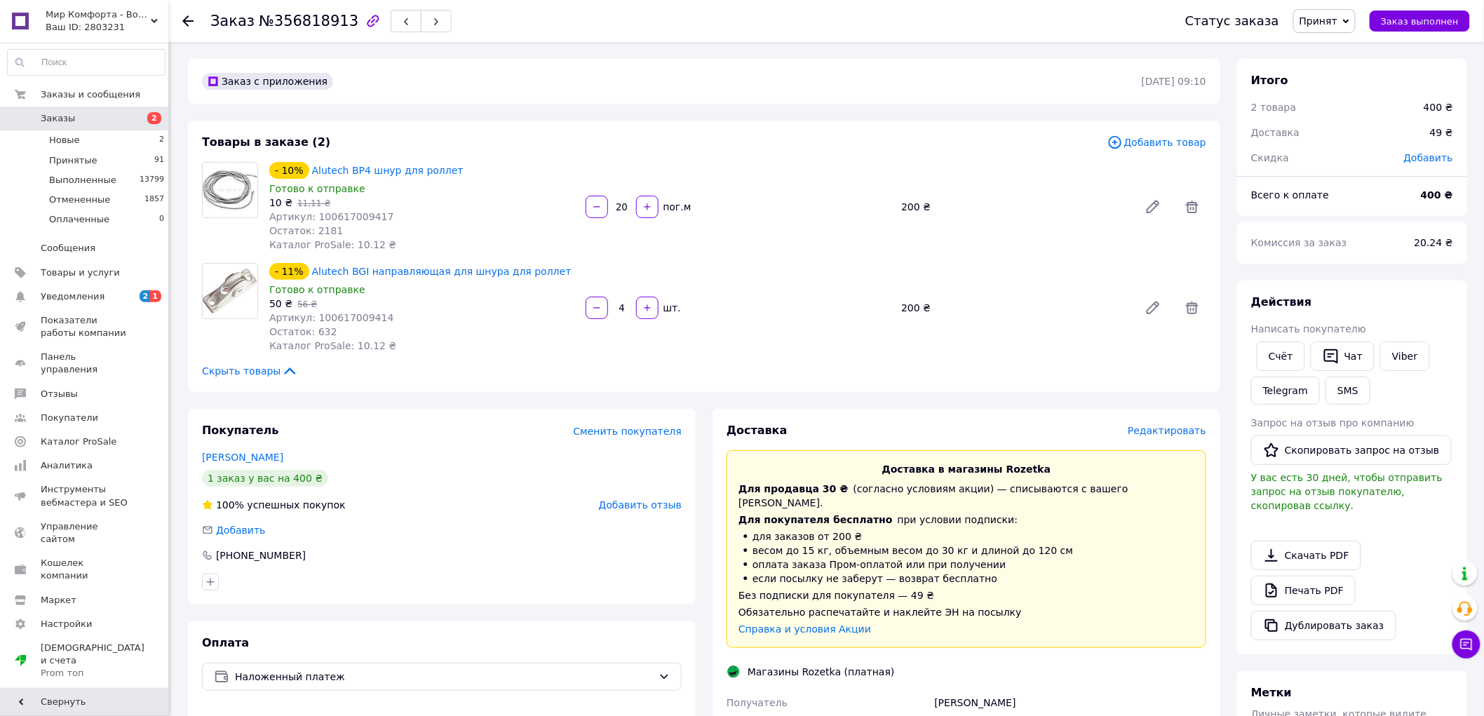
click at [1168, 432] on span "Редактировать" at bounding box center [1167, 430] width 79 height 11
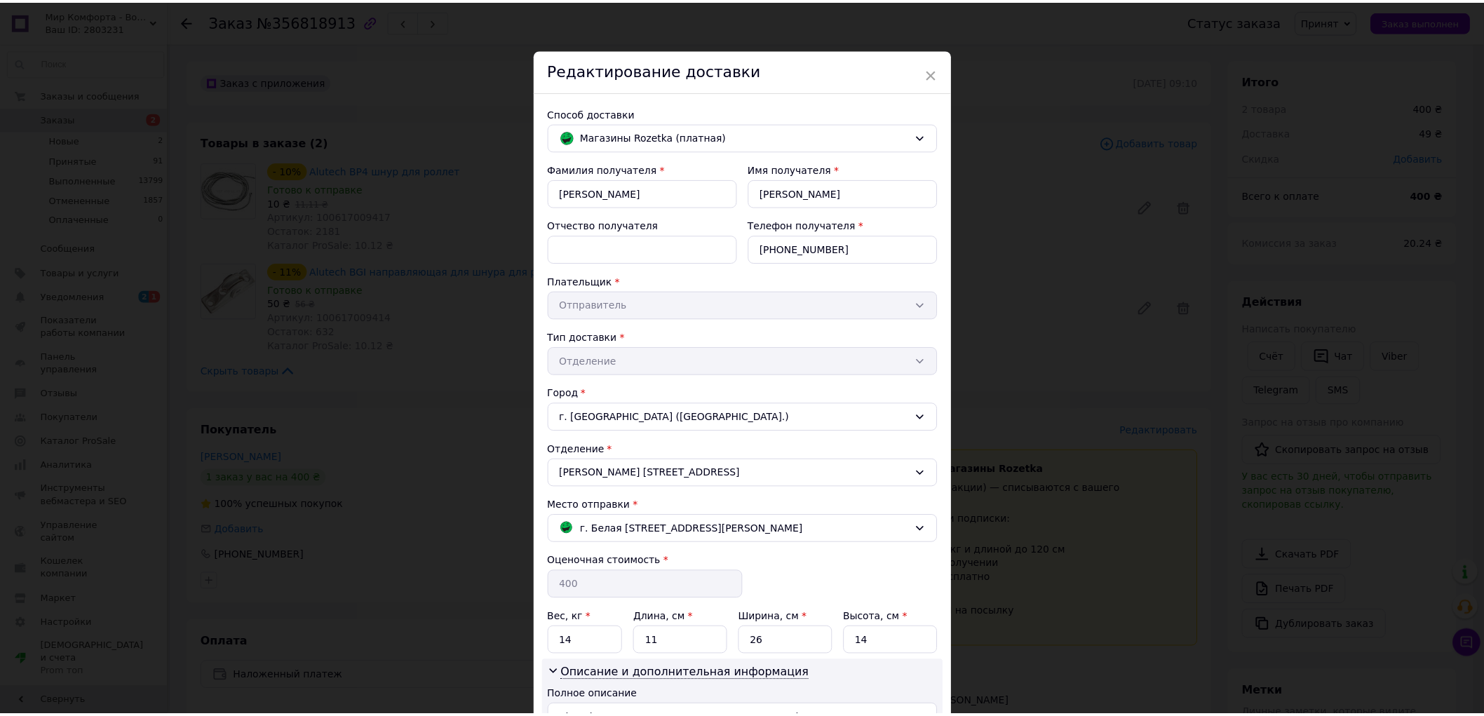
scroll to position [155, 0]
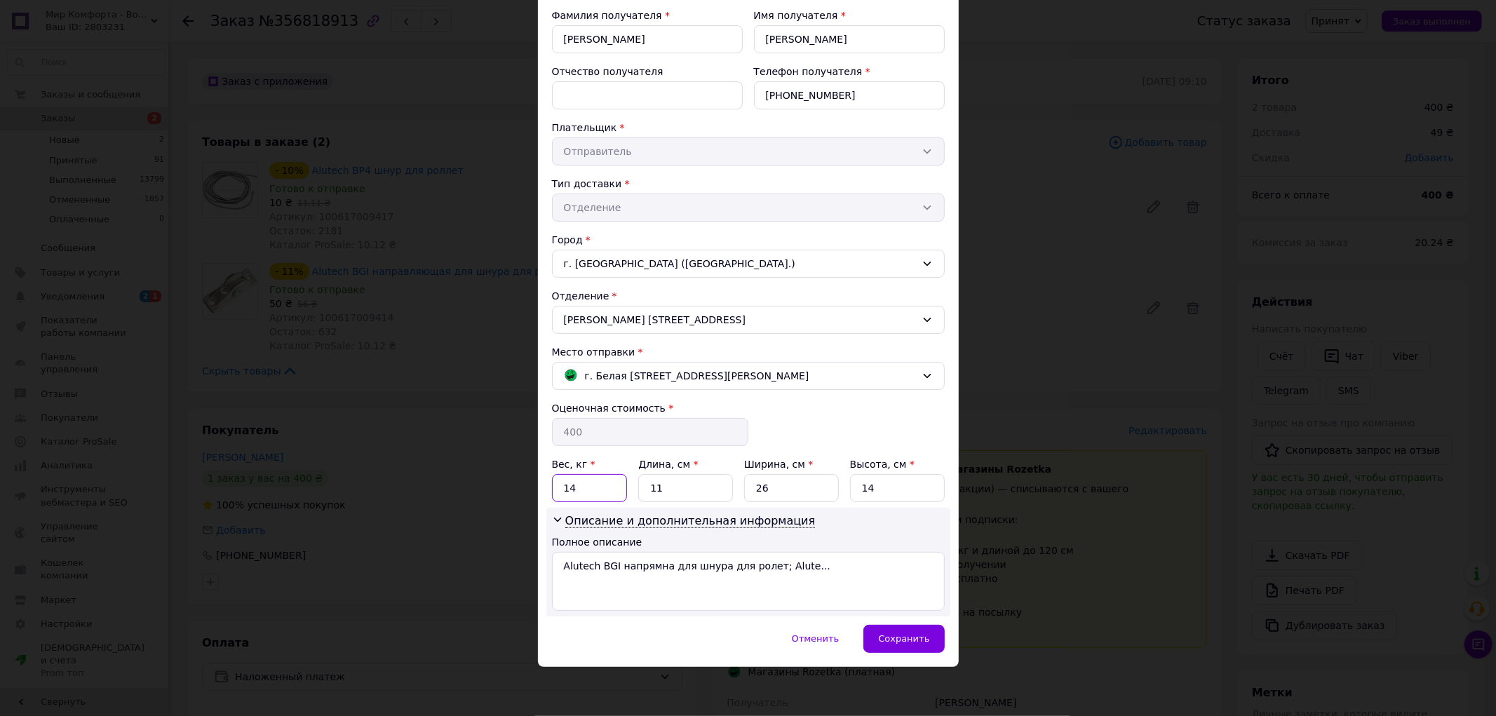
click at [590, 487] on input "14" at bounding box center [590, 488] width 76 height 28
type input "1"
click at [909, 641] on span "Сохранить" at bounding box center [903, 638] width 51 height 11
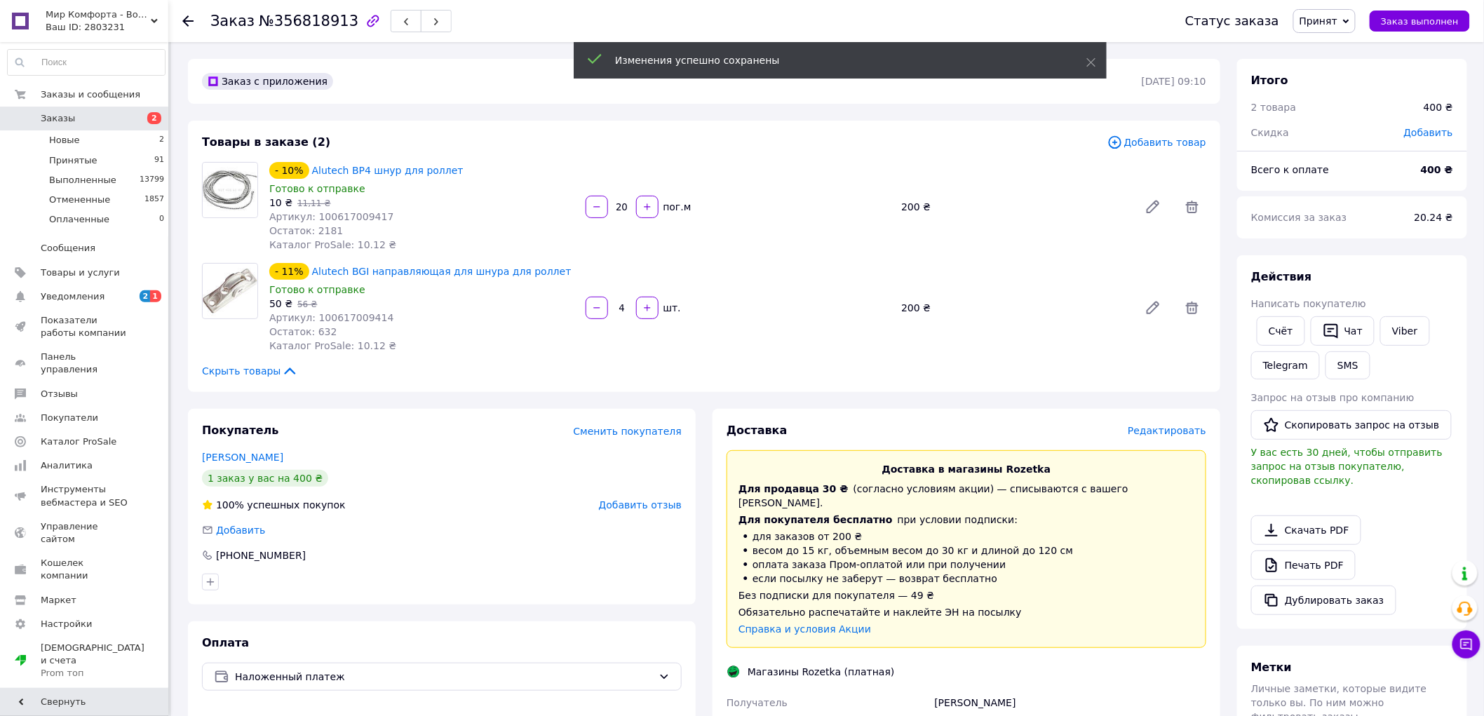
scroll to position [459, 0]
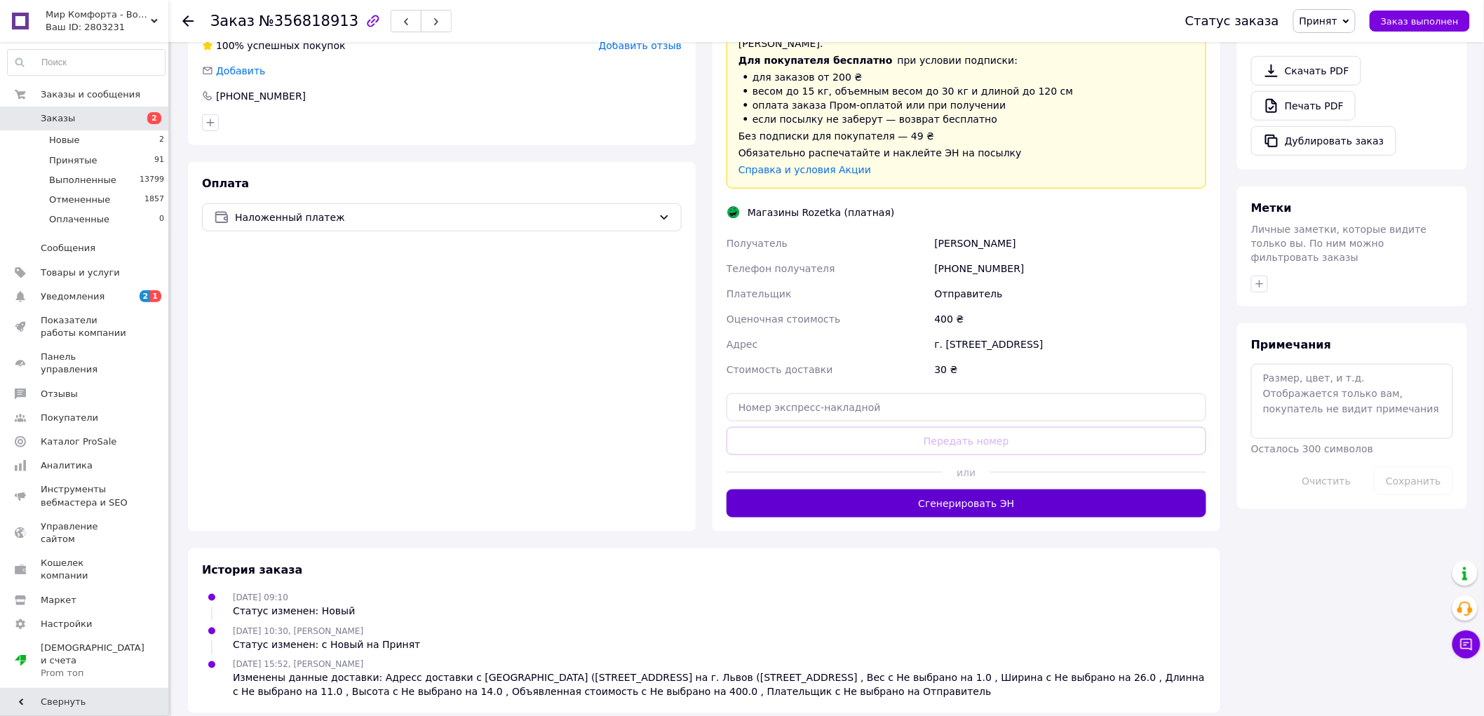
click at [970, 489] on button "Сгенерировать ЭН" at bounding box center [966, 503] width 480 height 28
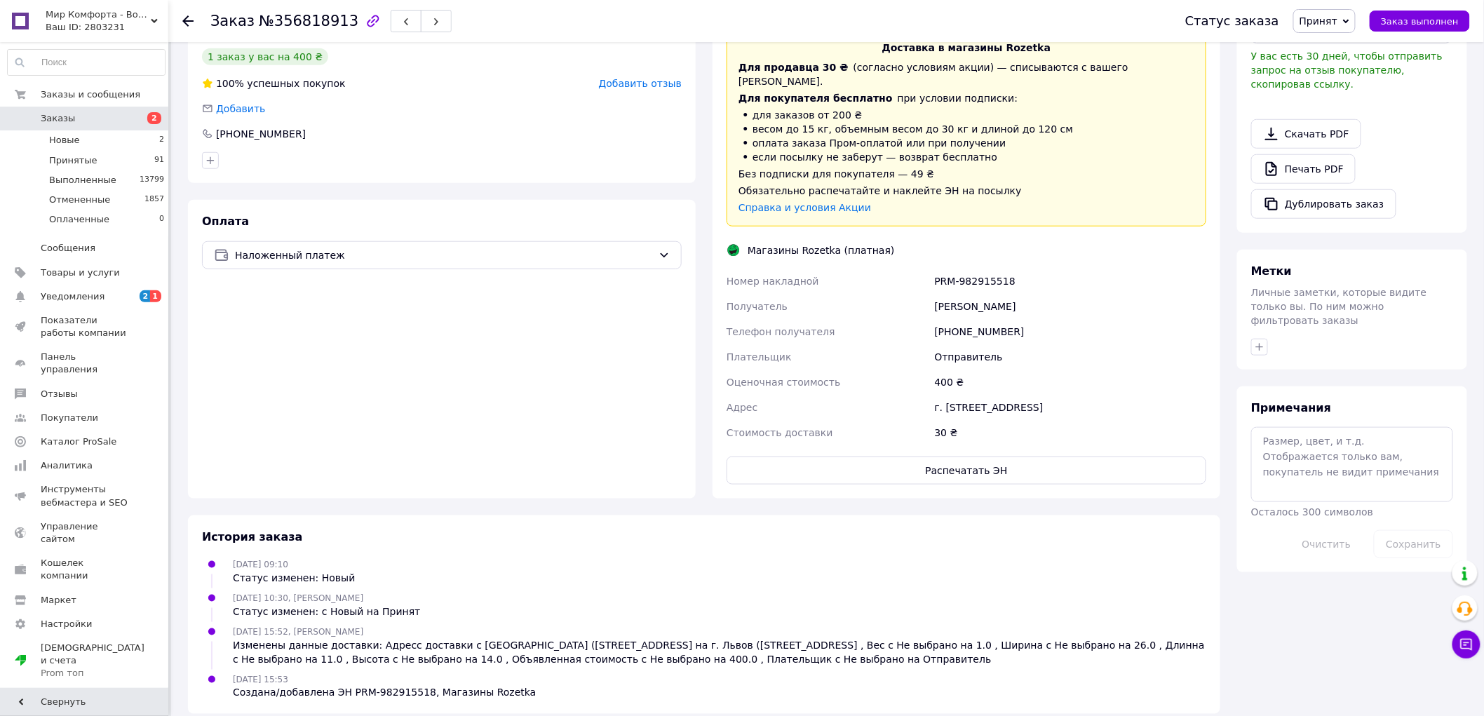
scroll to position [450, 0]
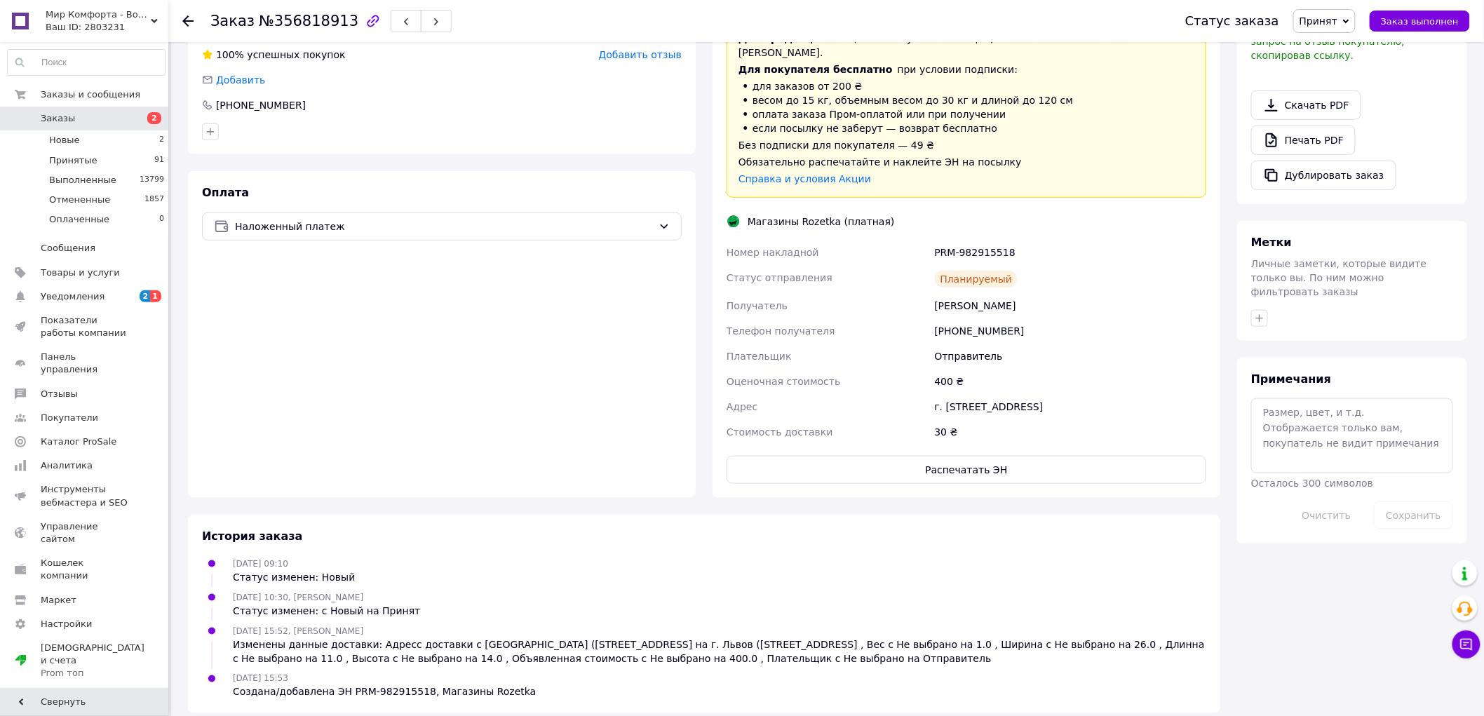
click at [965, 240] on div "PRM-982915518" at bounding box center [1070, 252] width 277 height 25
copy div "PRM-982915518"
click at [943, 459] on button "Распечатать ЭН" at bounding box center [966, 470] width 480 height 28
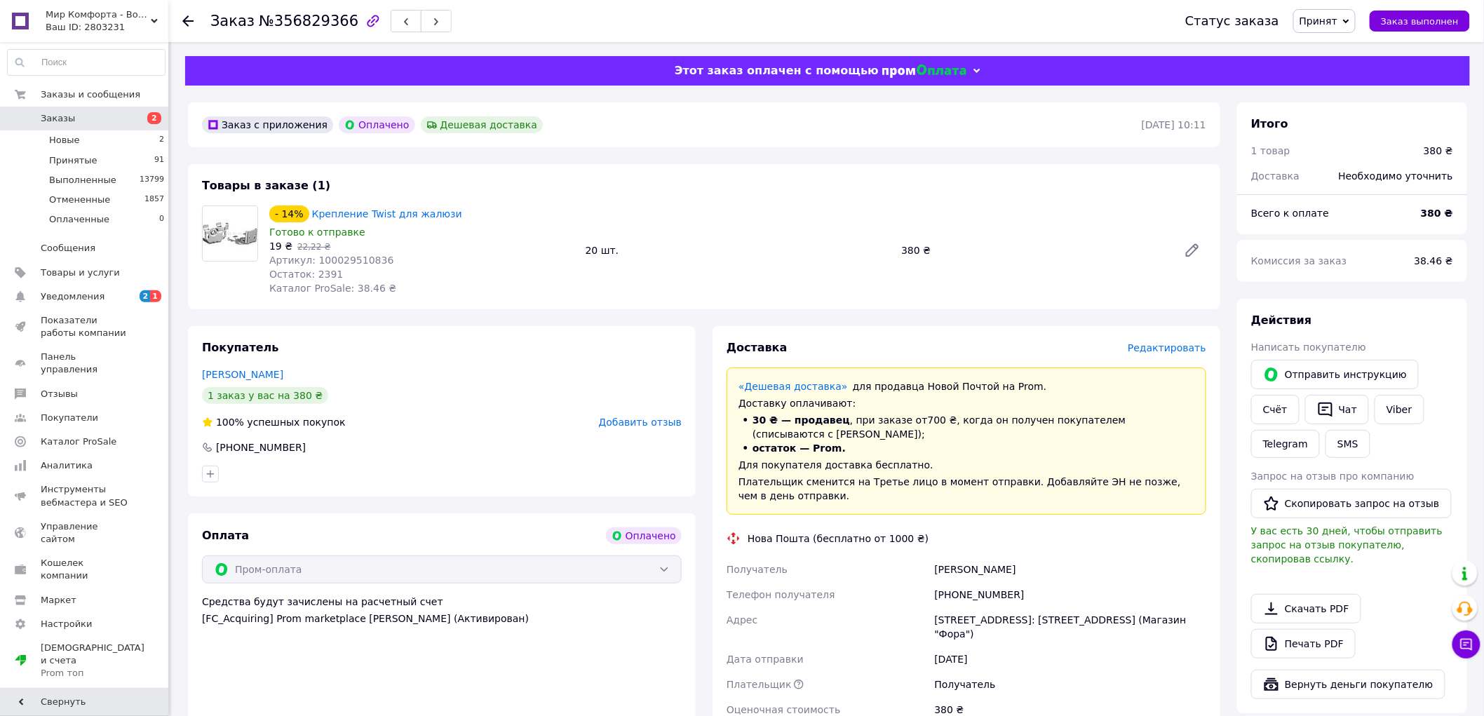
click at [1153, 352] on span "Редактировать" at bounding box center [1167, 347] width 79 height 11
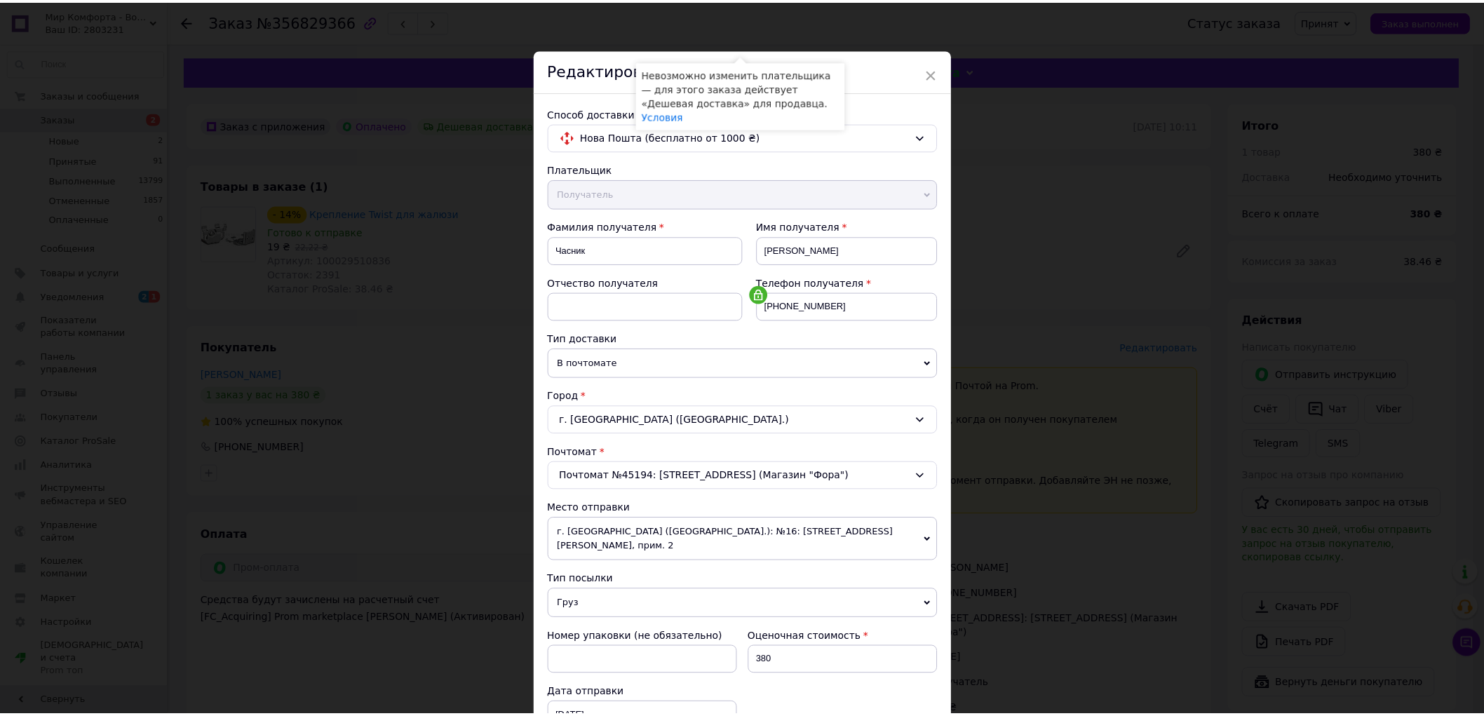
scroll to position [216, 0]
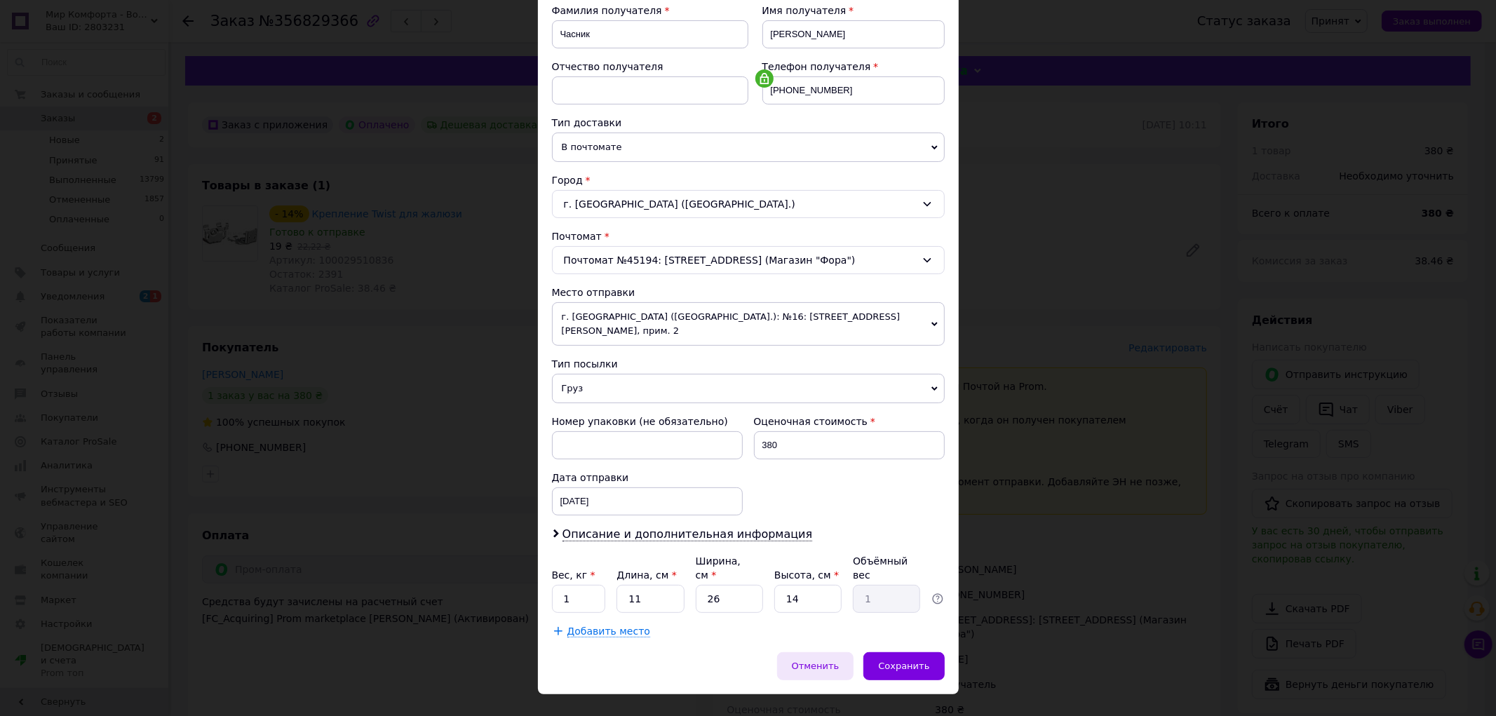
click at [824, 652] on div "Отменить" at bounding box center [815, 666] width 77 height 28
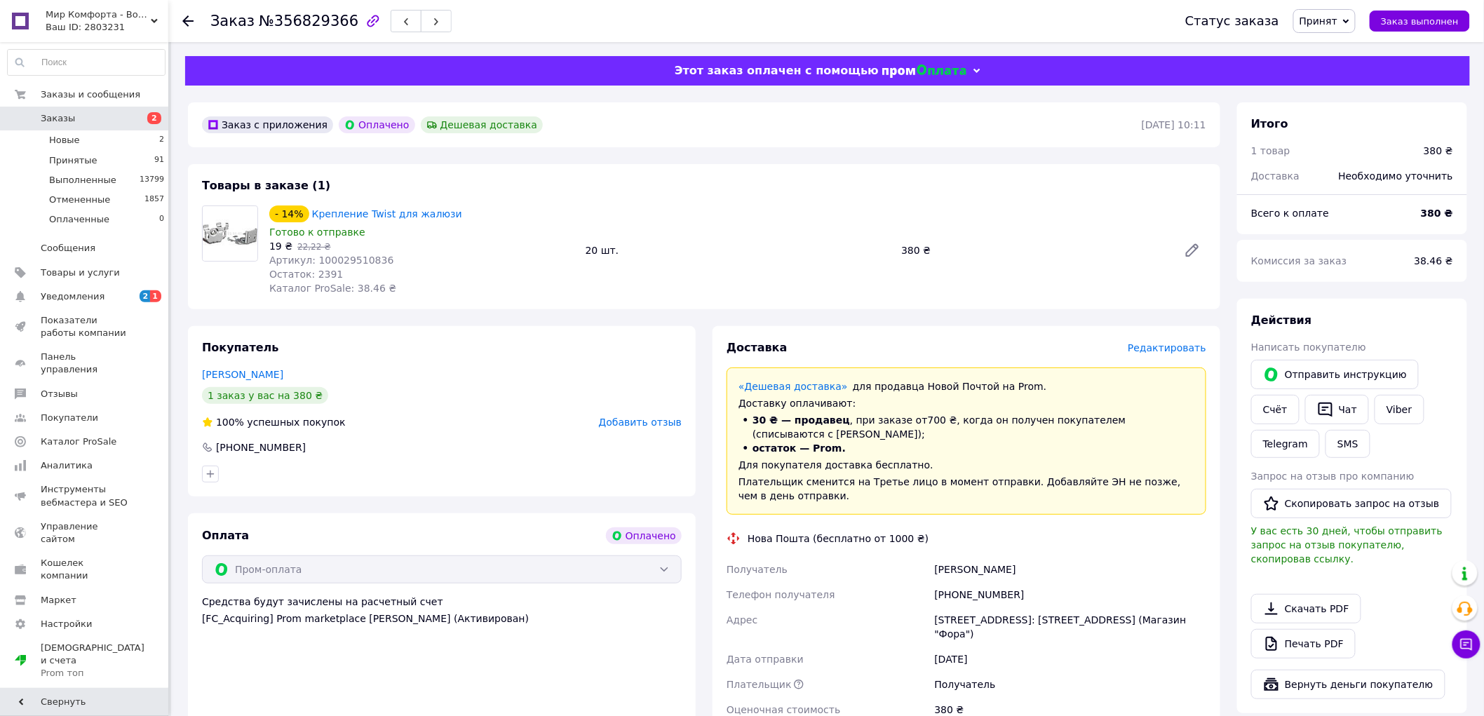
scroll to position [156, 0]
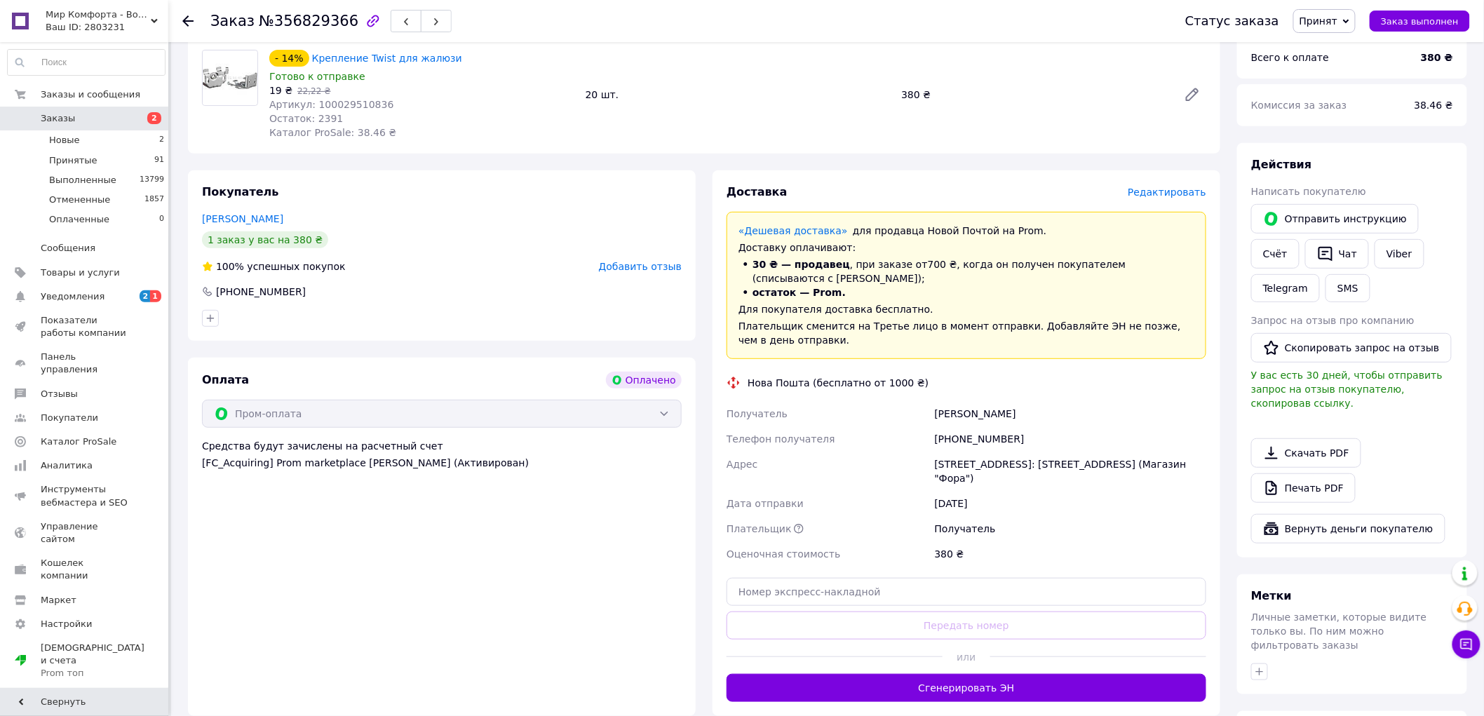
click at [968, 677] on button "Сгенерировать ЭН" at bounding box center [966, 688] width 480 height 28
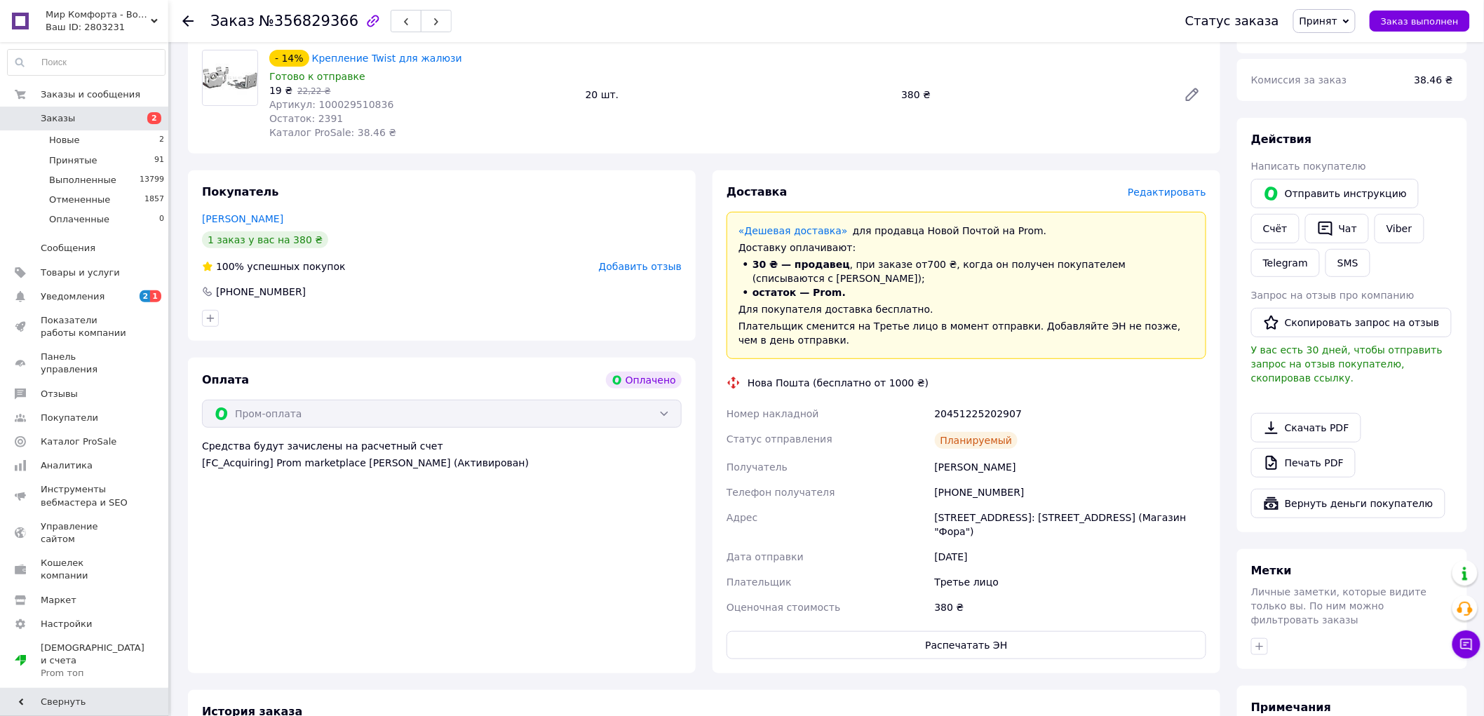
click at [976, 401] on div "20451225202907" at bounding box center [1070, 413] width 277 height 25
copy div "20451225202907"
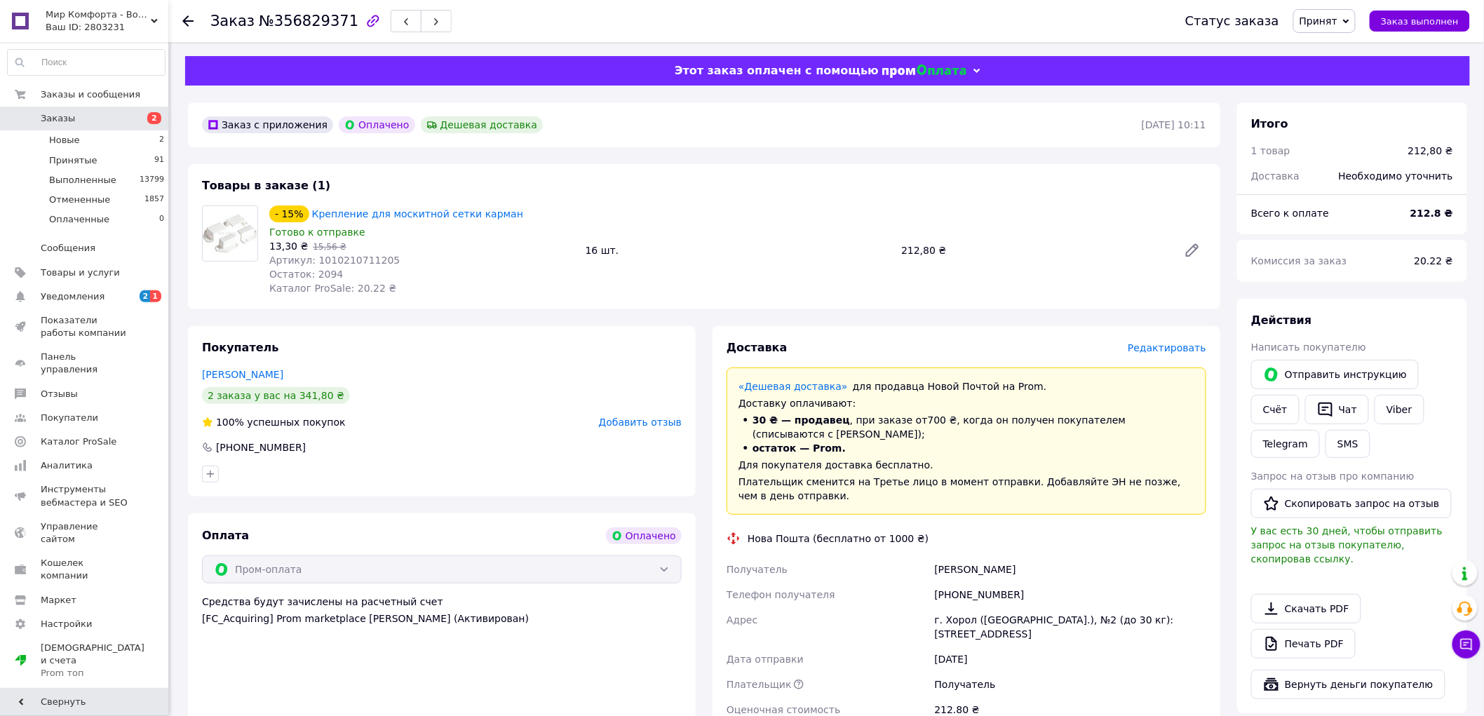
click at [1161, 346] on span "Редактировать" at bounding box center [1167, 347] width 79 height 11
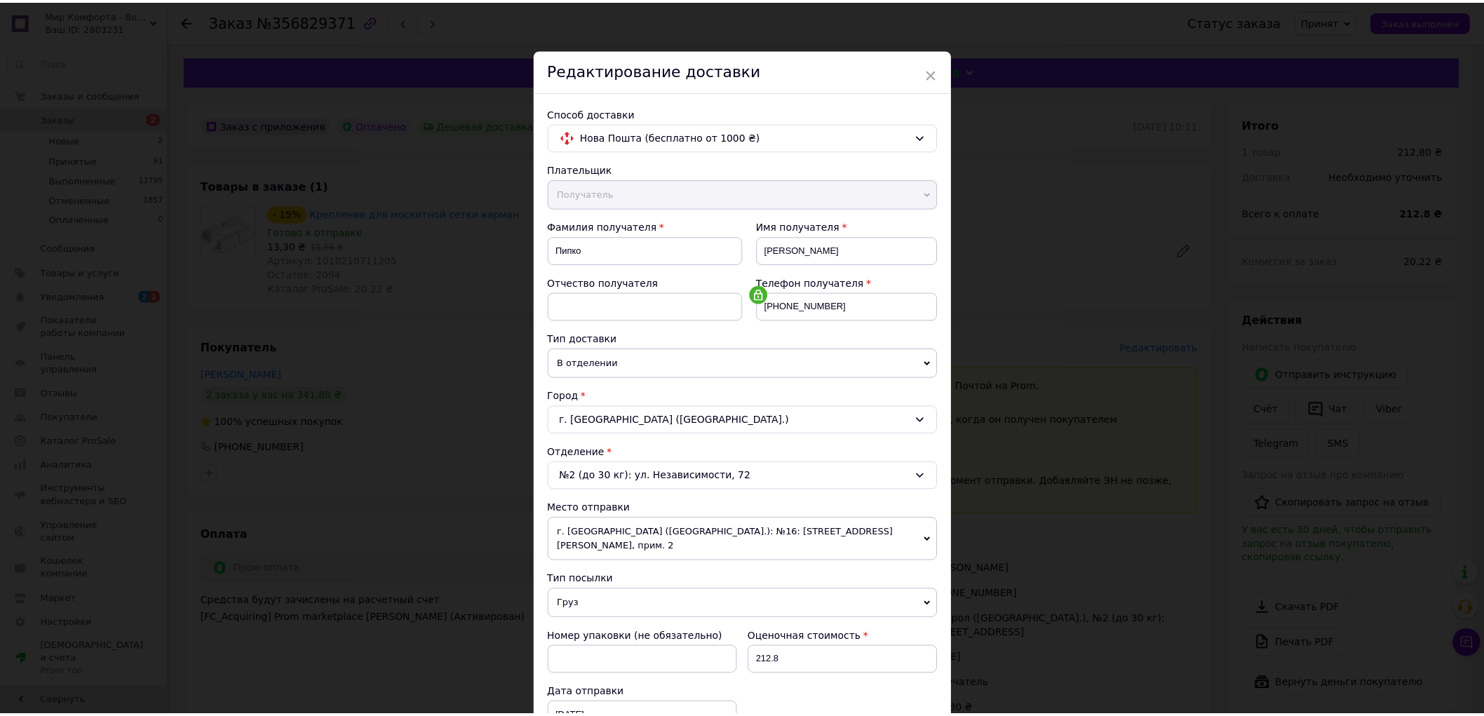
scroll to position [216, 0]
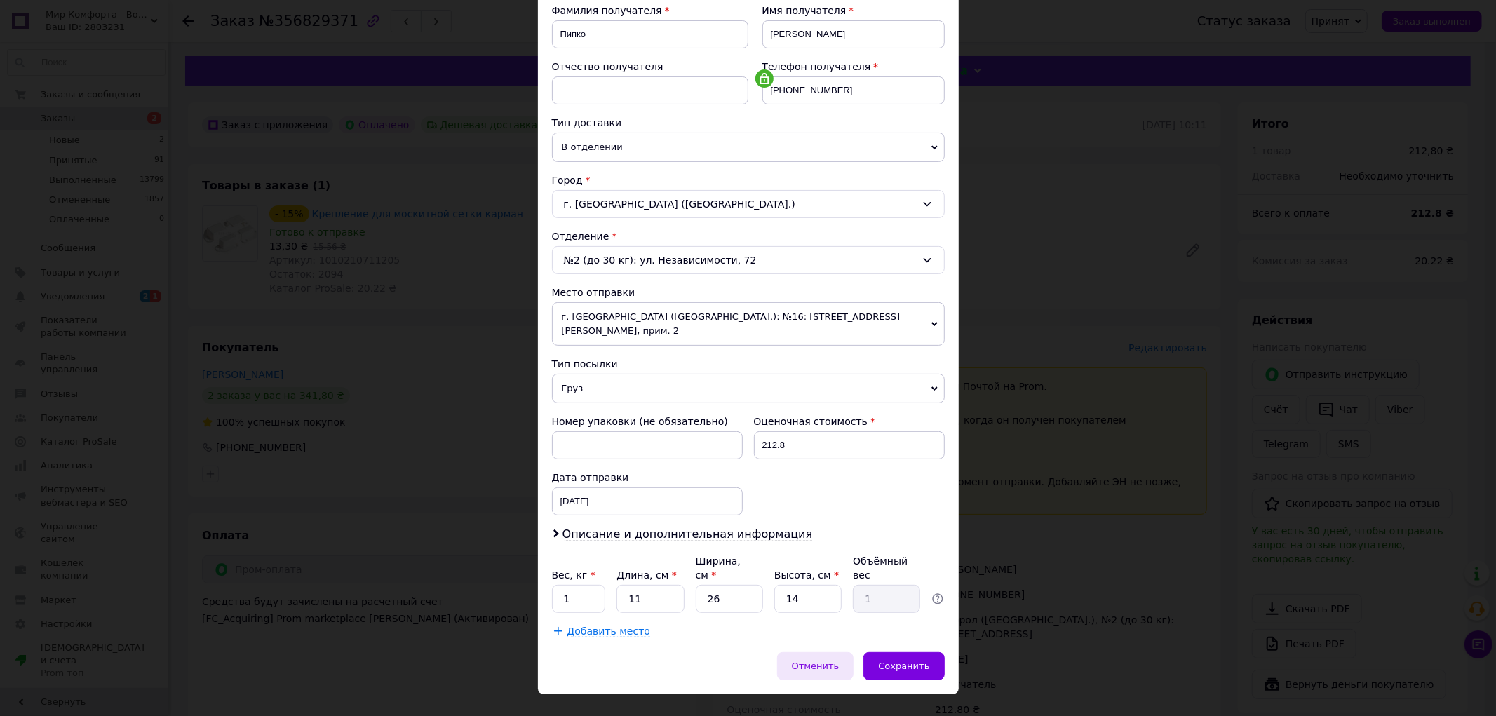
click at [825, 661] on span "Отменить" at bounding box center [816, 666] width 48 height 11
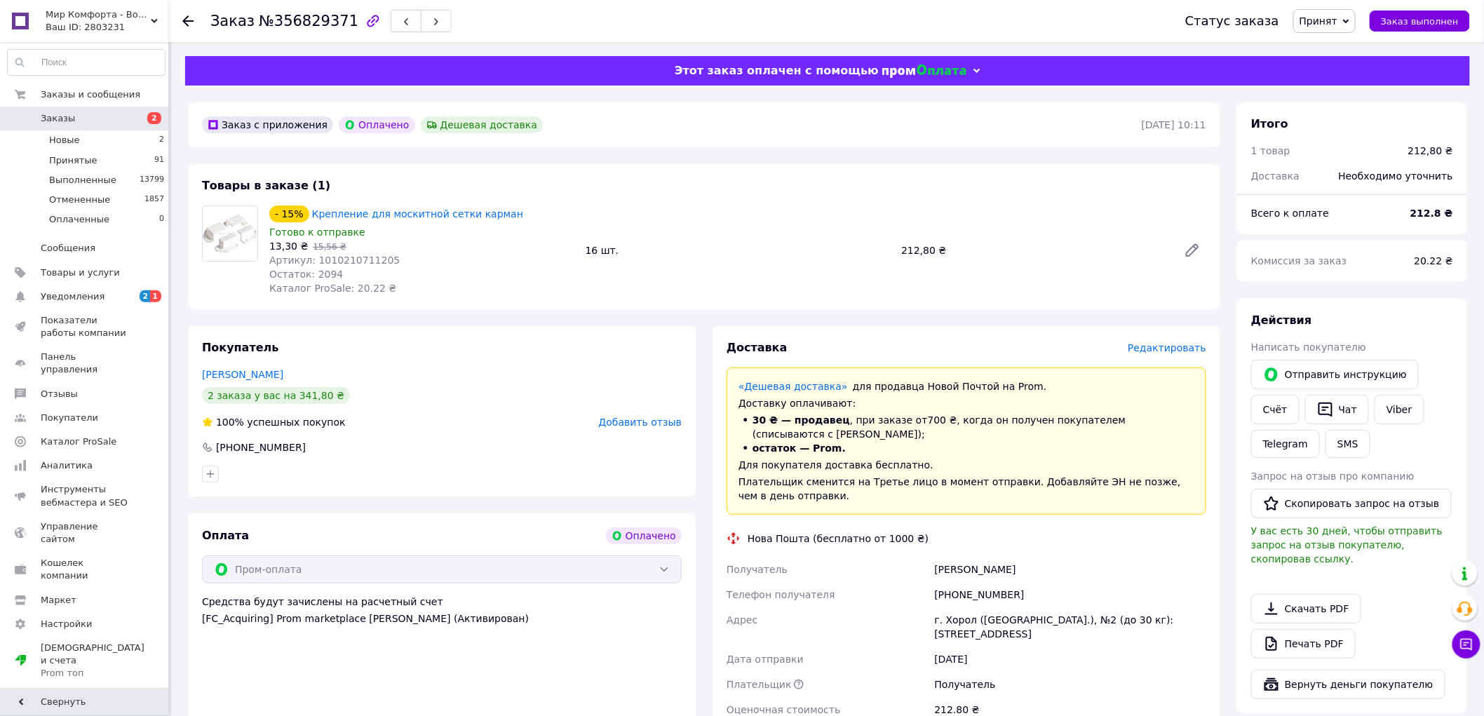
scroll to position [156, 0]
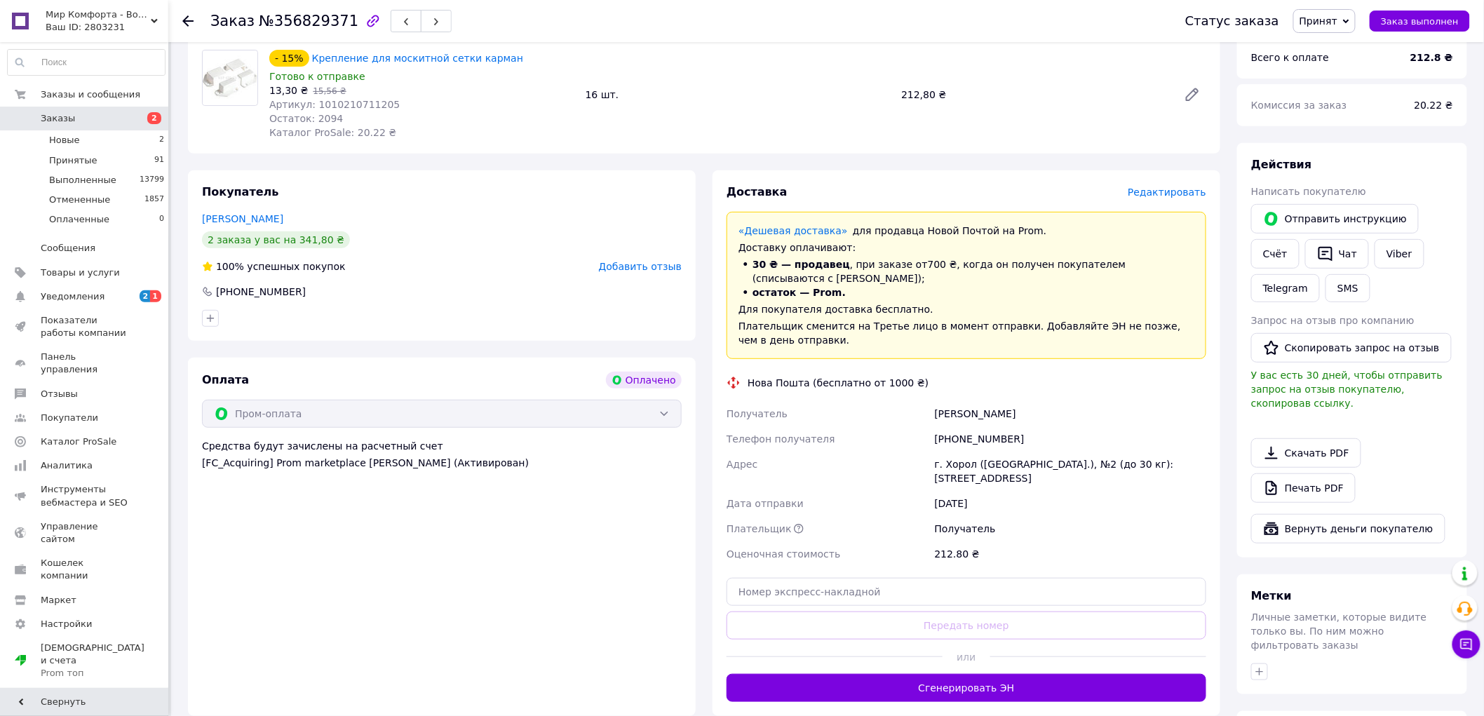
click at [923, 688] on button "Сгенерировать ЭН" at bounding box center [966, 688] width 480 height 28
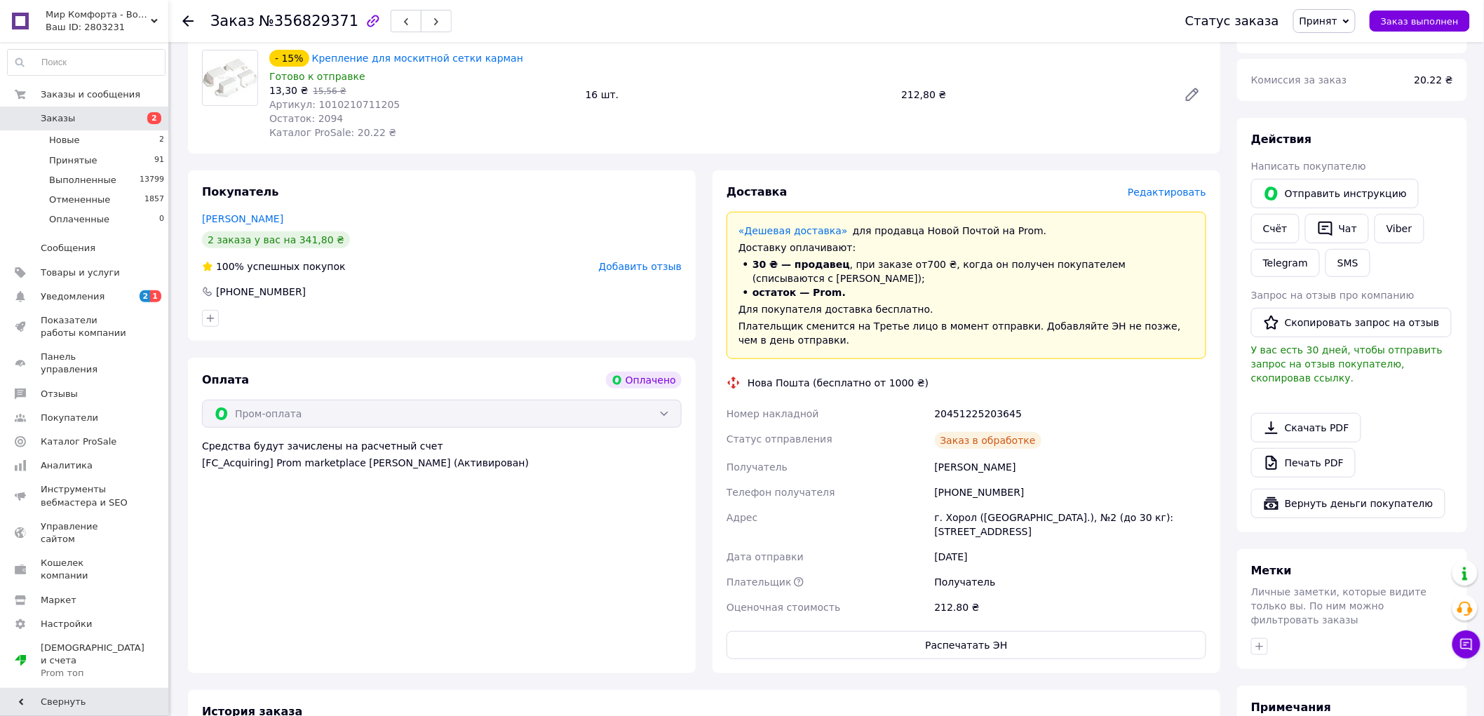
click at [971, 401] on div "20451225203645" at bounding box center [1070, 413] width 277 height 25
copy div "20451225203645"
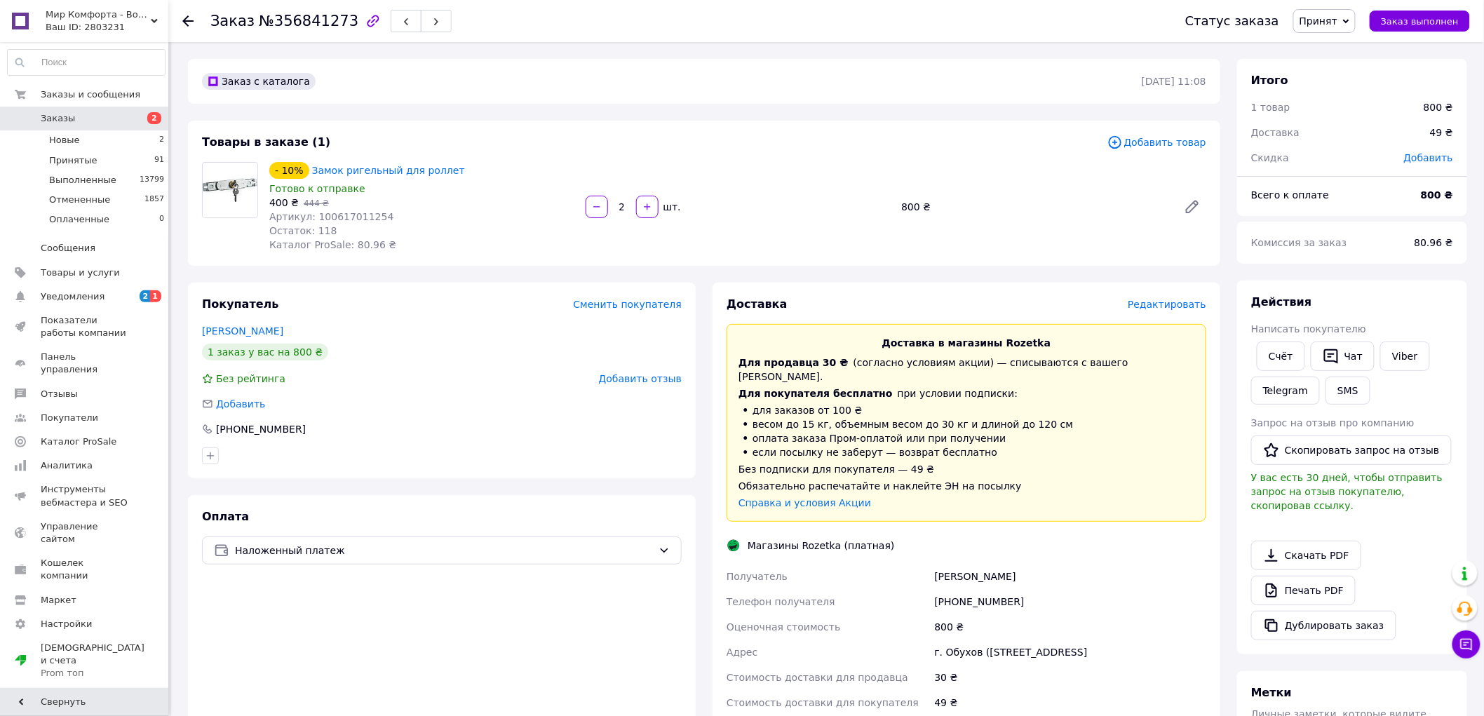
click at [1163, 304] on span "Редактировать" at bounding box center [1167, 304] width 79 height 11
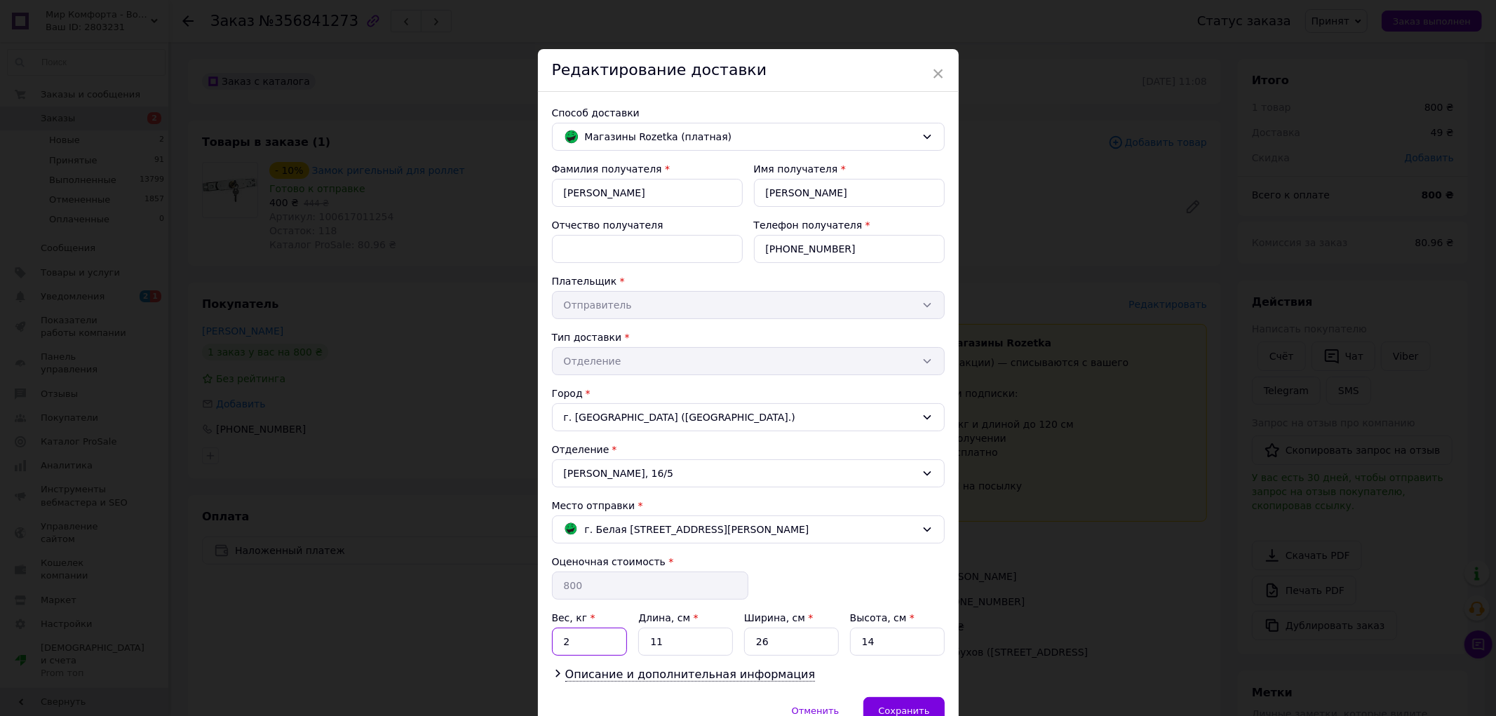
click at [571, 637] on input "2" at bounding box center [590, 642] width 76 height 28
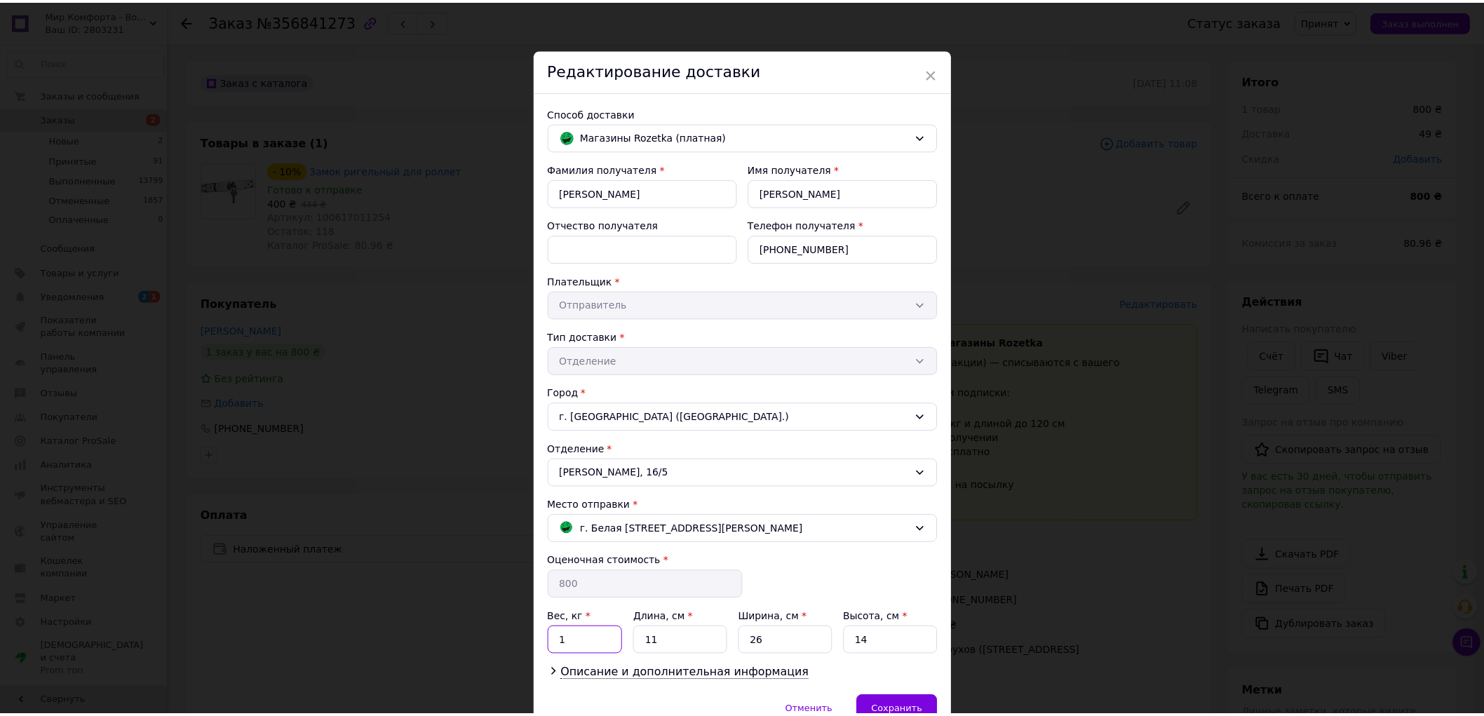
scroll to position [73, 0]
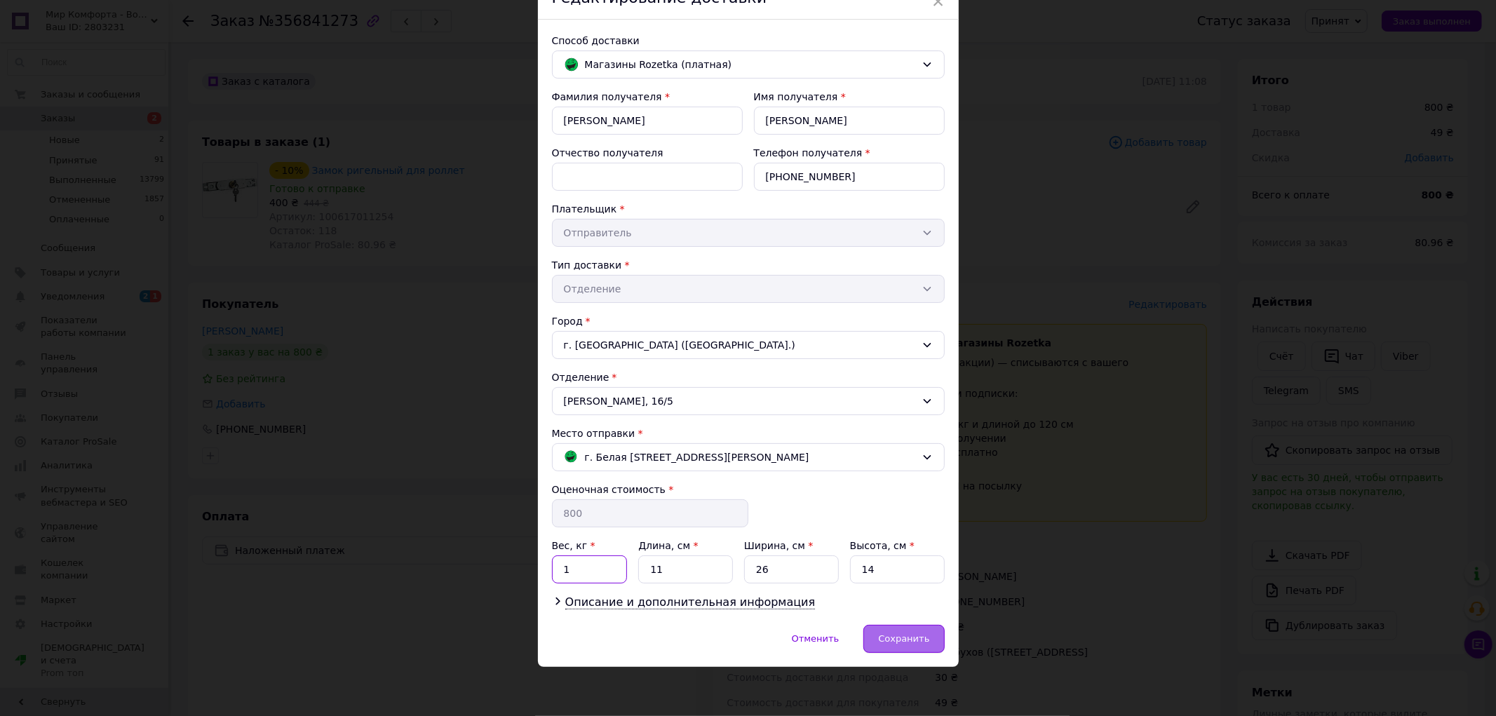
type input "1"
click at [899, 632] on div "Сохранить" at bounding box center [903, 639] width 81 height 28
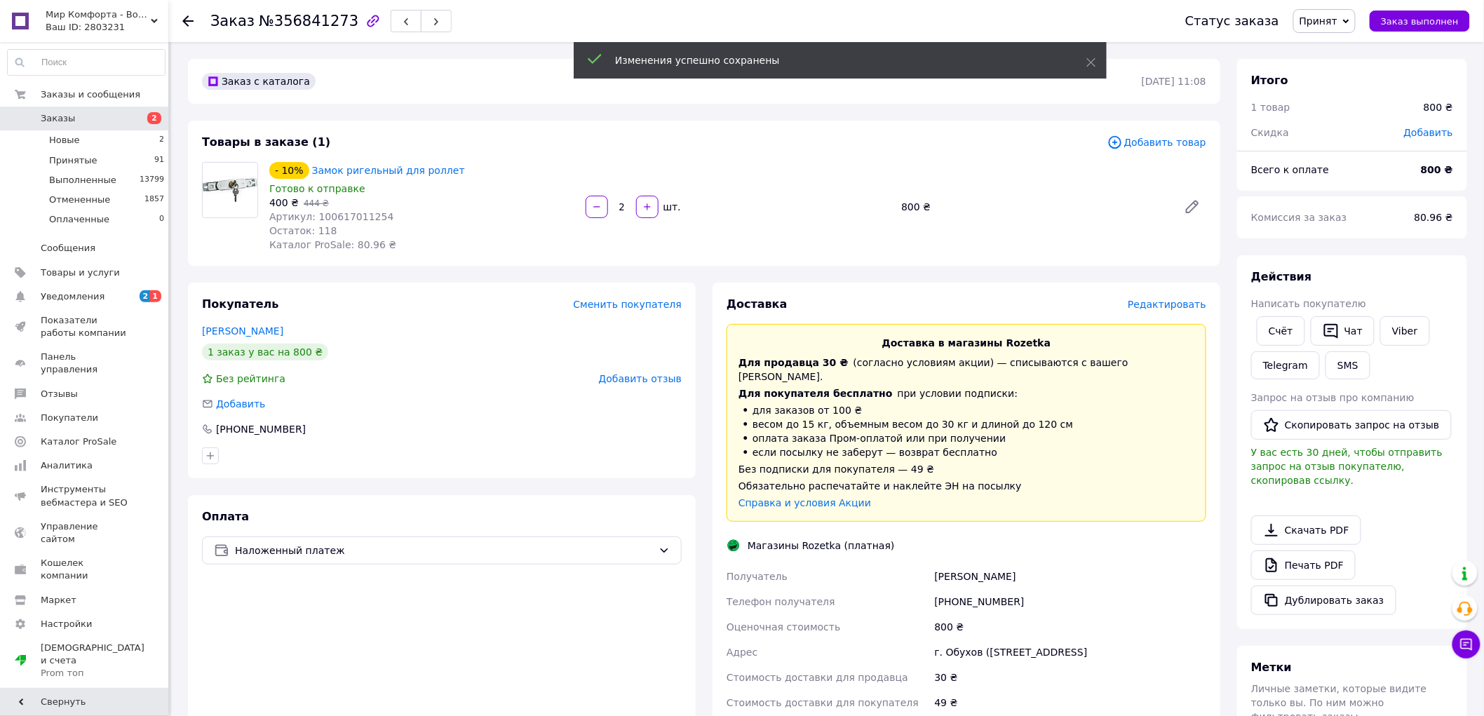
scroll to position [156, 0]
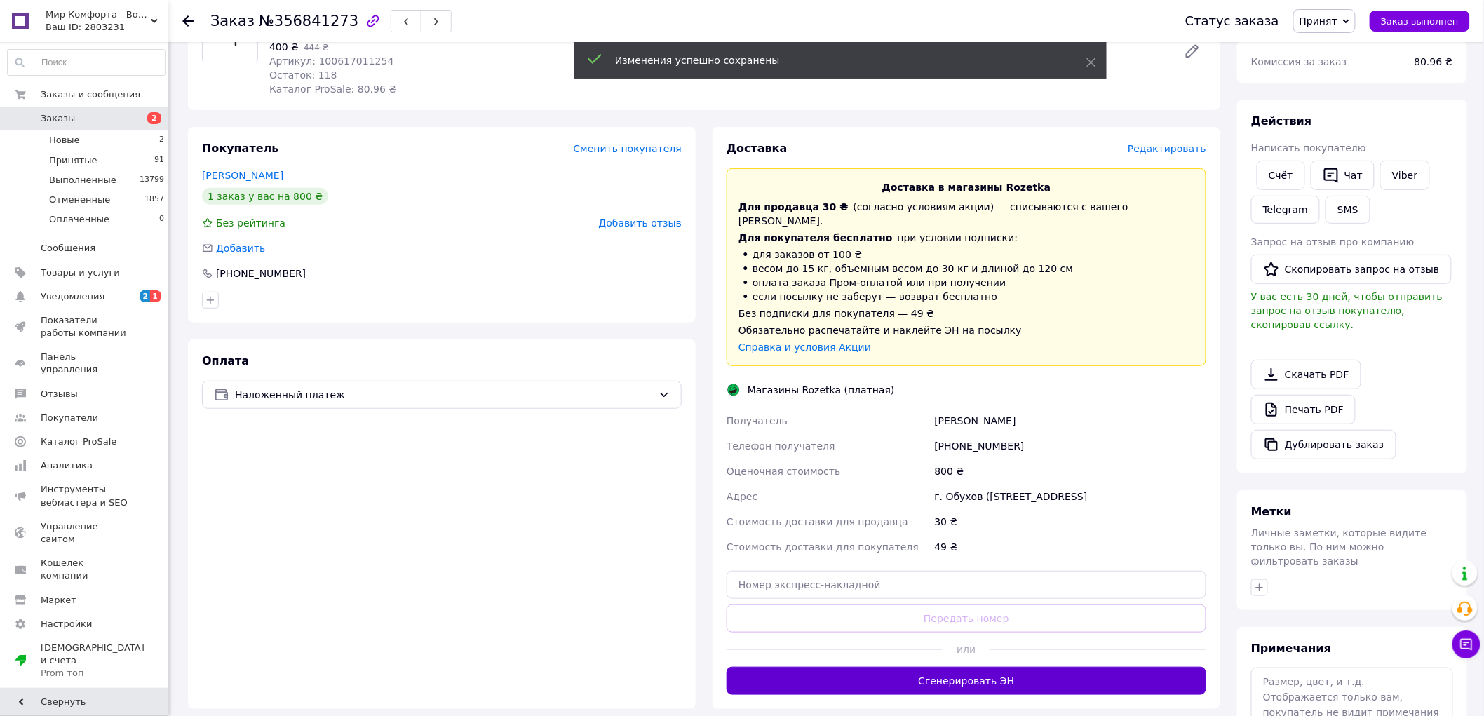
click at [951, 667] on button "Сгенерировать ЭН" at bounding box center [966, 681] width 480 height 28
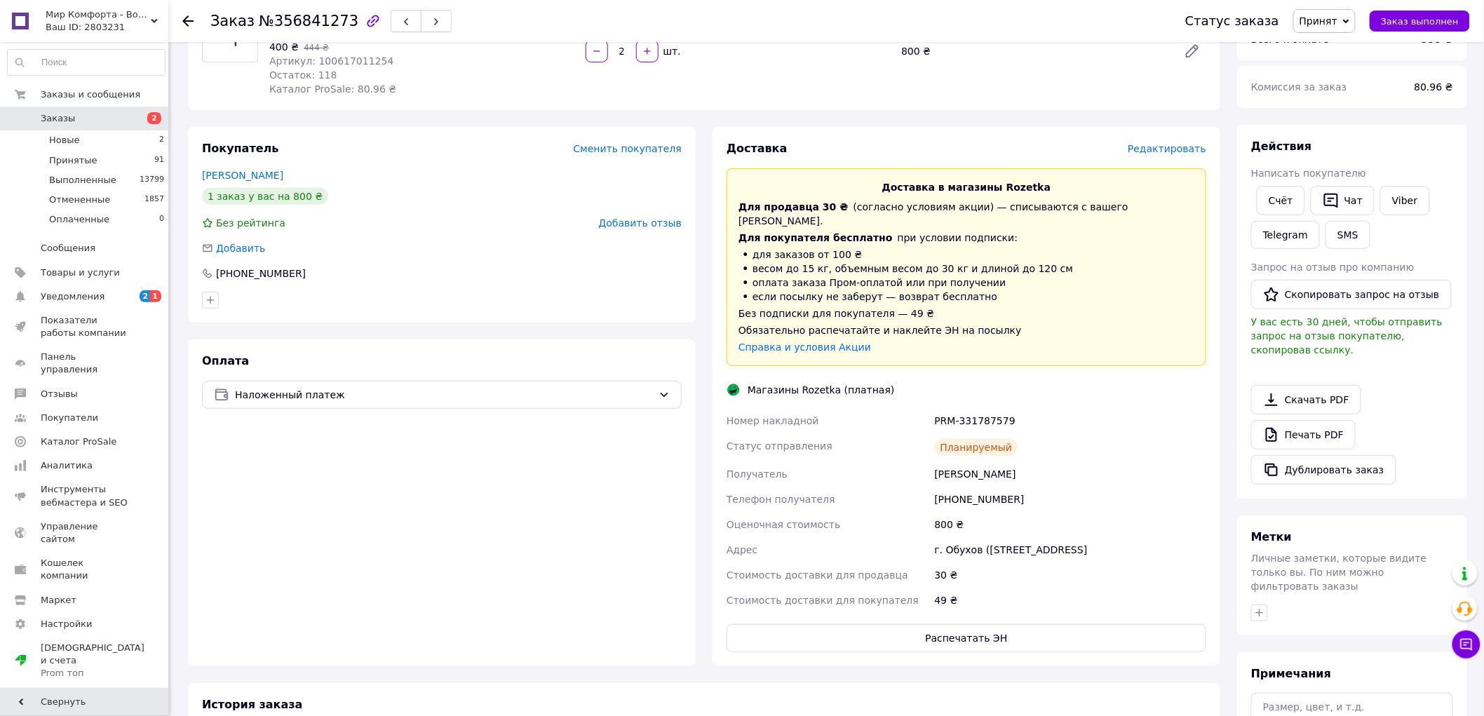
click at [965, 408] on div "PRM-331787579" at bounding box center [1070, 420] width 277 height 25
copy div "PRM-331787579"
click at [954, 632] on button "Распечатать ЭН" at bounding box center [966, 638] width 480 height 28
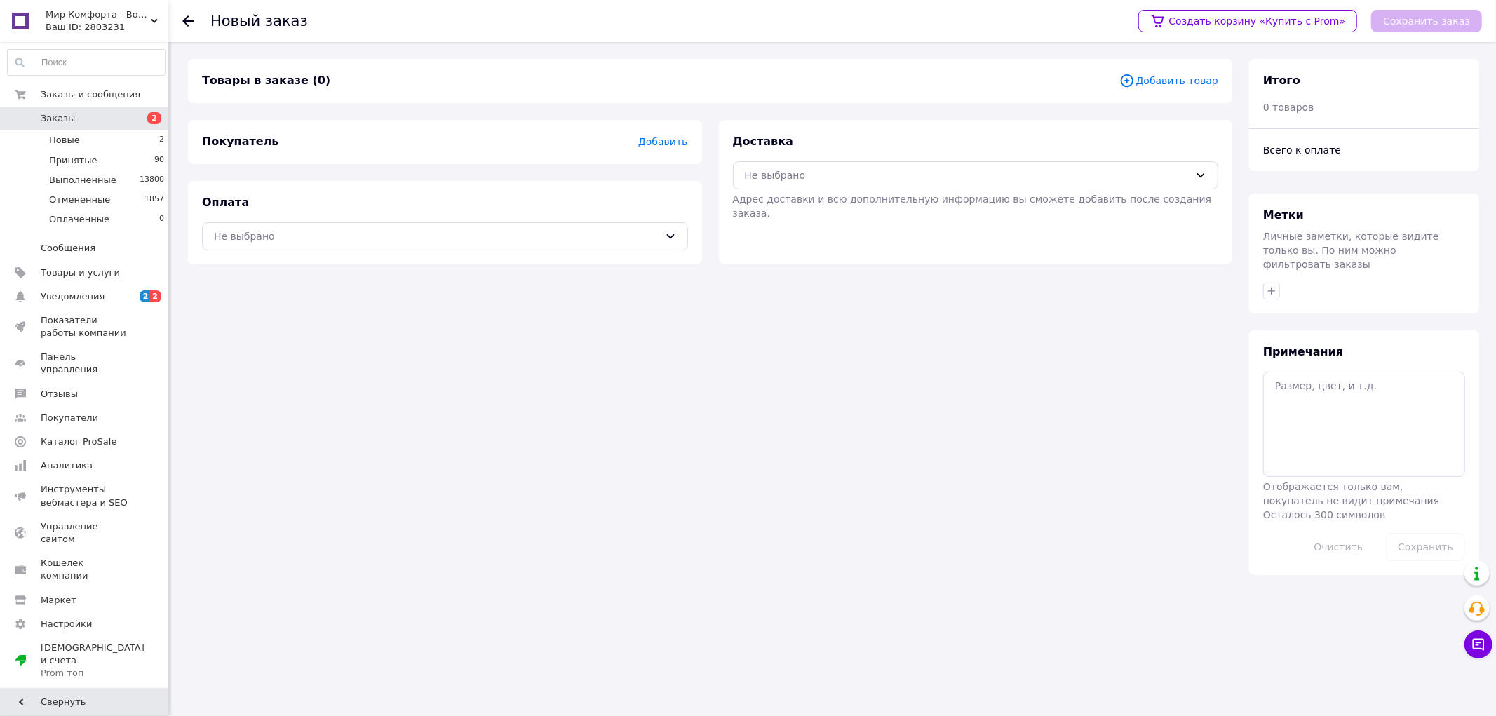
click at [1188, 81] on span "Добавить товар" at bounding box center [1168, 80] width 99 height 15
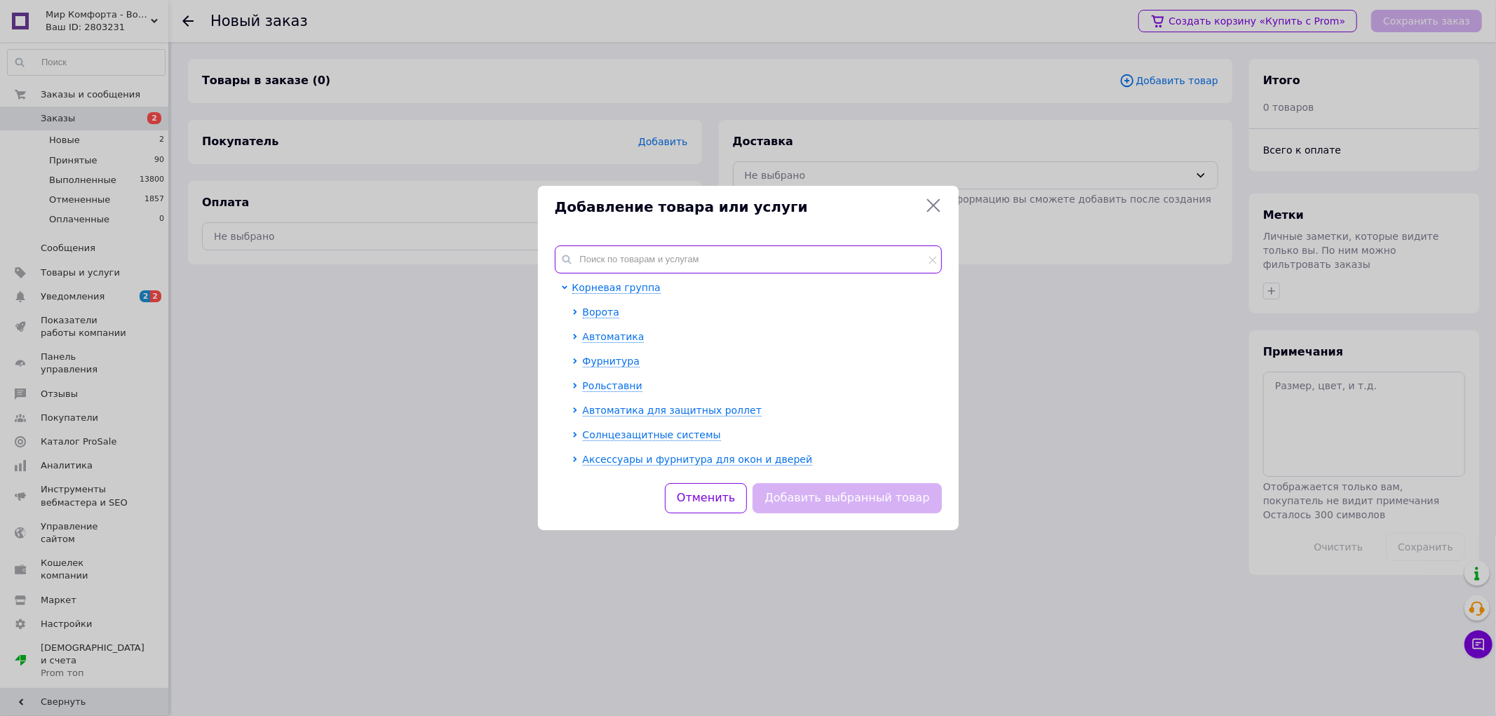
click at [614, 255] on input "text" at bounding box center [748, 259] width 387 height 28
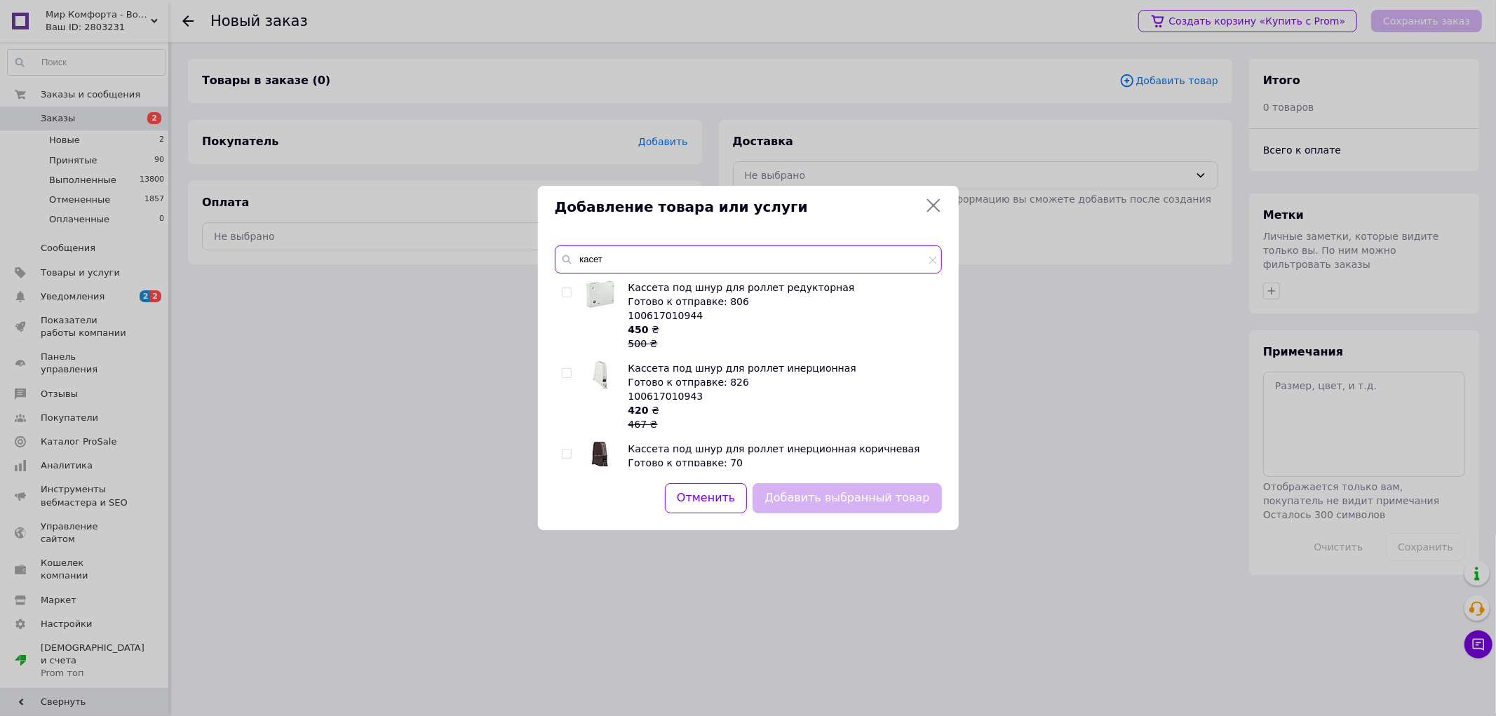
type input "касет"
click at [559, 289] on div "Кассета под шнур для роллет редукторная Готово к отправке: 806 100617010944 450…" at bounding box center [748, 373] width 386 height 186
click at [568, 289] on input "checkbox" at bounding box center [566, 292] width 9 height 9
checkbox input "true"
drag, startPoint x: 855, startPoint y: 506, endPoint x: 849, endPoint y: 501, distance: 7.6
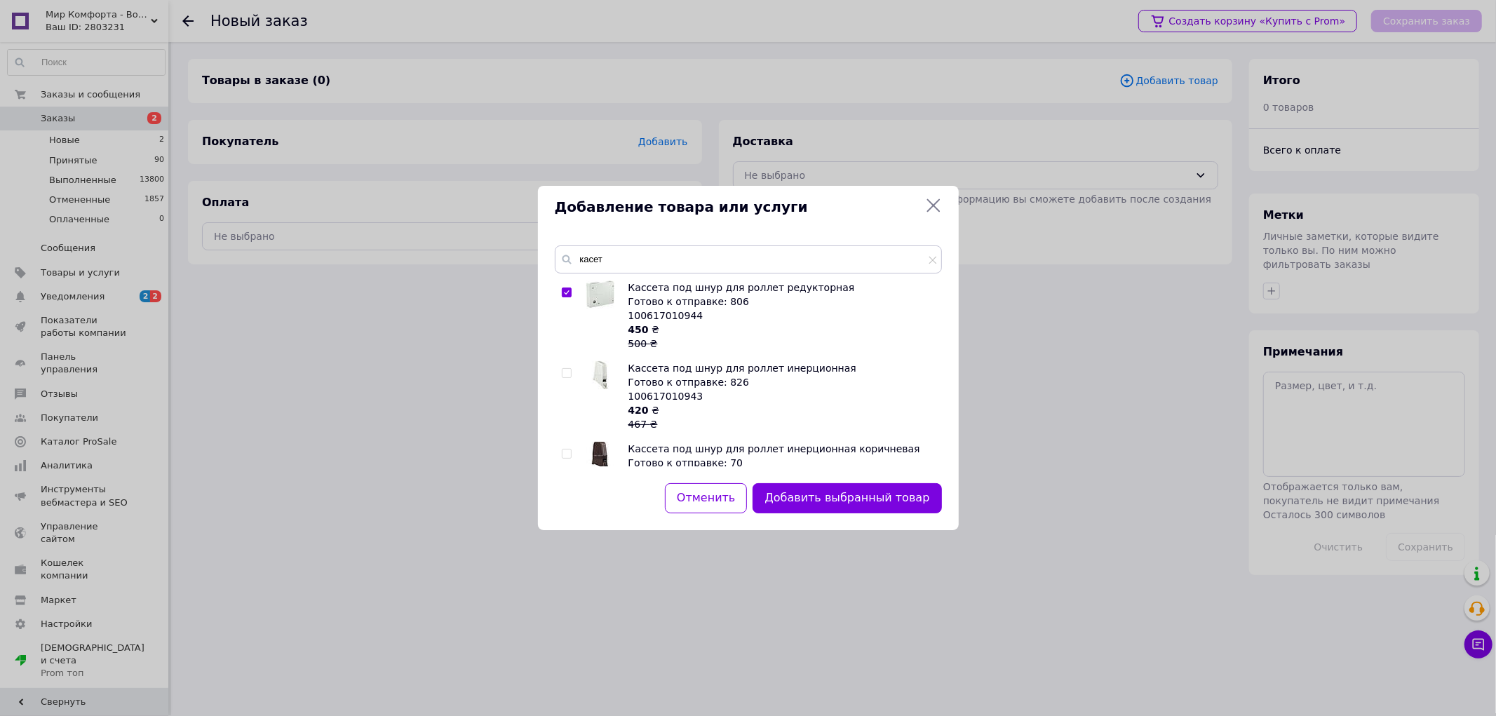
click at [854, 505] on button "Добавить выбранный товар" at bounding box center [846, 498] width 189 height 30
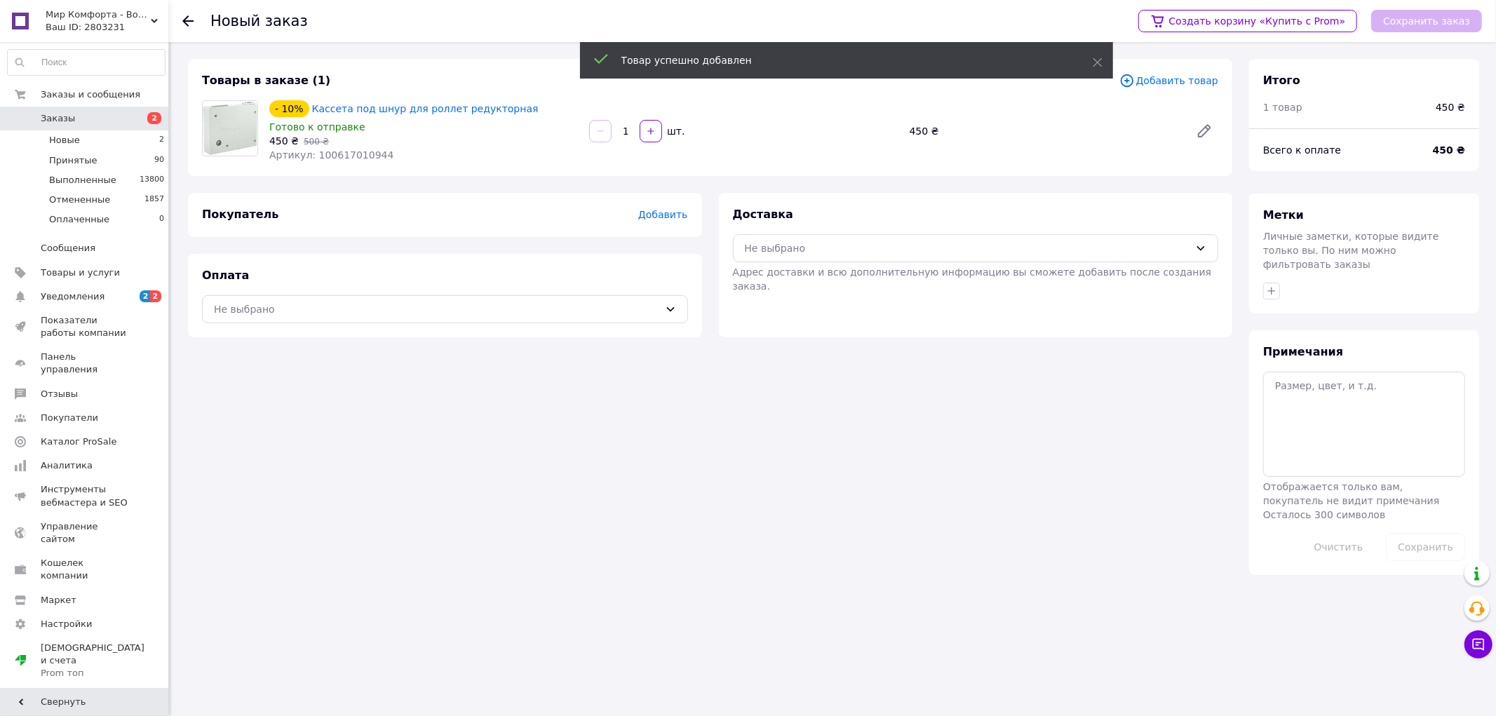
drag, startPoint x: 788, startPoint y: 237, endPoint x: 796, endPoint y: 263, distance: 27.1
click at [789, 239] on div "Не выбрано" at bounding box center [976, 248] width 486 height 28
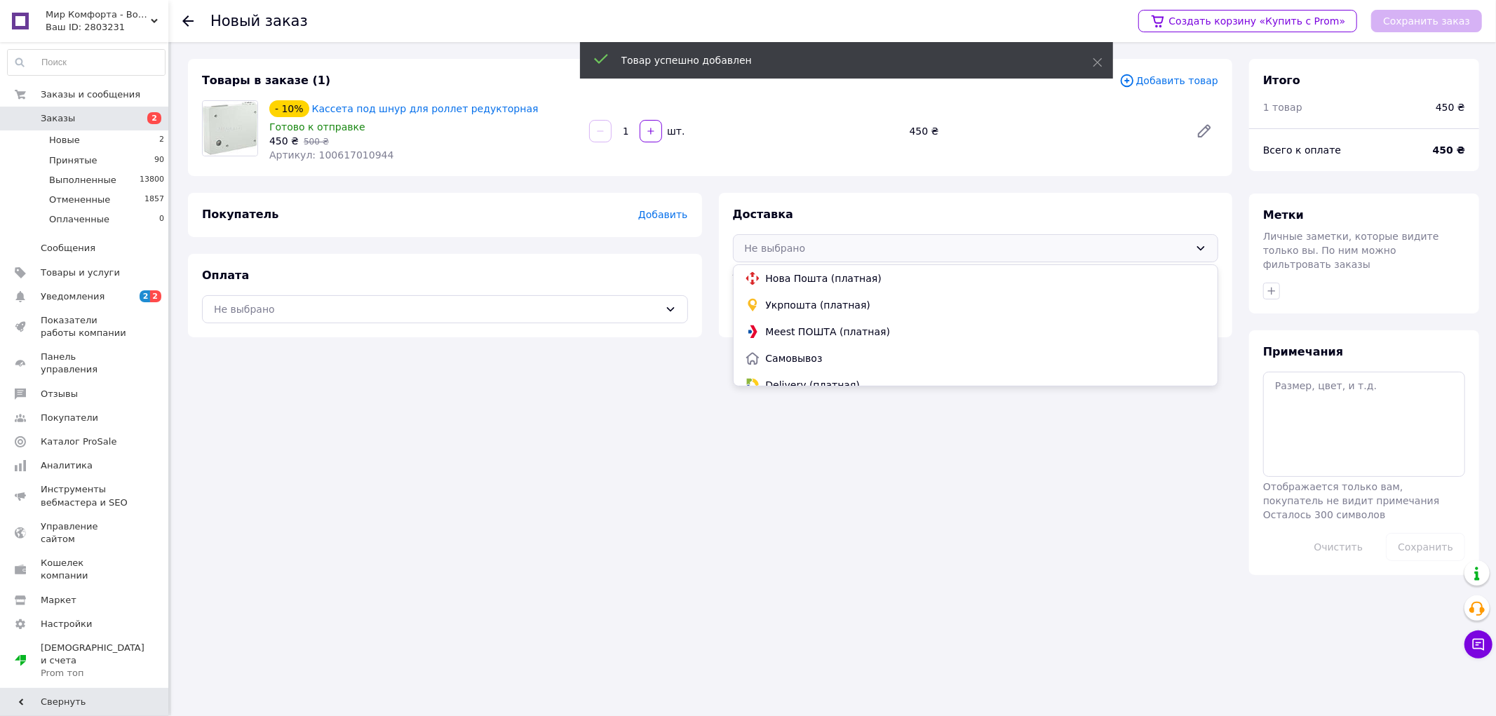
drag, startPoint x: 791, startPoint y: 278, endPoint x: 782, endPoint y: 284, distance: 10.7
click at [790, 278] on span "Нова Пошта (платная)" at bounding box center [986, 278] width 441 height 14
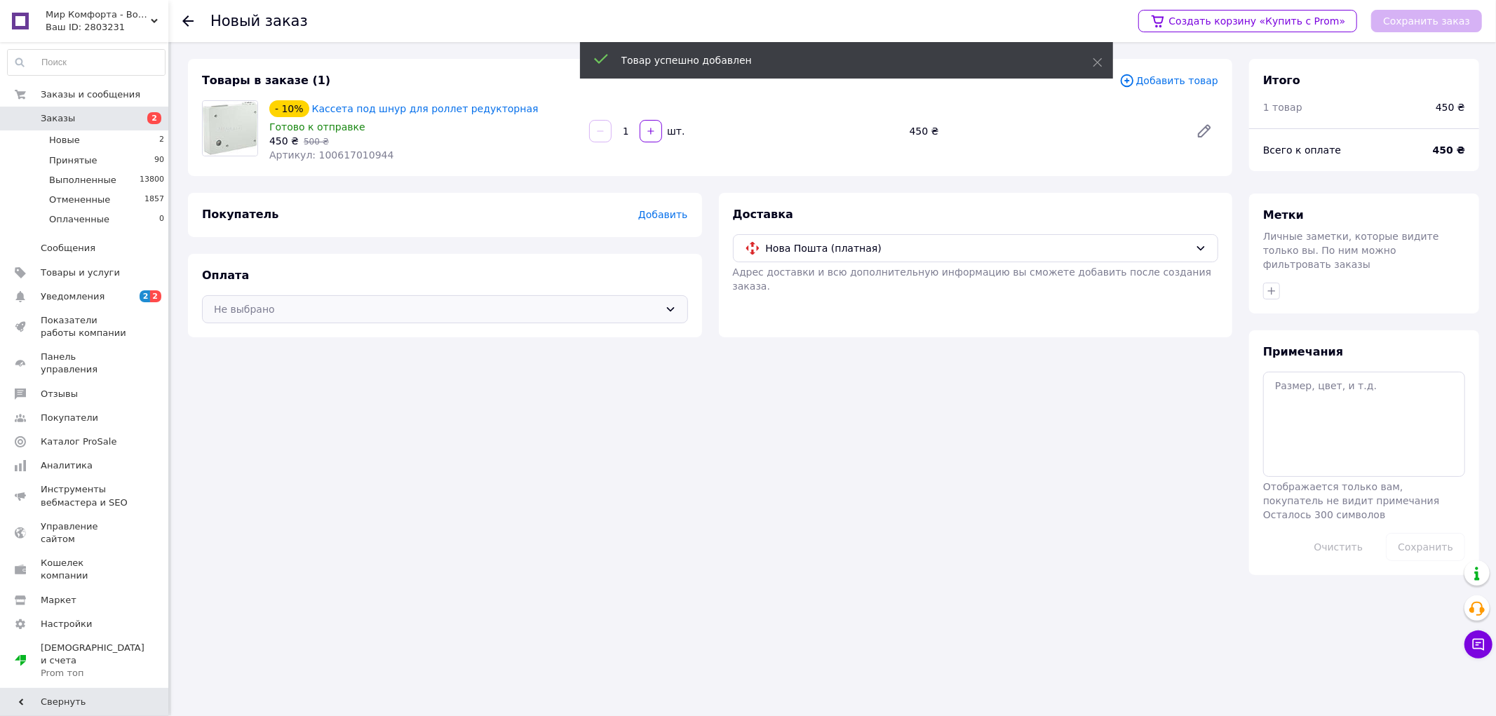
click at [295, 302] on div "Не выбрано" at bounding box center [445, 309] width 486 height 28
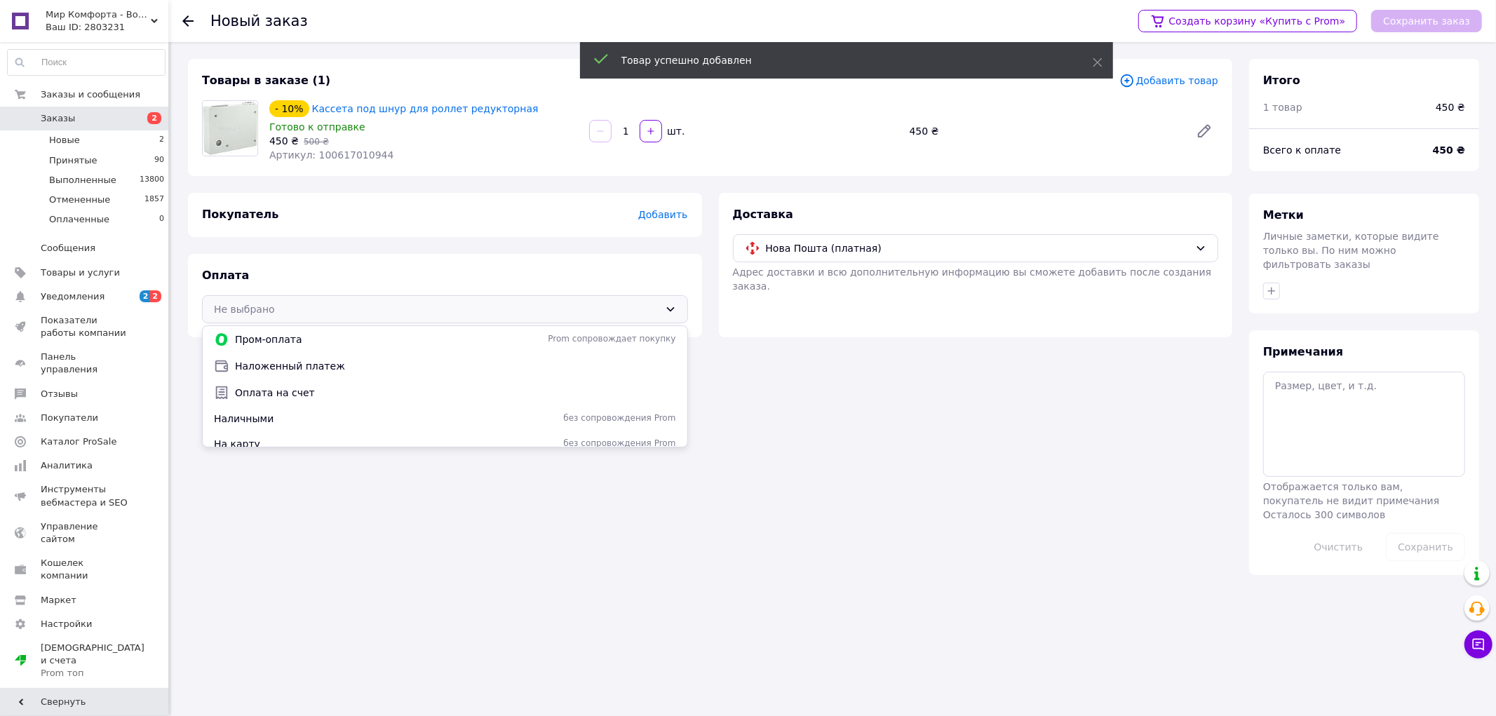
drag, startPoint x: 256, startPoint y: 370, endPoint x: 305, endPoint y: 372, distance: 49.1
click at [263, 367] on span "Наложенный платеж" at bounding box center [455, 366] width 441 height 14
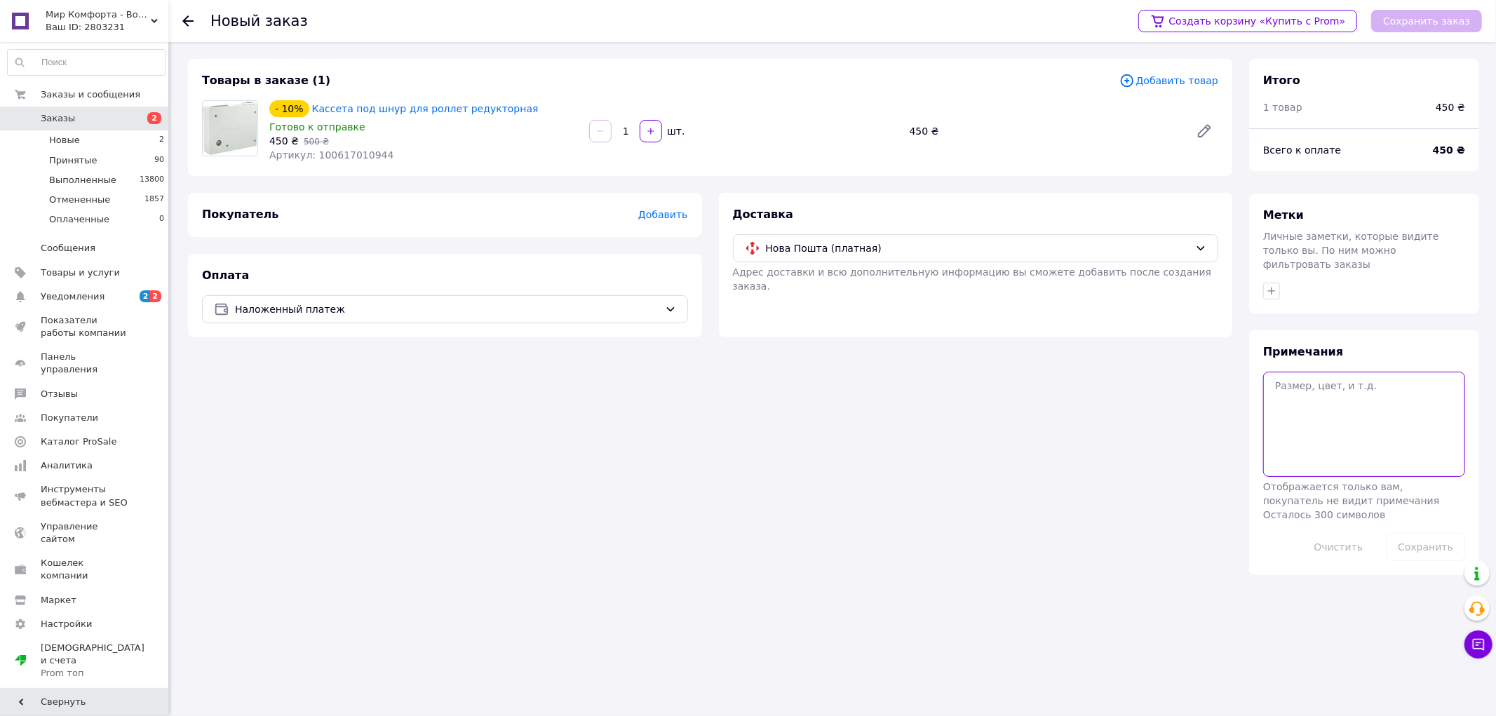
click at [1362, 407] on textarea at bounding box center [1364, 424] width 202 height 105
type textarea "с"
type textarea "м.Одеса №36"
click at [1428, 533] on button "Сохранить" at bounding box center [1425, 547] width 79 height 28
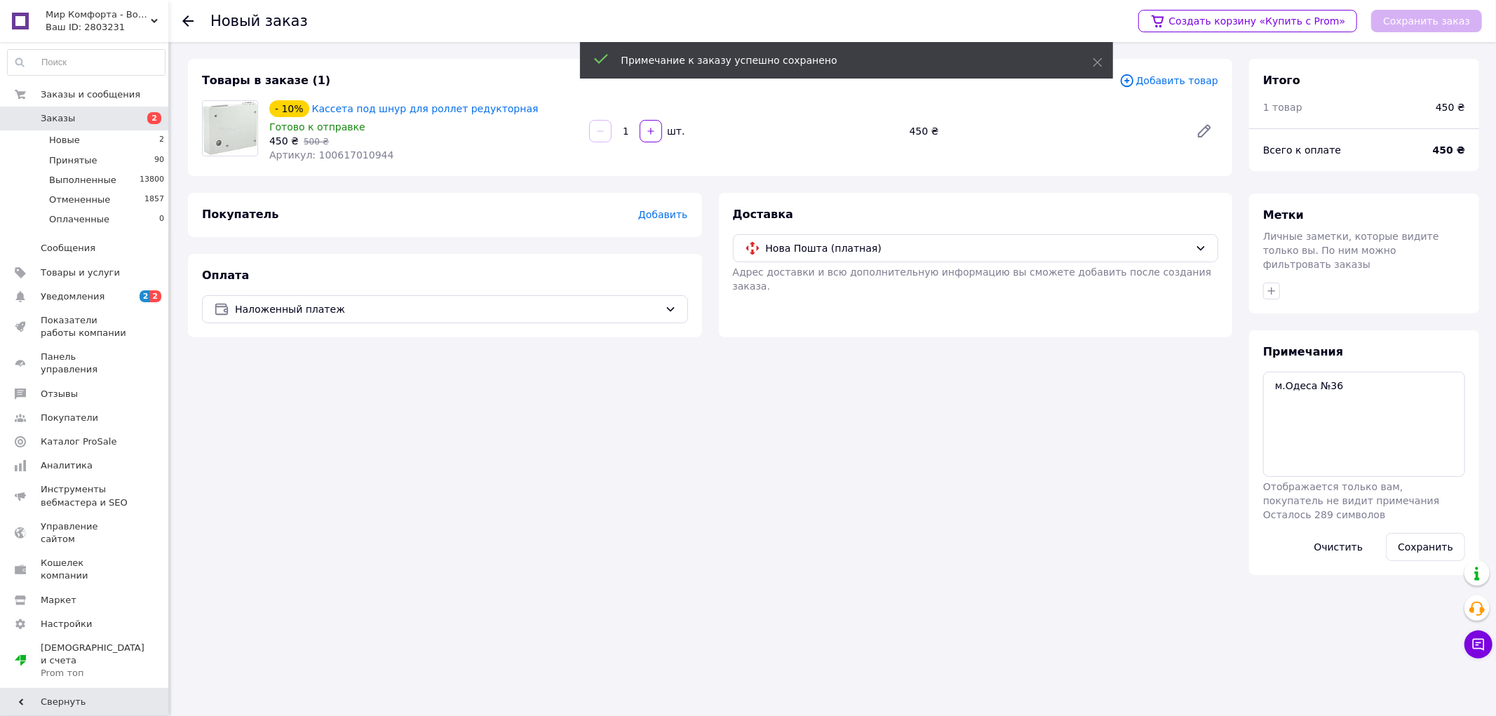
click at [663, 213] on span "Добавить" at bounding box center [662, 214] width 49 height 11
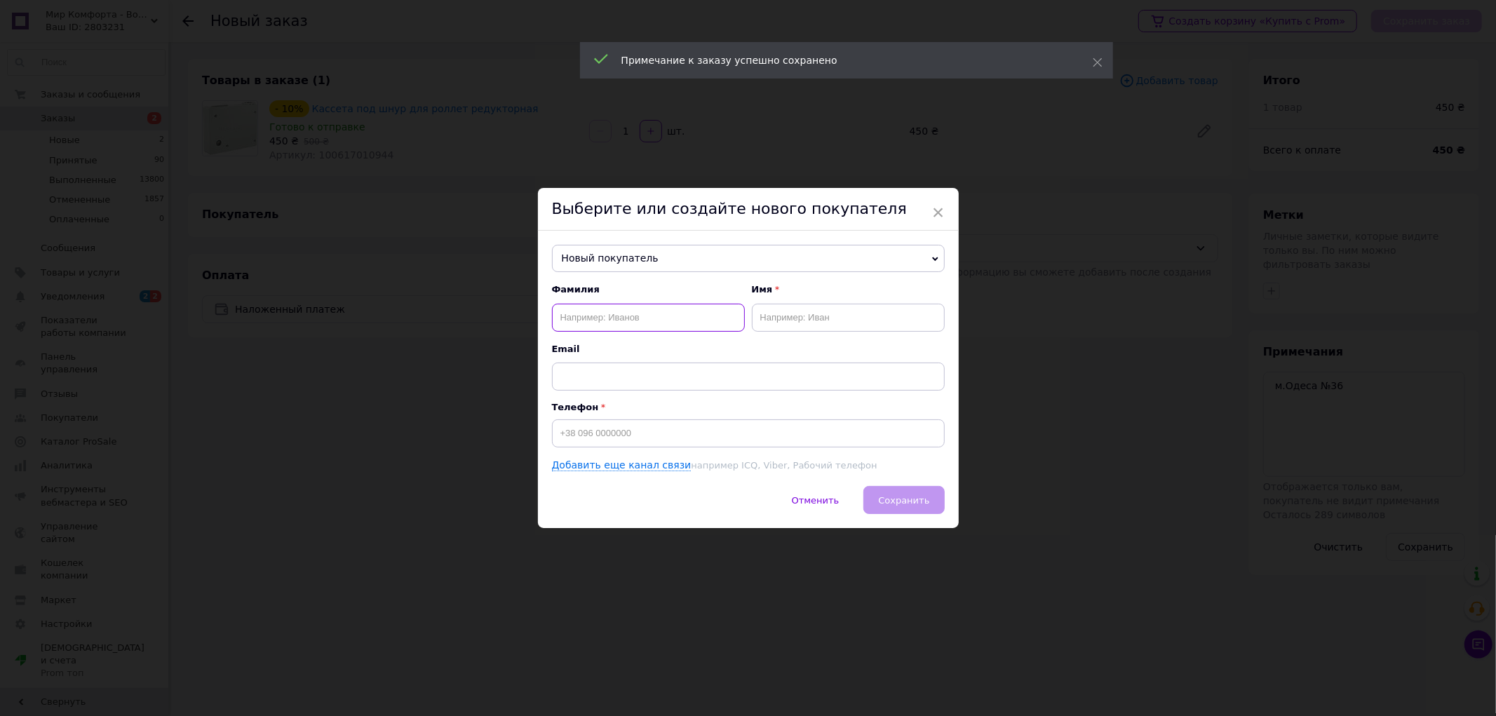
click at [631, 306] on input "text" at bounding box center [648, 318] width 193 height 28
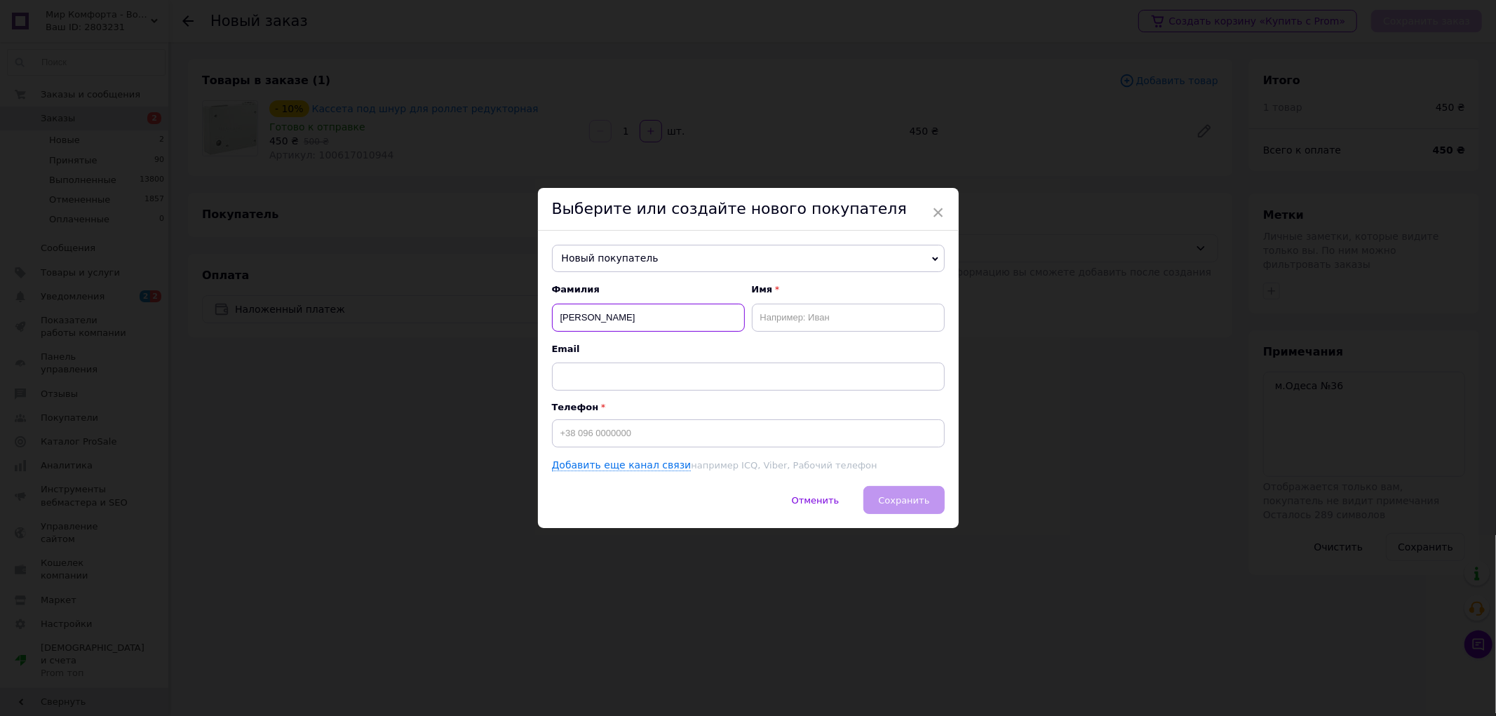
type input "[PERSON_NAME]"
click at [597, 433] on input at bounding box center [748, 433] width 393 height 28
type input "[PHONE_NUMBER]"
click at [909, 510] on button "Сохранить" at bounding box center [903, 500] width 81 height 28
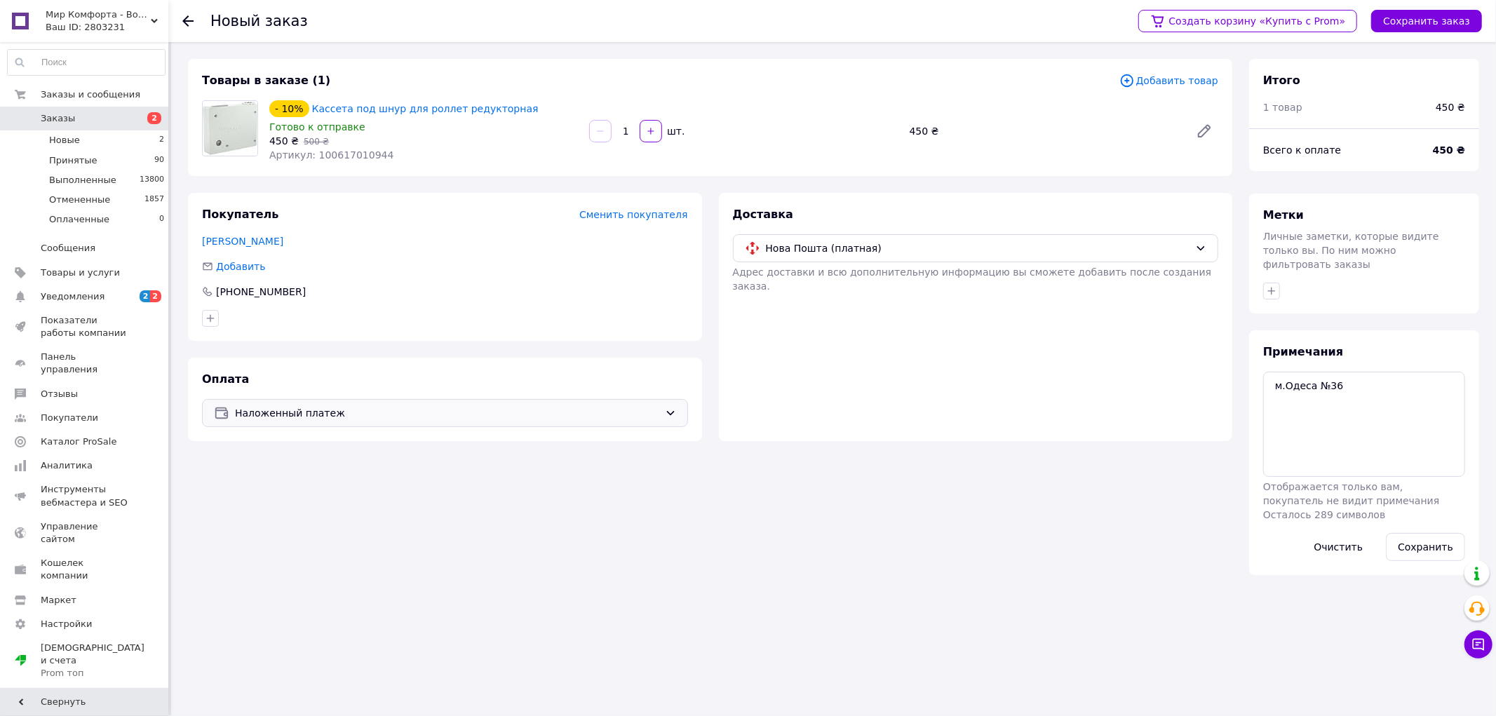
drag, startPoint x: 321, startPoint y: 410, endPoint x: 342, endPoint y: 411, distance: 21.1
click at [331, 409] on span "Наложенный платеж" at bounding box center [447, 412] width 424 height 15
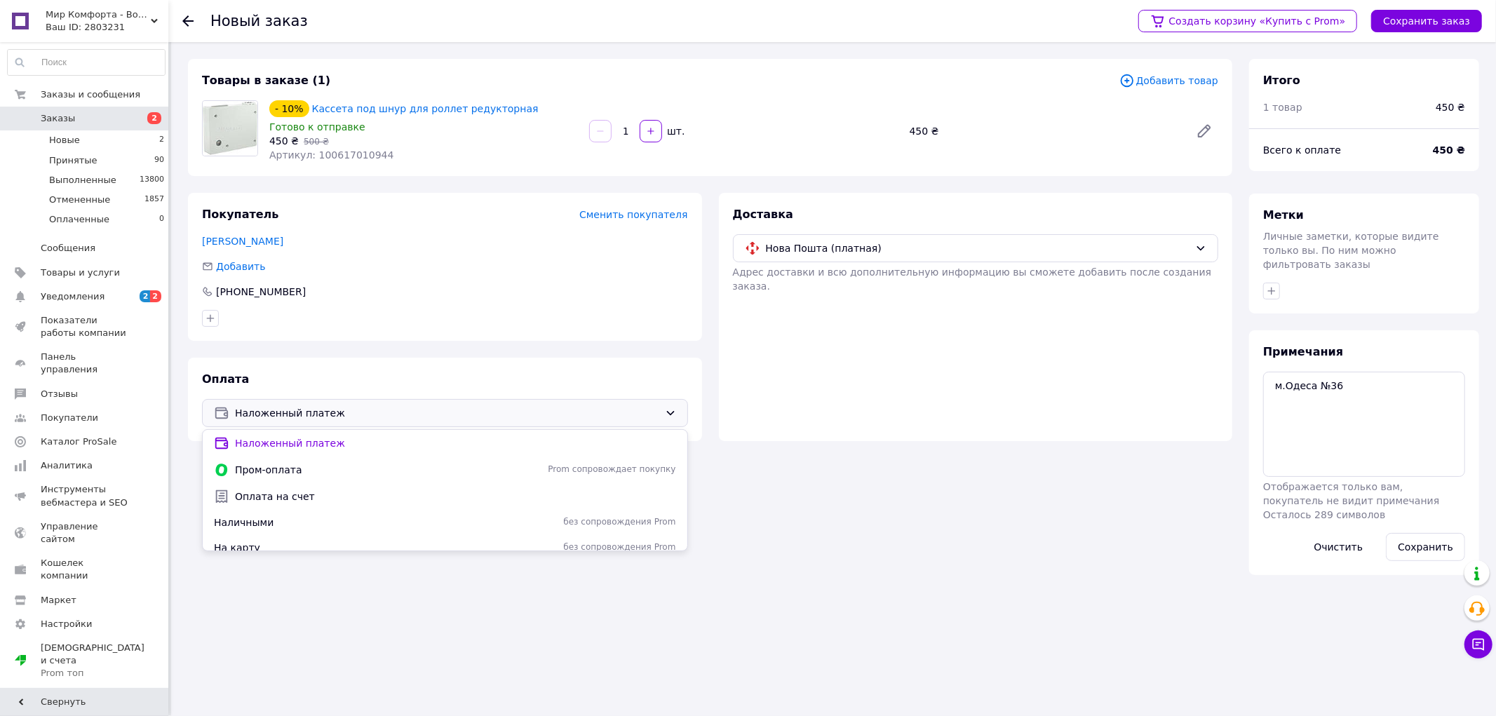
drag, startPoint x: 291, startPoint y: 496, endPoint x: 323, endPoint y: 496, distance: 32.3
click at [297, 496] on span "Оплата на счет" at bounding box center [455, 496] width 441 height 14
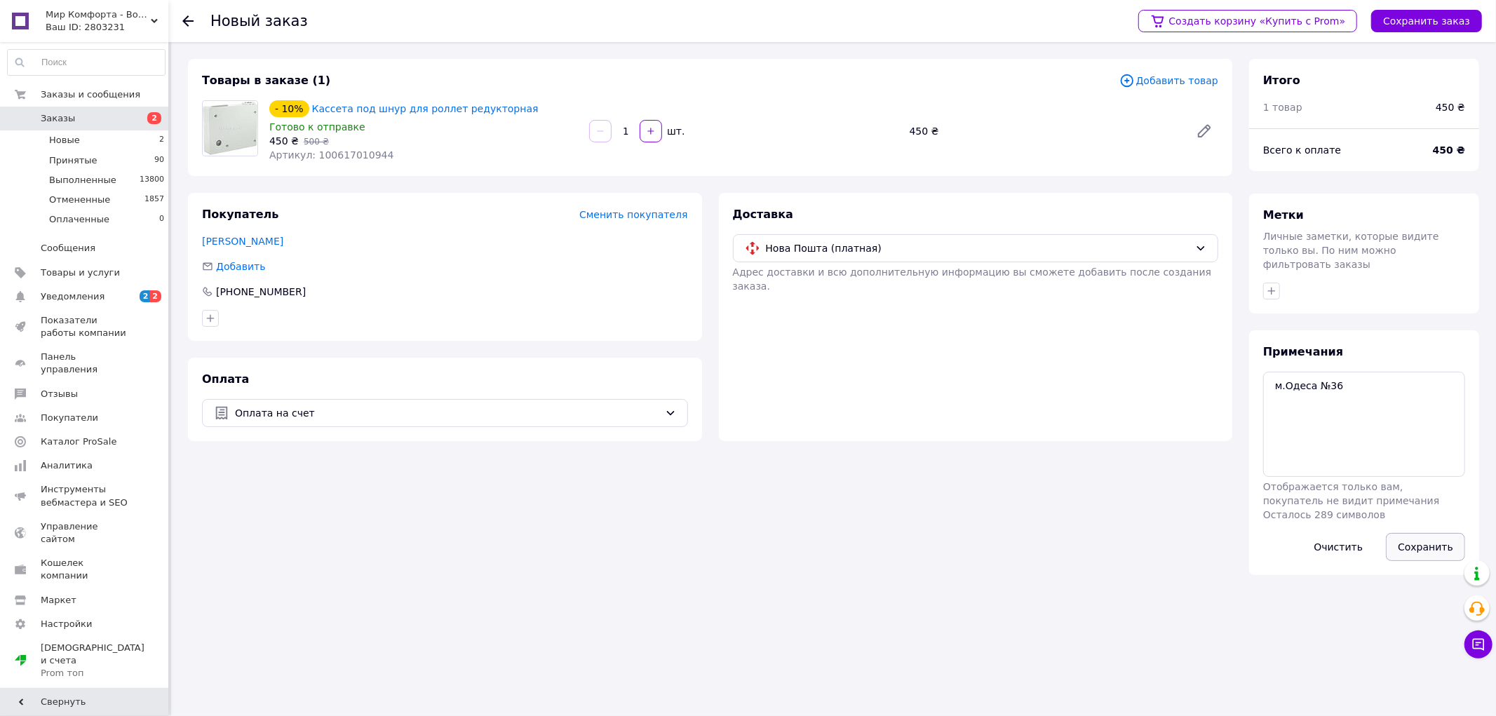
click at [1438, 533] on button "Сохранить" at bounding box center [1425, 547] width 79 height 28
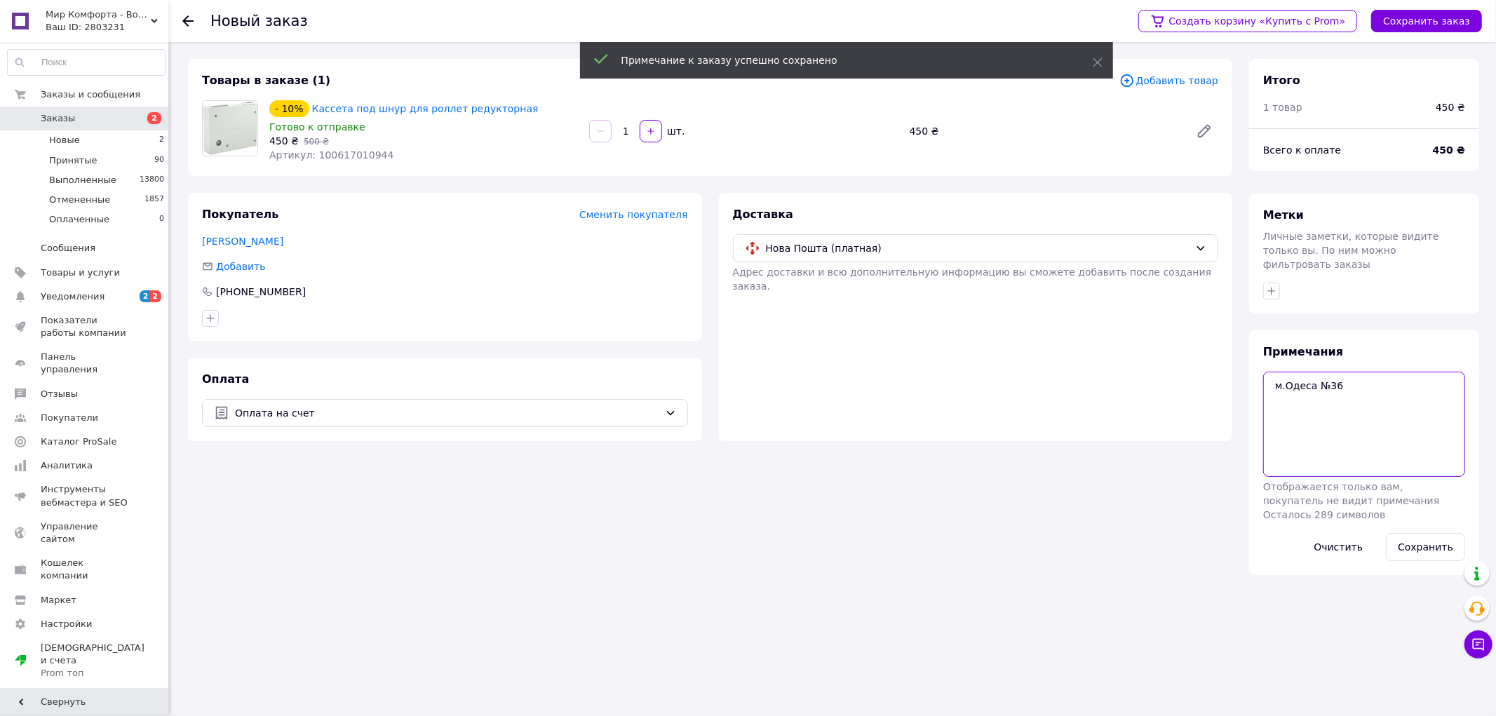
drag, startPoint x: 1308, startPoint y: 370, endPoint x: 1334, endPoint y: 372, distance: 26.8
click at [1308, 372] on textarea "м.Одеса №36" at bounding box center [1364, 424] width 202 height 105
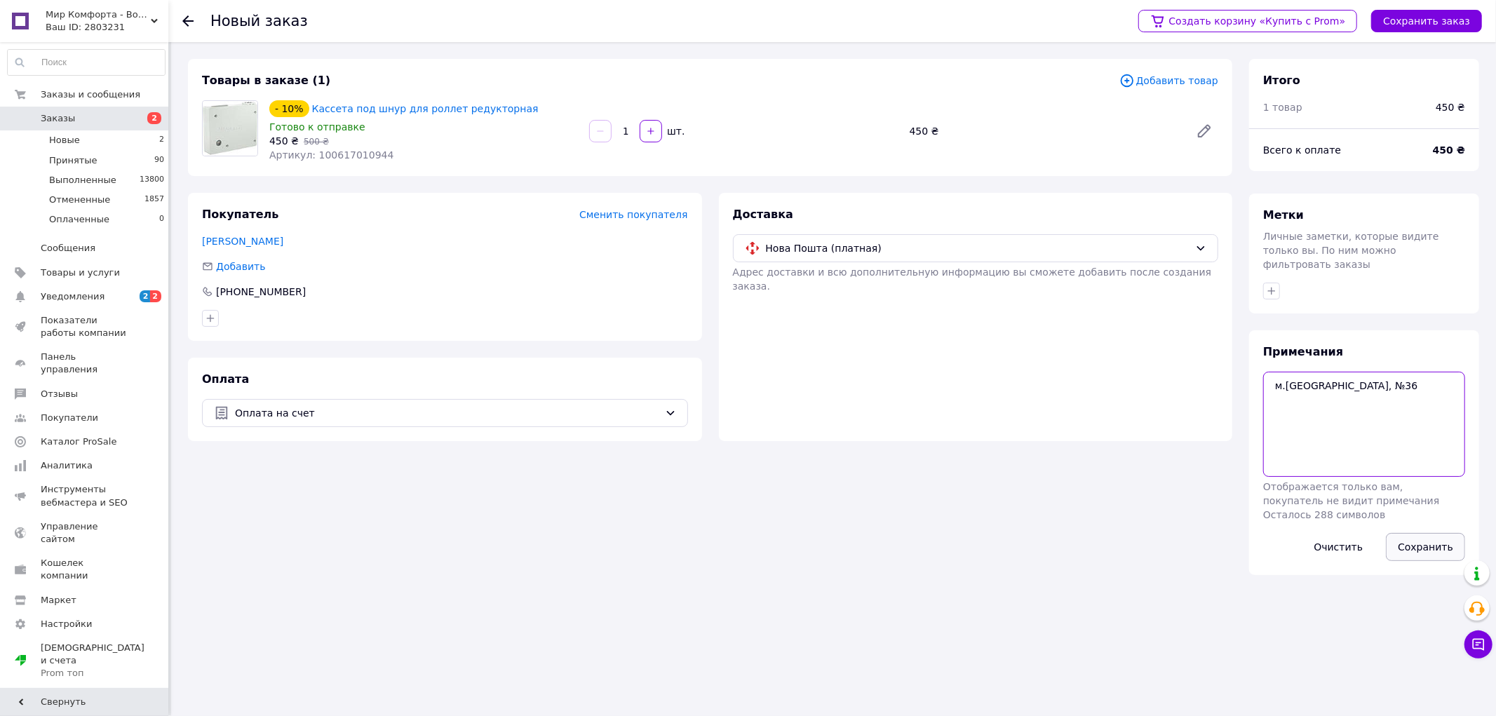
type textarea "м.[GEOGRAPHIC_DATA], №36"
click at [1428, 536] on button "Сохранить" at bounding box center [1425, 547] width 79 height 28
drag, startPoint x: 1438, startPoint y: 25, endPoint x: 1440, endPoint y: 36, distance: 11.3
click at [1437, 28] on button "Сохранить заказ" at bounding box center [1426, 21] width 111 height 22
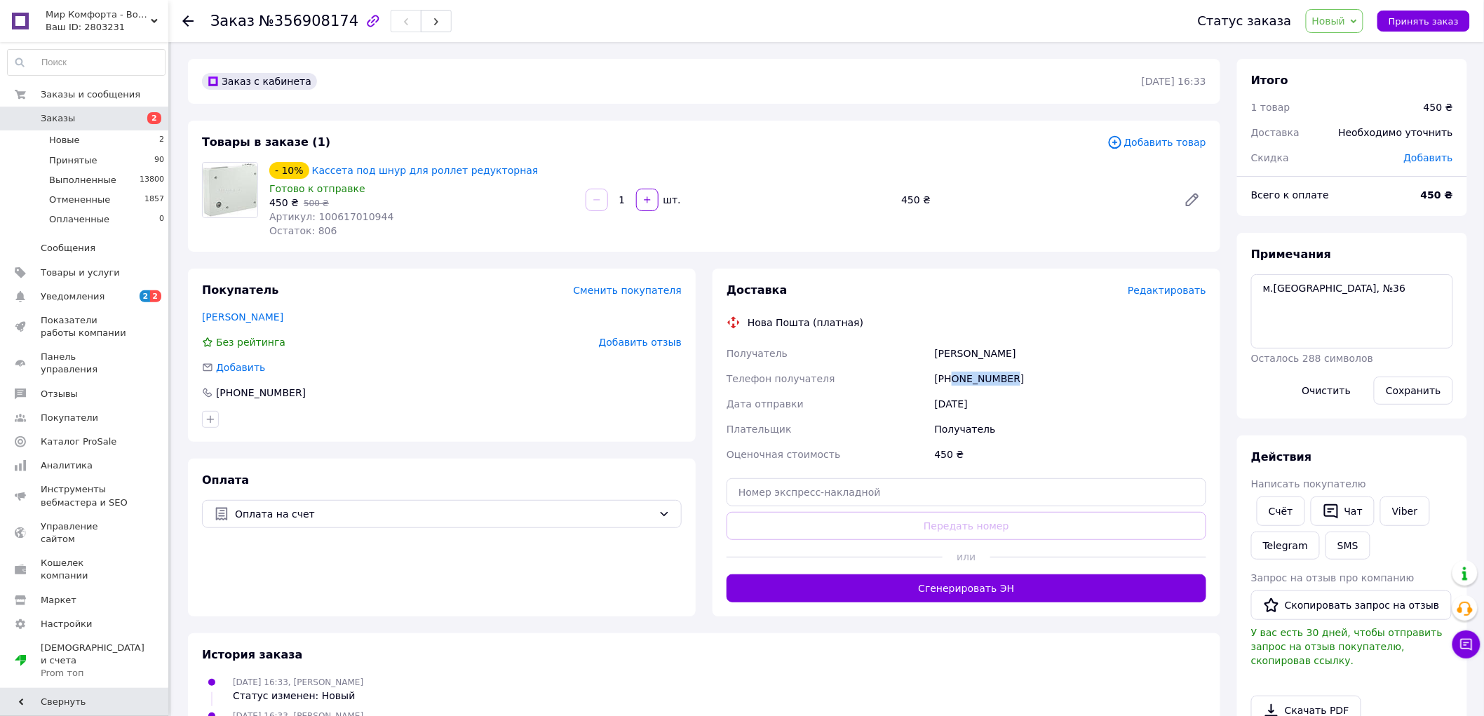
drag, startPoint x: 1013, startPoint y: 381, endPoint x: 954, endPoint y: 383, distance: 59.6
click at [954, 383] on div "[PHONE_NUMBER]" at bounding box center [1070, 378] width 277 height 25
copy div "0956813052"
click at [1179, 293] on span "Редактировать" at bounding box center [1167, 290] width 79 height 11
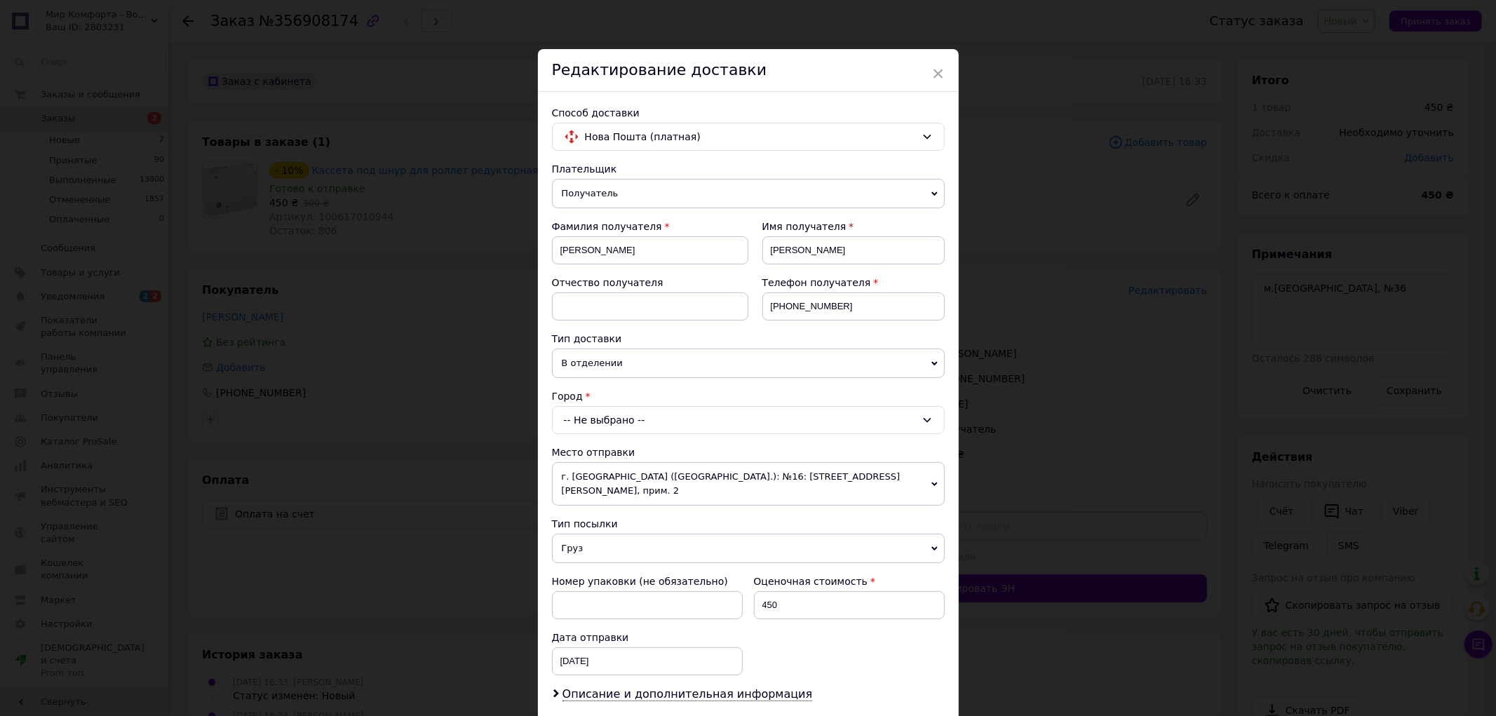
click at [646, 431] on div "-- Не выбрано --" at bounding box center [748, 420] width 393 height 28
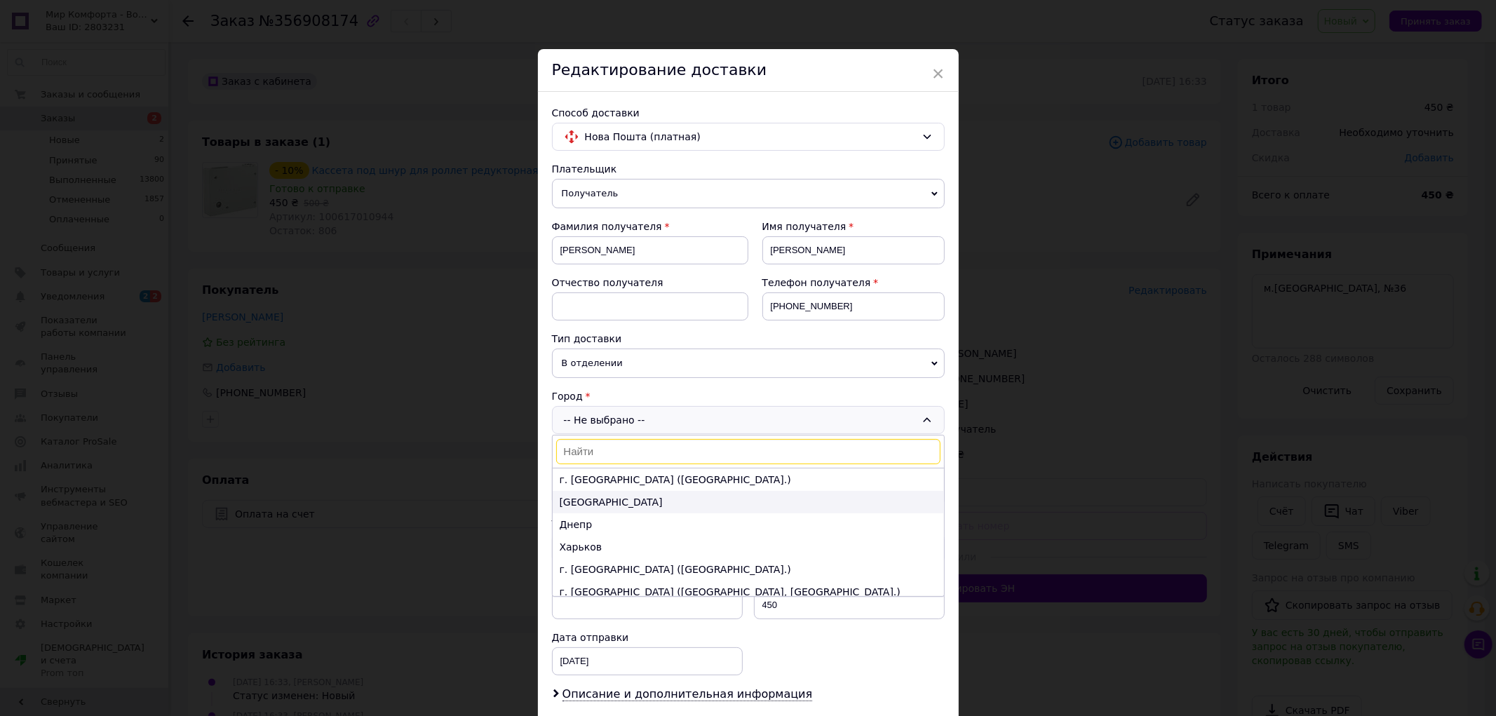
click at [583, 500] on li "[GEOGRAPHIC_DATA]" at bounding box center [748, 502] width 391 height 22
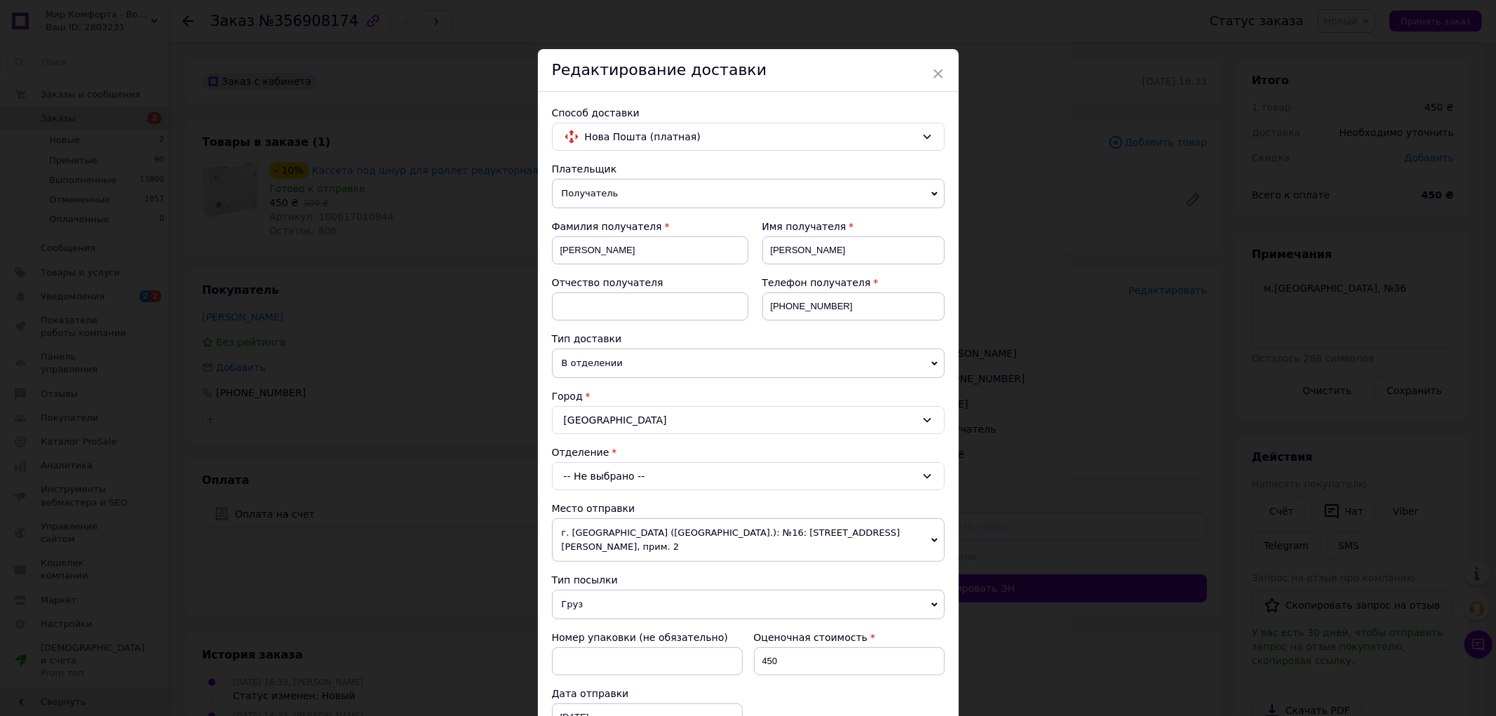
drag, startPoint x: 593, startPoint y: 471, endPoint x: 615, endPoint y: 478, distance: 23.1
click at [596, 471] on div "-- Не выбрано --" at bounding box center [748, 476] width 393 height 28
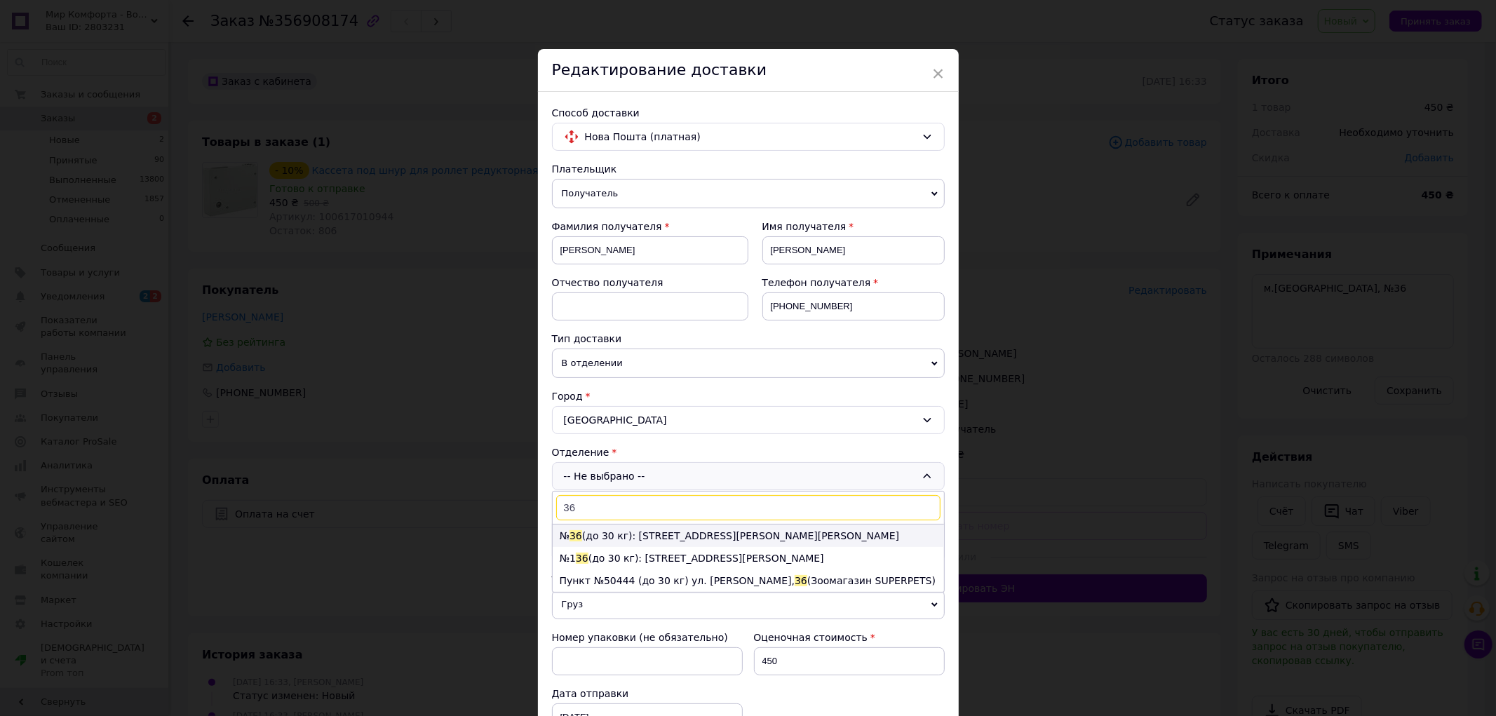
type input "36"
click at [618, 533] on li "№ 36 (до 30 кг): [STREET_ADDRESS][PERSON_NAME][PERSON_NAME]" at bounding box center [748, 536] width 391 height 22
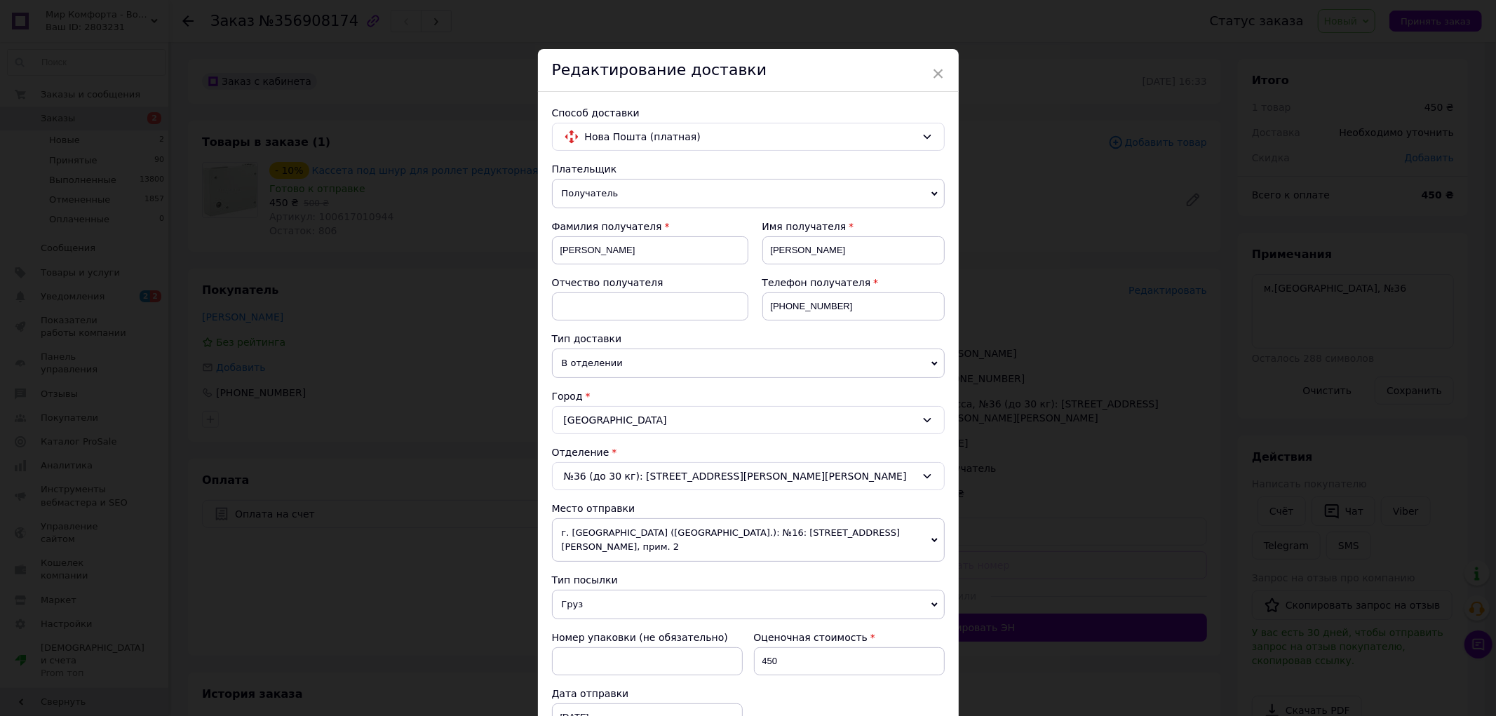
scroll to position [242, 0]
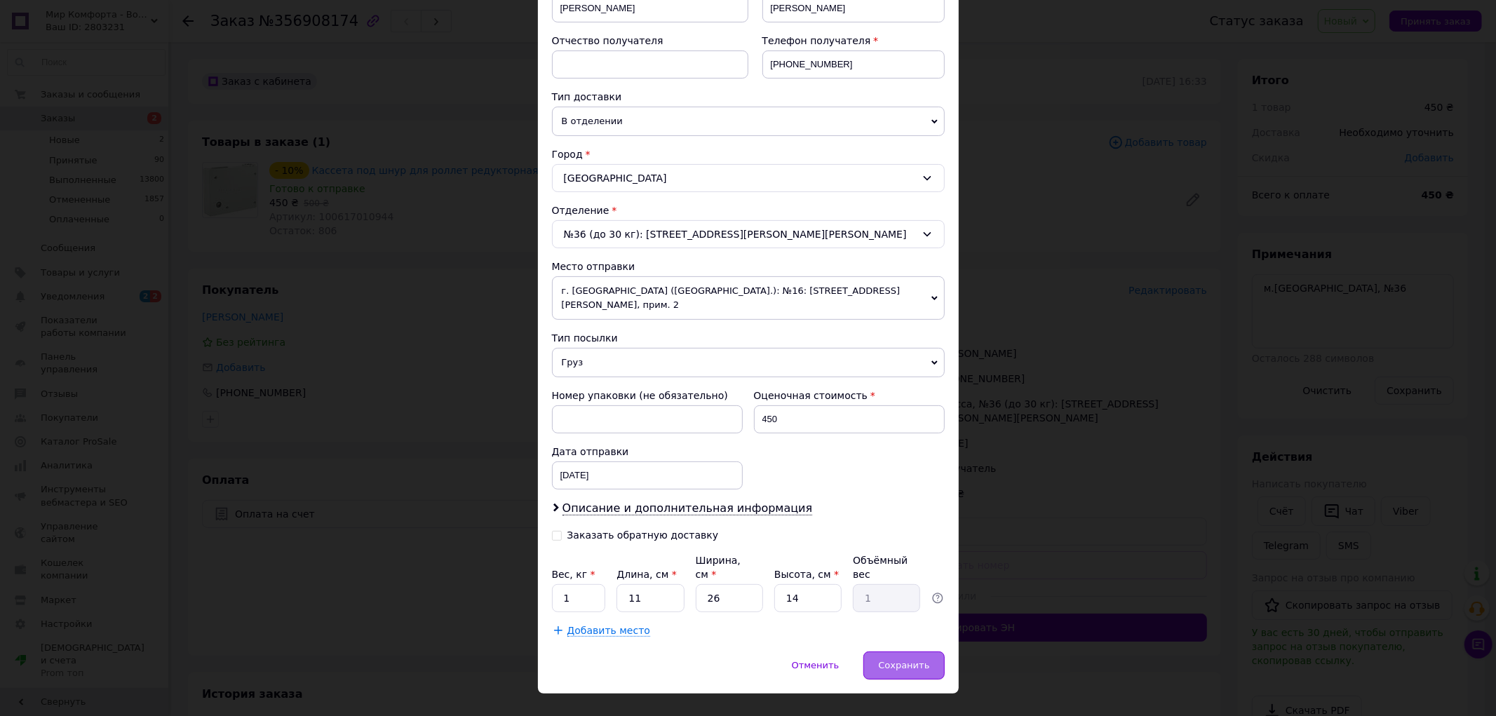
click at [893, 660] on span "Сохранить" at bounding box center [903, 665] width 51 height 11
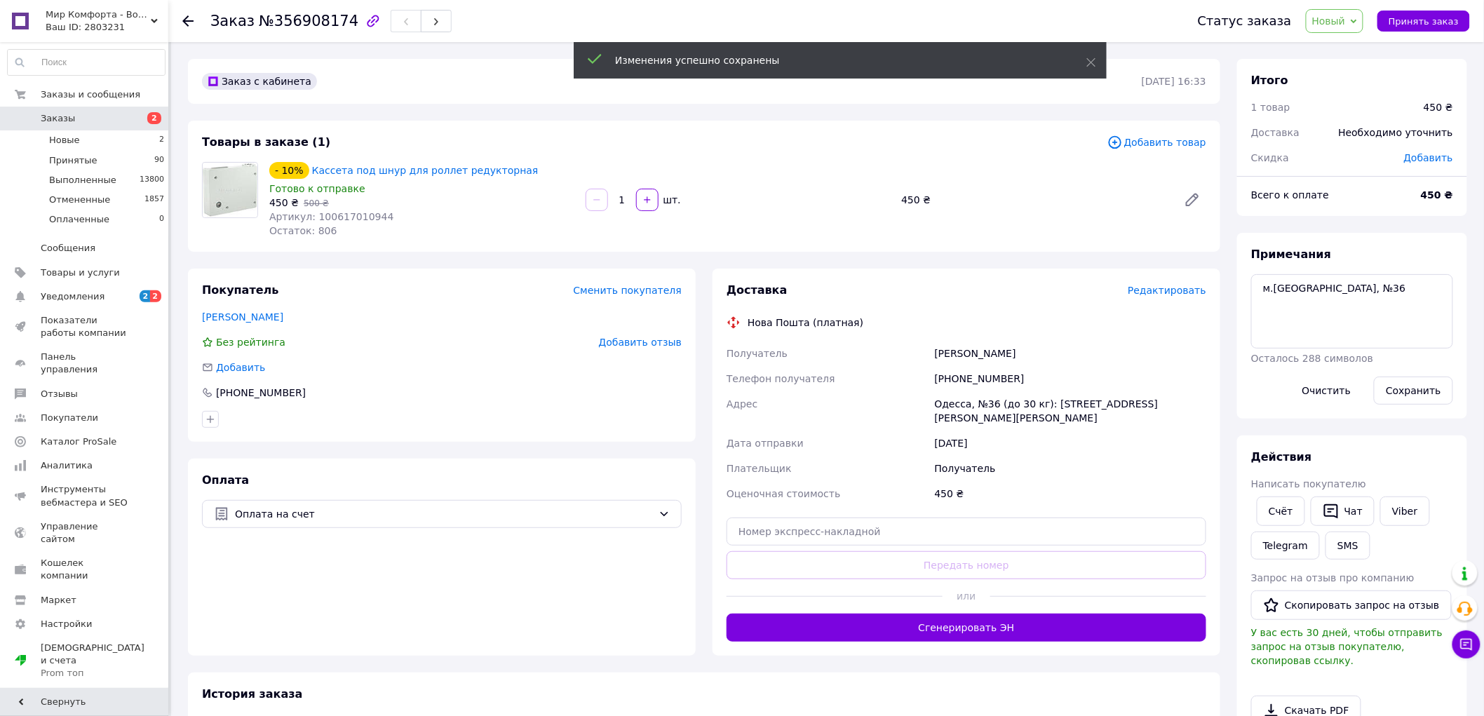
click at [1361, 27] on span "Новый" at bounding box center [1335, 21] width 58 height 24
click at [1344, 47] on li "Принят" at bounding box center [1343, 49] width 74 height 21
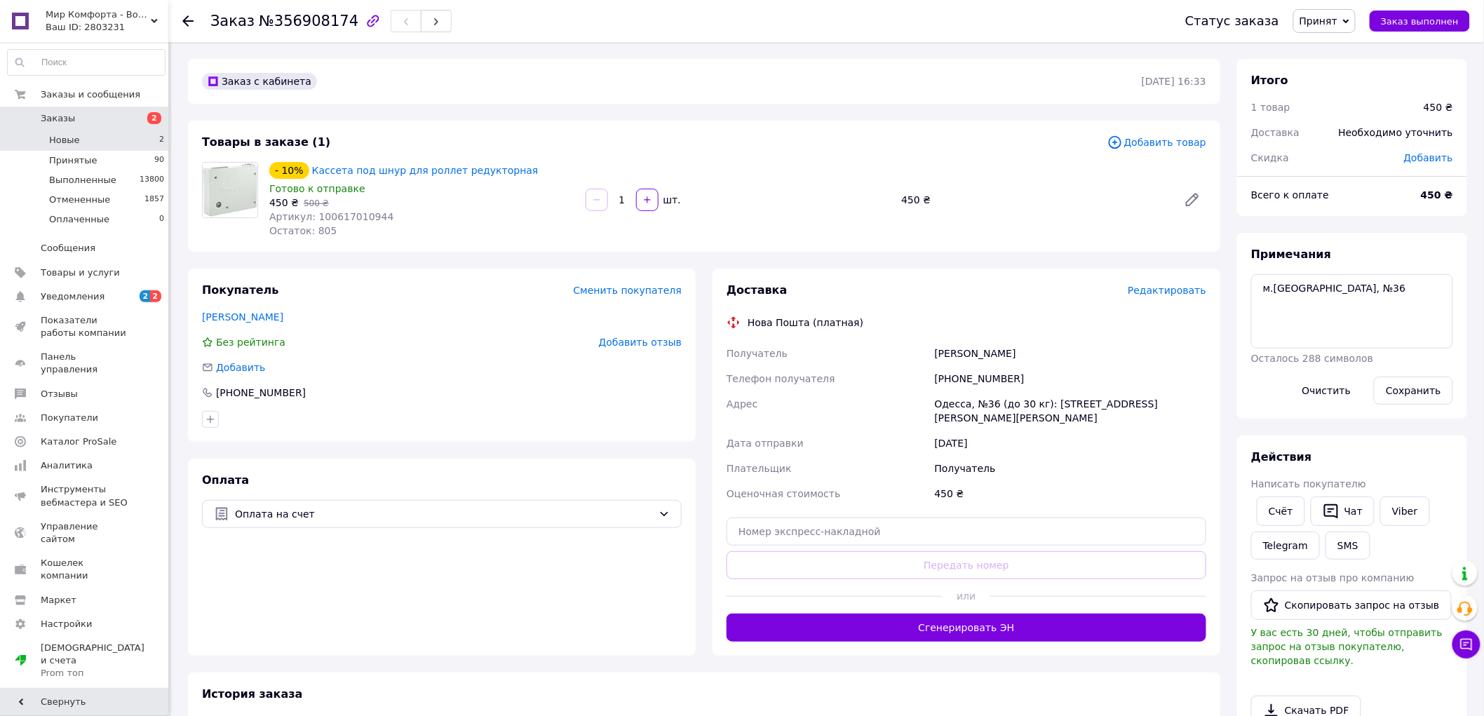
click at [130, 141] on li "Новые 2" at bounding box center [86, 140] width 172 height 20
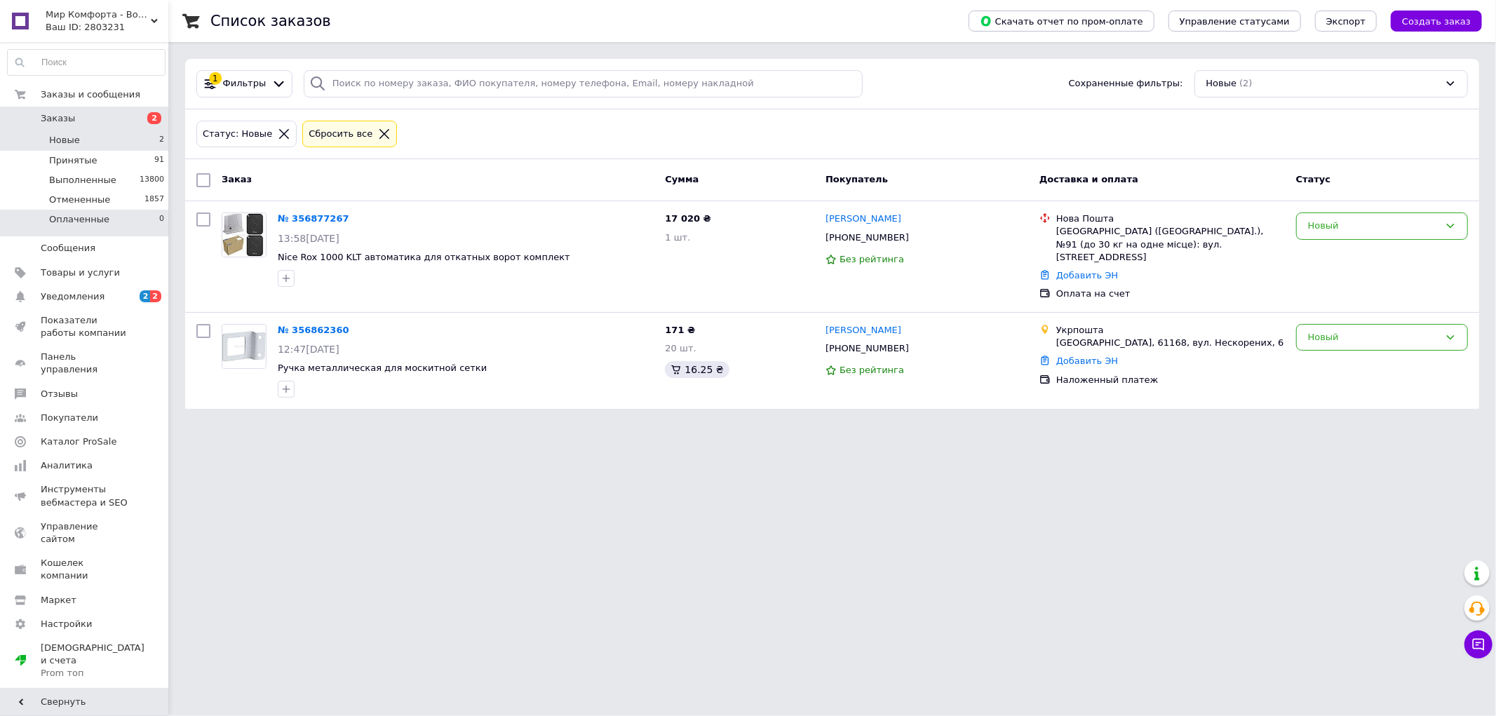
click at [105, 221] on li "Оплаченные 0" at bounding box center [86, 223] width 172 height 27
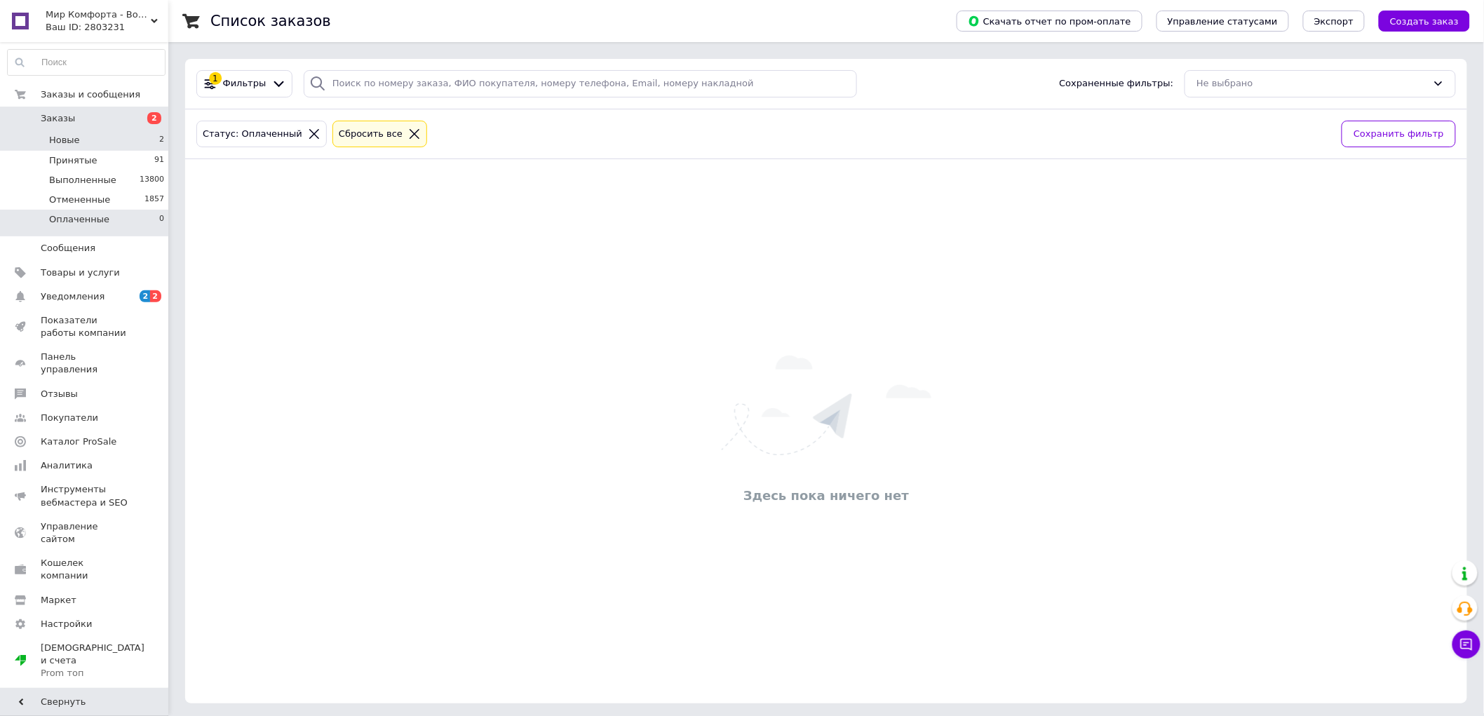
click at [127, 140] on li "Новые 2" at bounding box center [86, 140] width 172 height 20
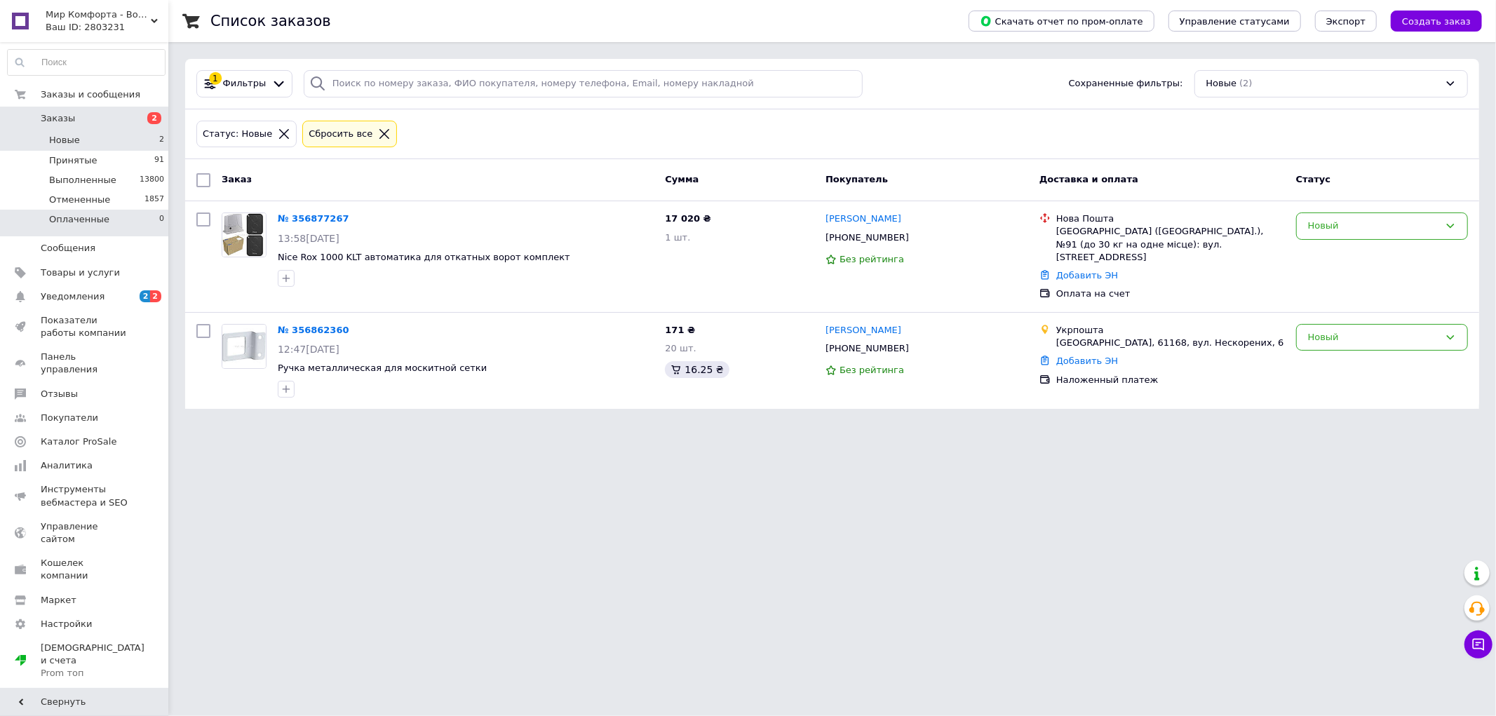
click at [103, 219] on li "Оплаченные 0" at bounding box center [86, 223] width 172 height 27
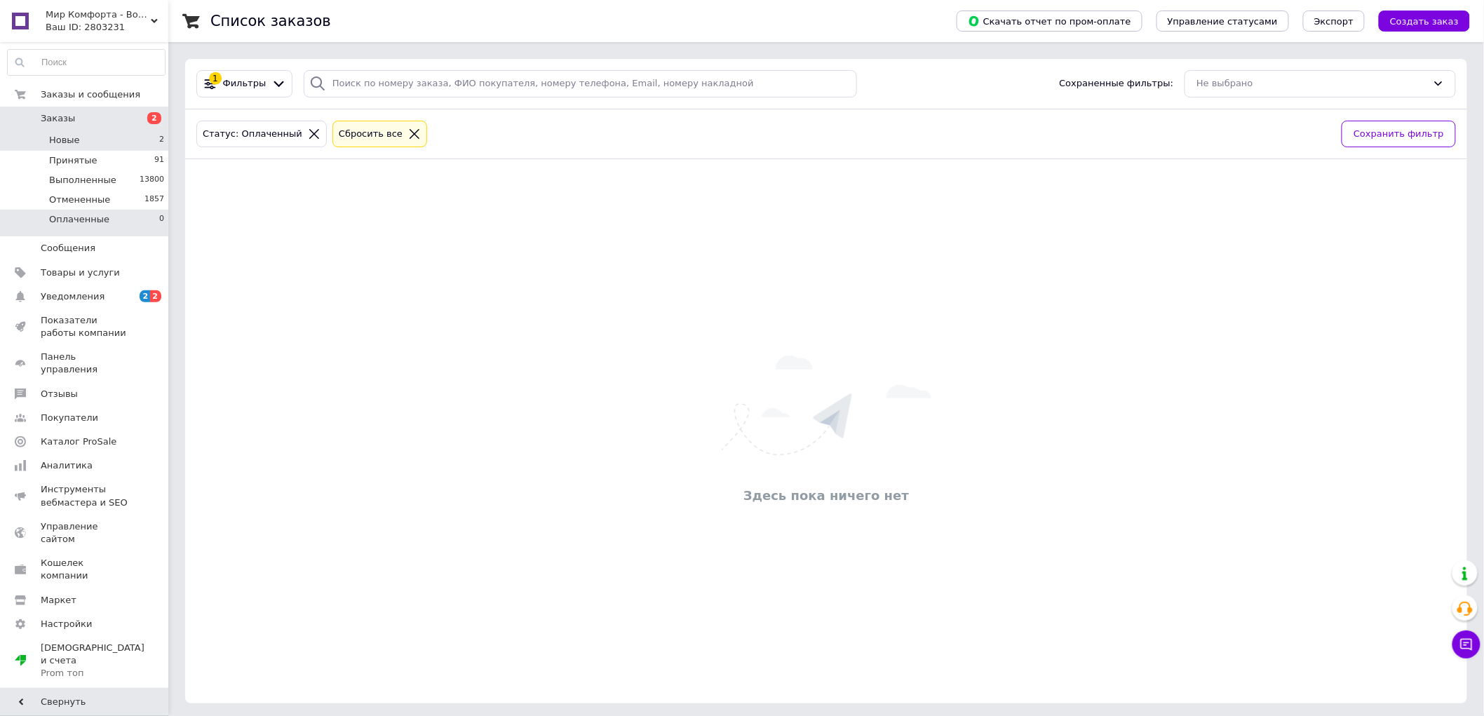
click at [112, 141] on li "Новые 2" at bounding box center [86, 140] width 172 height 20
